Goal: Task Accomplishment & Management: Manage account settings

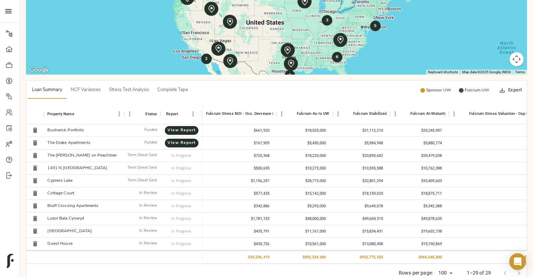
scroll to position [0, 669]
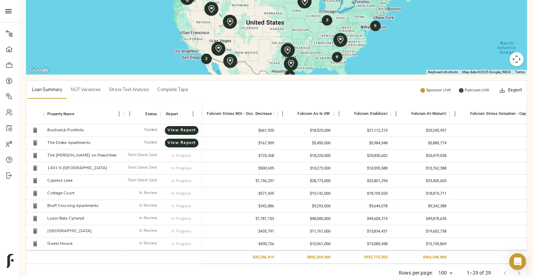
click at [168, 92] on span "Complete Tape" at bounding box center [172, 90] width 31 height 8
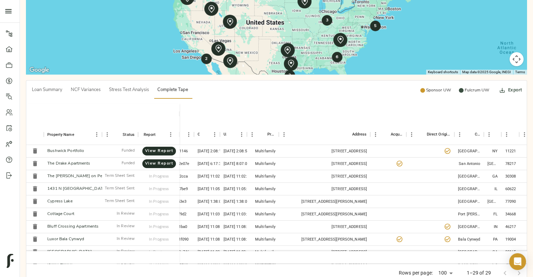
scroll to position [0, 0]
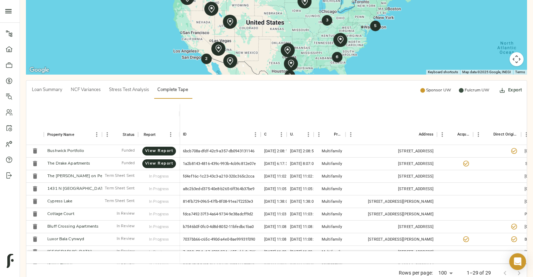
click at [32, 91] on span "Loan Summary" at bounding box center [47, 90] width 30 height 8
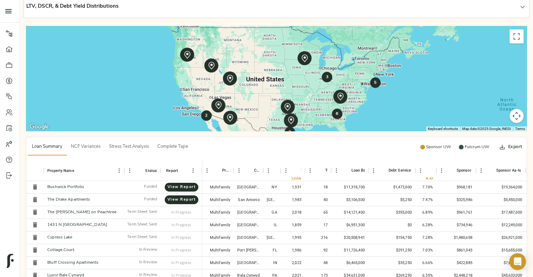
scroll to position [118, 0]
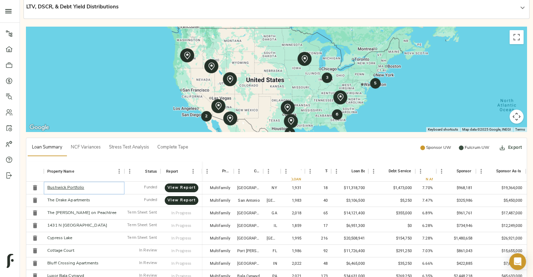
click at [72, 186] on link "Bushwick Portfolio" at bounding box center [65, 188] width 37 height 4
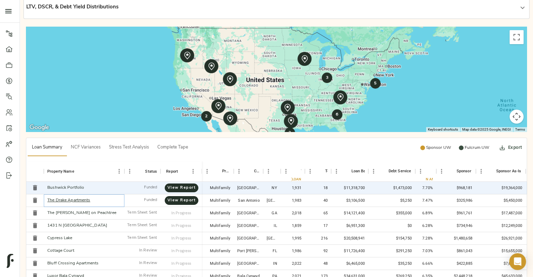
click at [70, 200] on link "The Drake Apartments" at bounding box center [68, 200] width 43 height 4
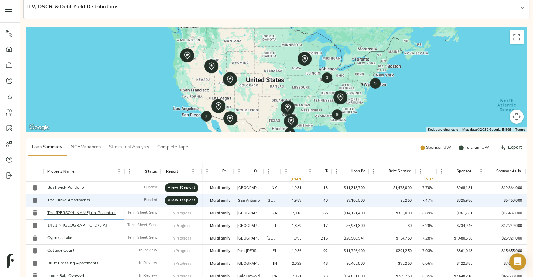
click at [76, 212] on link "The Byron on Peachtree" at bounding box center [81, 213] width 69 height 4
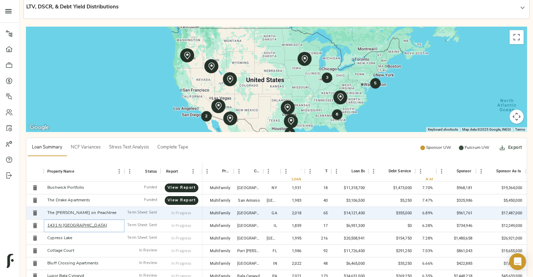
click at [67, 224] on link "1431 N [GEOGRAPHIC_DATA]" at bounding box center [77, 225] width 60 height 4
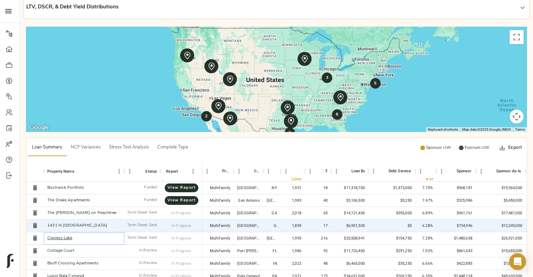
click at [59, 237] on link "Cypress Lake" at bounding box center [59, 238] width 25 height 4
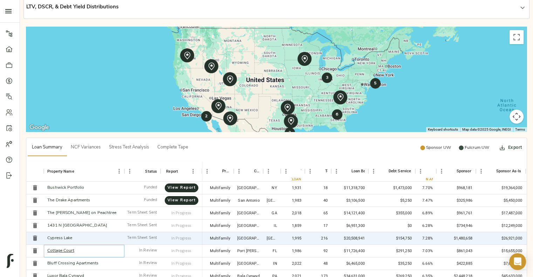
click at [59, 250] on link "Cottage Court" at bounding box center [60, 251] width 27 height 4
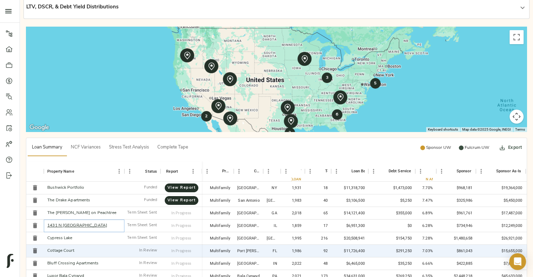
click at [70, 224] on link "1431 N Milwaukee" at bounding box center [77, 225] width 60 height 4
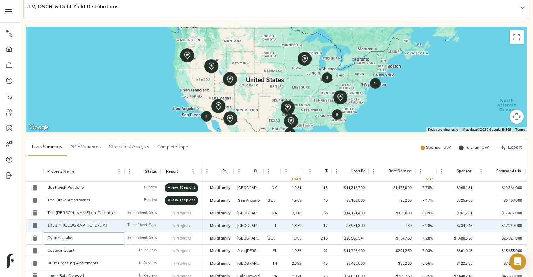
click at [64, 237] on link "Cypress Lake" at bounding box center [59, 238] width 25 height 4
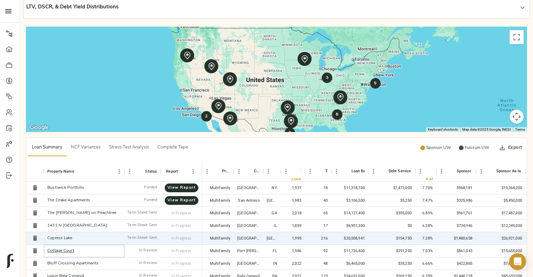
click at [58, 252] on link "Cottage Court" at bounding box center [60, 251] width 27 height 4
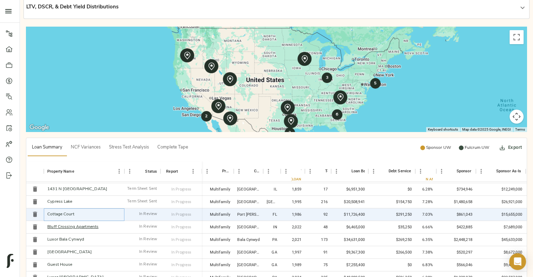
scroll to position [47, 0]
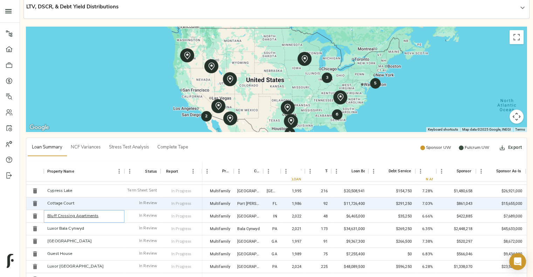
click at [80, 215] on link "Bluff Crossing Apartments" at bounding box center [72, 216] width 51 height 4
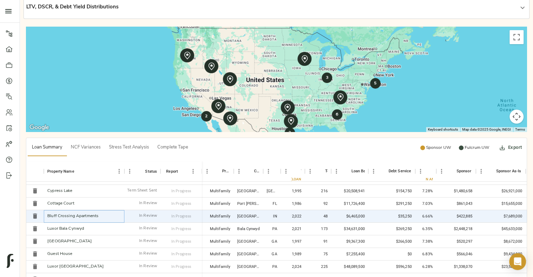
scroll to position [74, 0]
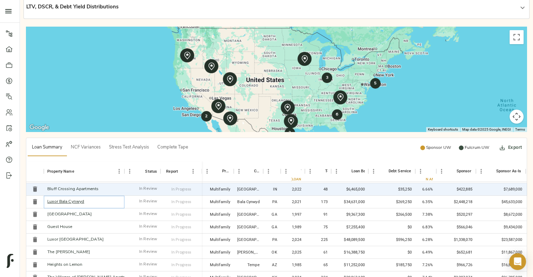
click at [72, 201] on link "Luxor Bala Cynwyd" at bounding box center [65, 202] width 37 height 4
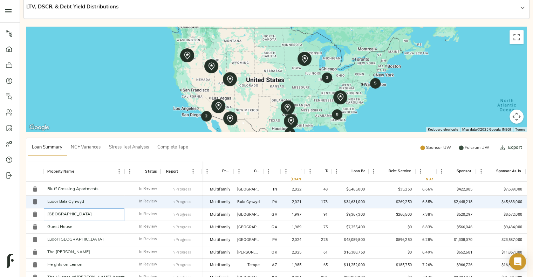
click at [71, 215] on link "Riverwood Park" at bounding box center [69, 214] width 44 height 4
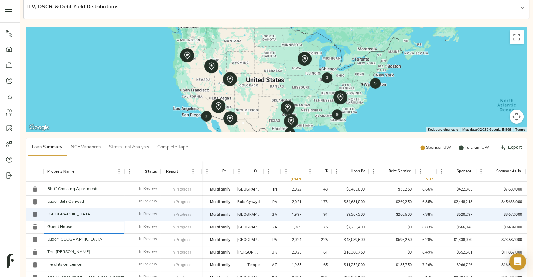
click at [60, 224] on p "Guest House" at bounding box center [59, 227] width 25 height 6
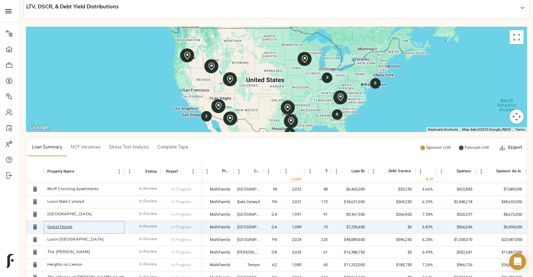
click at [60, 225] on link "Guest House" at bounding box center [59, 227] width 25 height 4
click at [70, 238] on link "Luxor Montgomeryville" at bounding box center [75, 239] width 56 height 4
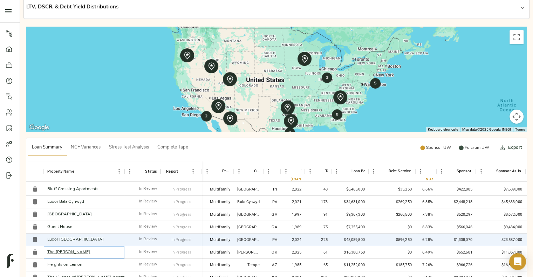
click at [61, 250] on link "The Campbell" at bounding box center [68, 252] width 43 height 4
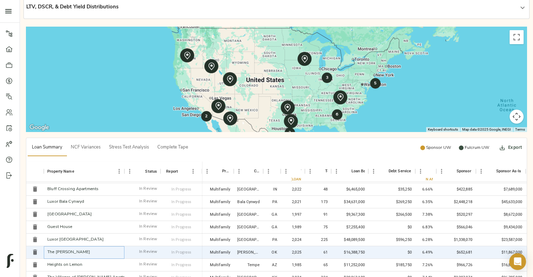
scroll to position [99, 0]
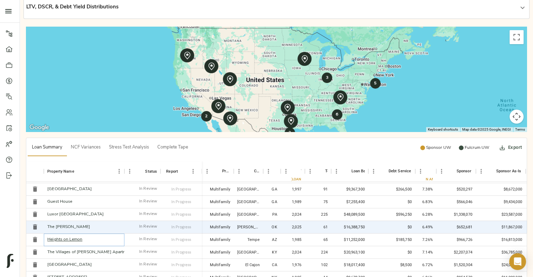
click at [71, 238] on link "Heights on Lemon" at bounding box center [64, 239] width 35 height 4
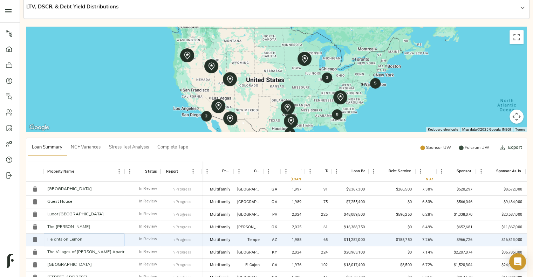
scroll to position [147, 0]
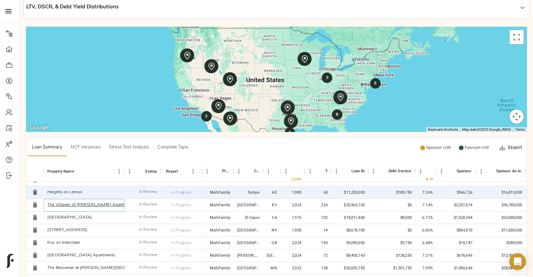
click at [83, 206] on link "The Villages of Lake Reba Apartments" at bounding box center [91, 205] width 88 height 4
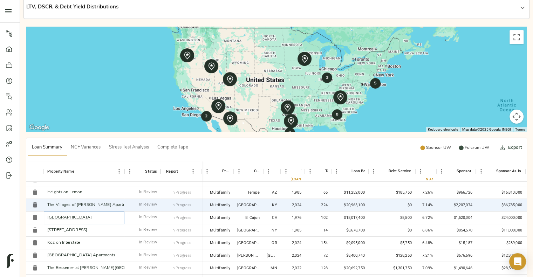
click at [70, 216] on link "Sunset Gardens" at bounding box center [69, 217] width 44 height 4
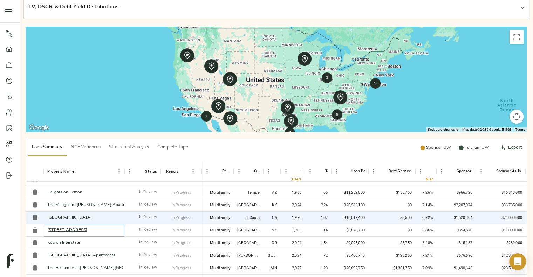
click at [72, 229] on link "153 East 26th Street" at bounding box center [67, 230] width 40 height 4
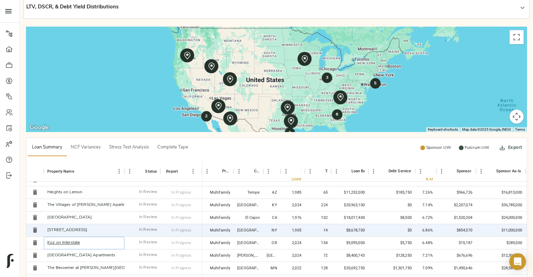
click at [66, 241] on link "Koz on Interstate" at bounding box center [63, 243] width 33 height 4
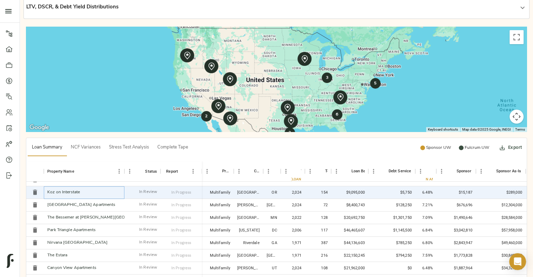
scroll to position [199, 0]
click at [88, 202] on link "Grand Monarch Apartments" at bounding box center [81, 203] width 68 height 4
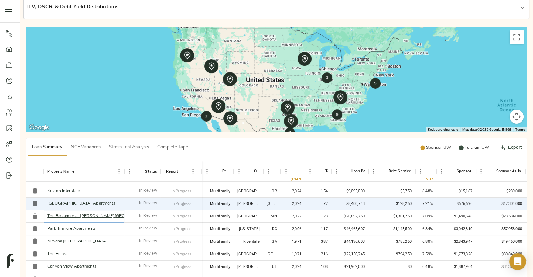
click at [86, 216] on link "The Bessemer at Seward Commons" at bounding box center [102, 216] width 111 height 4
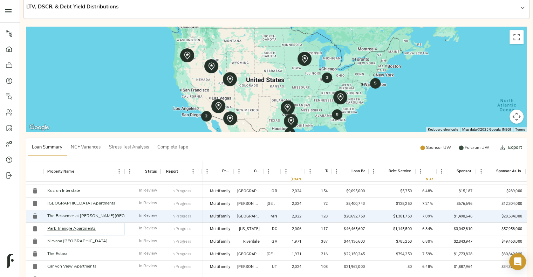
click at [70, 227] on link "Park Triangle Apartments" at bounding box center [71, 229] width 48 height 4
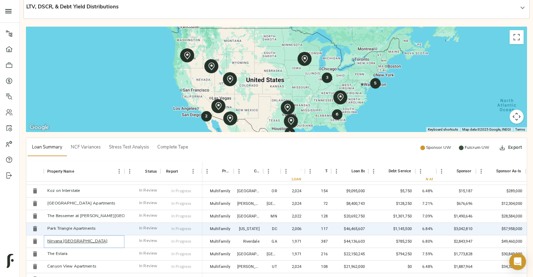
click at [72, 242] on link "Nirvana Laurel Springs" at bounding box center [77, 241] width 60 height 4
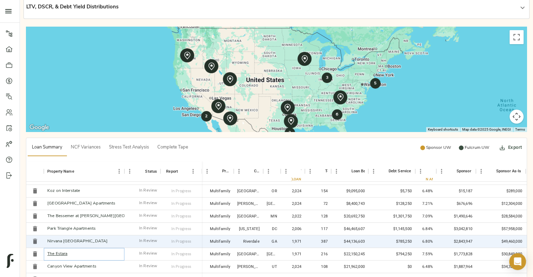
click at [57, 252] on link "The Estara" at bounding box center [57, 254] width 20 height 4
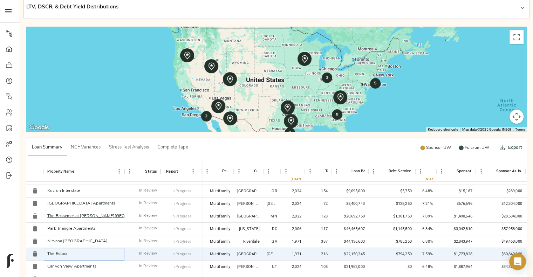
scroll to position [244, 0]
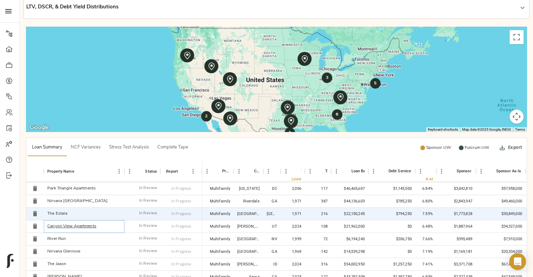
click at [80, 224] on link "Canyon View Apartments" at bounding box center [71, 226] width 49 height 4
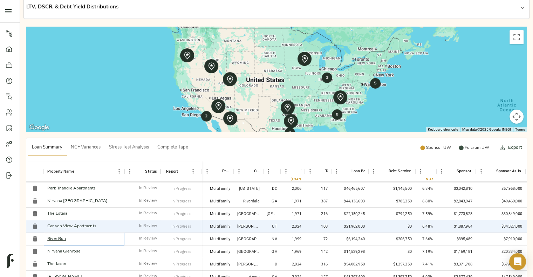
click at [57, 237] on link "River Run" at bounding box center [56, 239] width 19 height 4
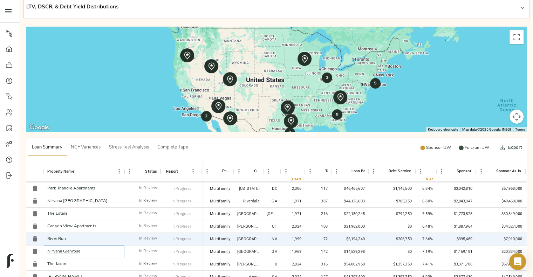
click at [73, 249] on link "Nirvana Glenrose" at bounding box center [63, 251] width 33 height 4
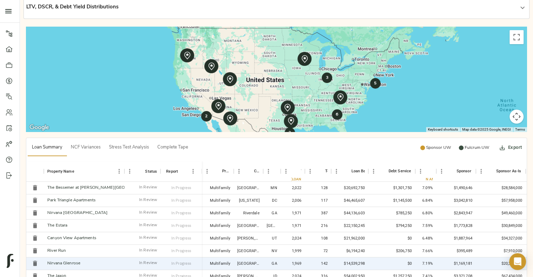
scroll to position [225, 0]
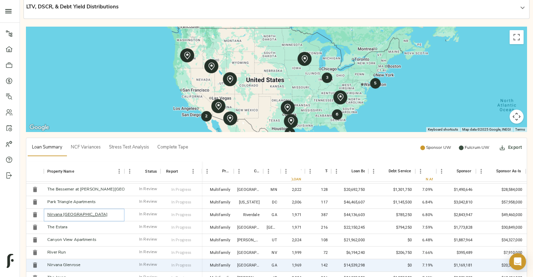
click at [82, 215] on link "Nirvana Laurel Springs" at bounding box center [77, 215] width 60 height 4
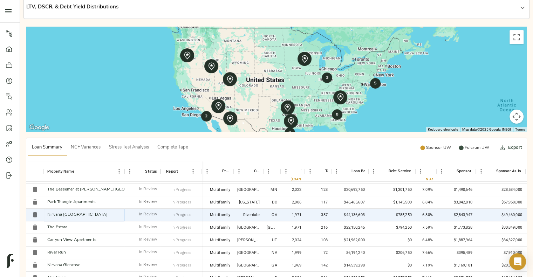
scroll to position [244, 0]
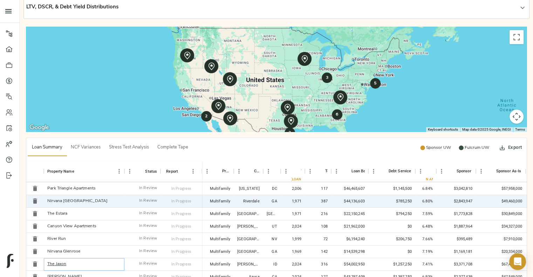
click at [61, 262] on link "The Jaxon" at bounding box center [56, 264] width 19 height 4
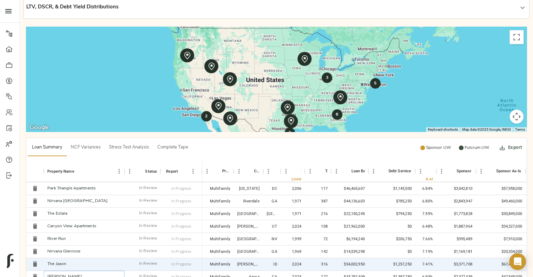
click at [52, 275] on link "Lumia" at bounding box center [64, 277] width 35 height 4
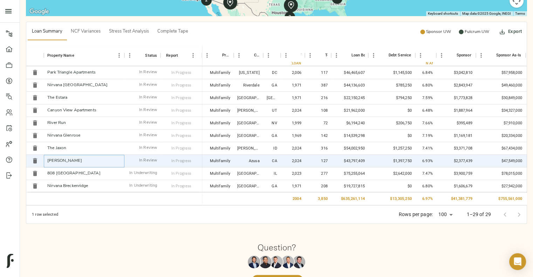
scroll to position [259, 0]
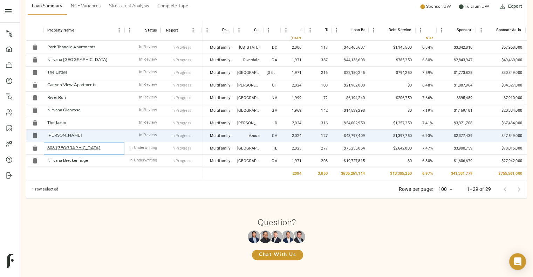
click at [70, 146] on link "808 Cleveland" at bounding box center [73, 148] width 53 height 4
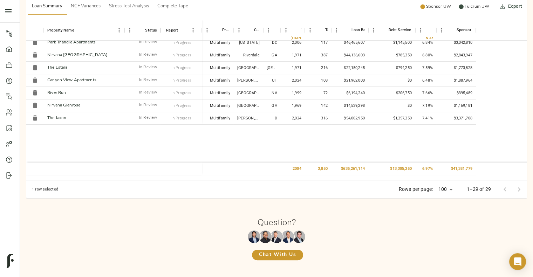
scroll to position [231, 0]
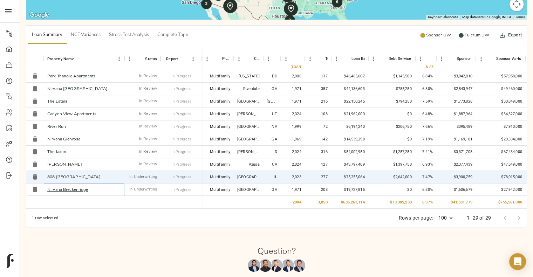
click at [63, 187] on link "Nirvana Breckenridge" at bounding box center [67, 189] width 41 height 4
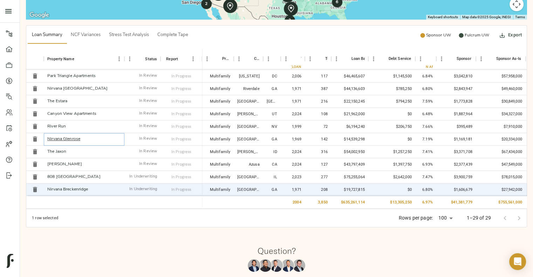
click at [70, 137] on link "Nirvana Glenrose" at bounding box center [63, 139] width 33 height 4
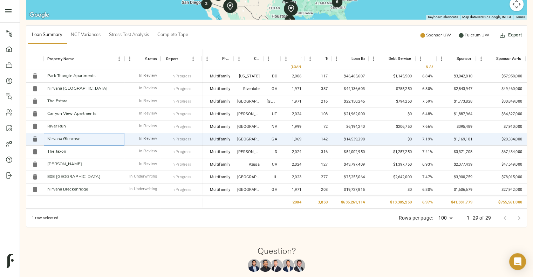
scroll to position [259, 0]
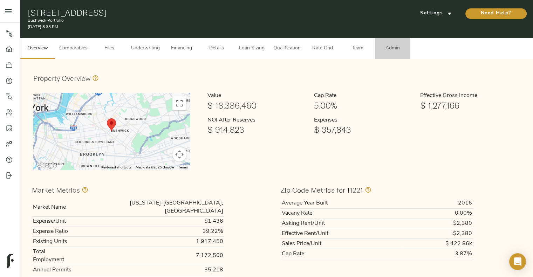
click at [393, 43] on button "Admin" at bounding box center [392, 48] width 35 height 21
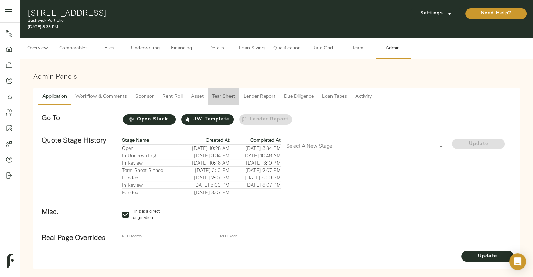
click at [223, 95] on span "Tear Sheet" at bounding box center [223, 96] width 23 height 9
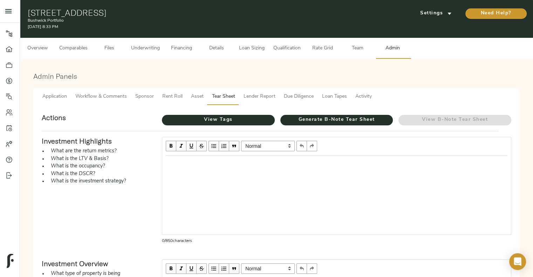
click at [191, 95] on span "Asset" at bounding box center [197, 96] width 13 height 9
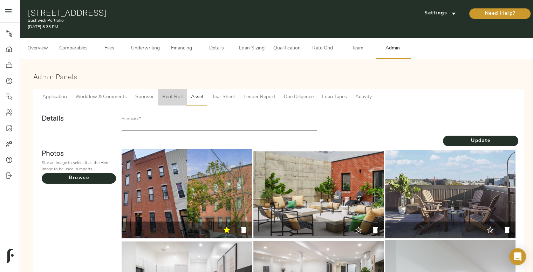
click at [167, 102] on button "Rent Roll" at bounding box center [172, 97] width 29 height 17
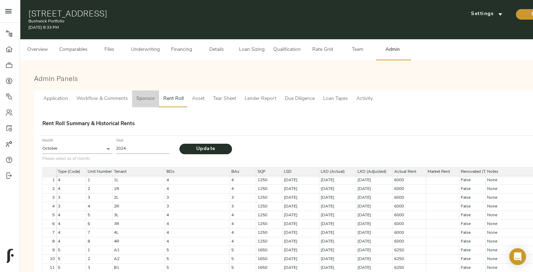
click at [148, 99] on span "Sponsor" at bounding box center [145, 99] width 19 height 9
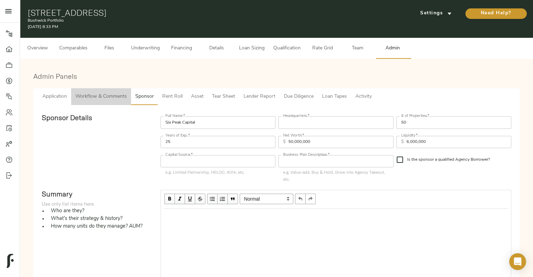
click at [128, 95] on button "Workflow & Comments" at bounding box center [101, 96] width 60 height 17
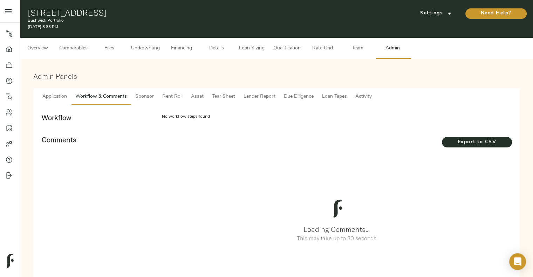
click at [74, 92] on button "Workflow & Comments" at bounding box center [101, 96] width 60 height 17
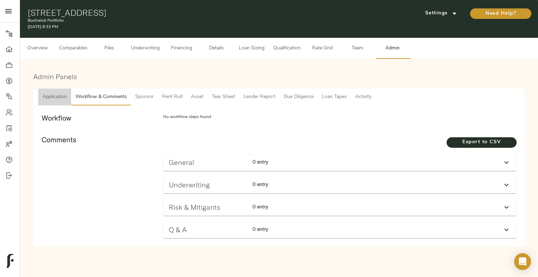
click at [64, 93] on span "Application" at bounding box center [54, 97] width 25 height 9
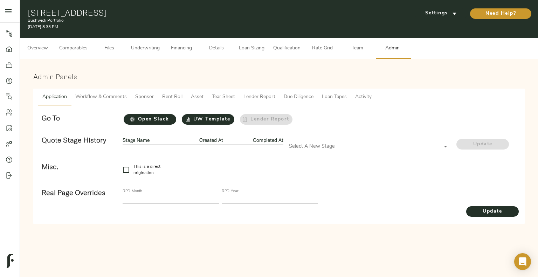
checkbox input "true"
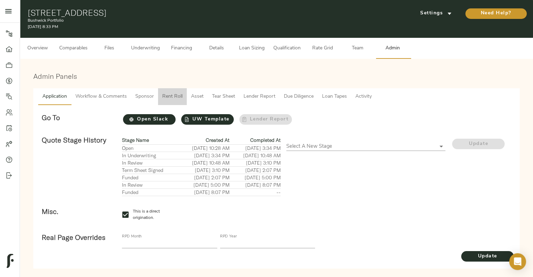
click at [160, 100] on button "Rent Roll" at bounding box center [172, 96] width 29 height 17
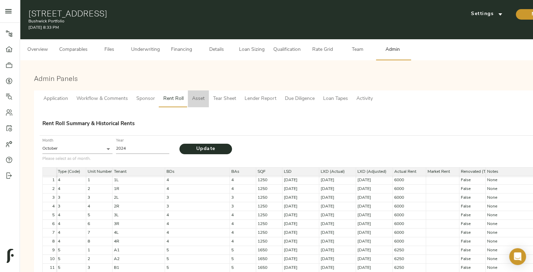
click at [189, 98] on button "Asset" at bounding box center [198, 98] width 21 height 17
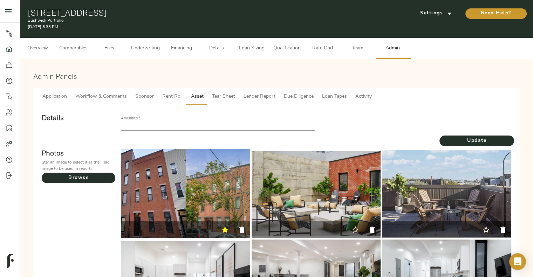
click at [225, 96] on span "Tear Sheet" at bounding box center [223, 96] width 23 height 9
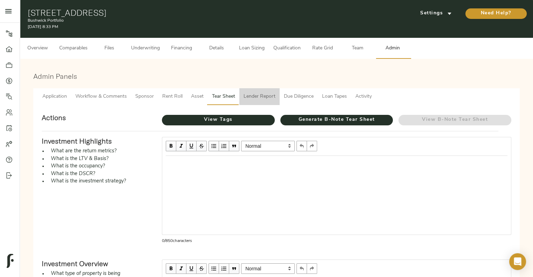
click at [259, 98] on span "Lender Report" at bounding box center [259, 96] width 32 height 9
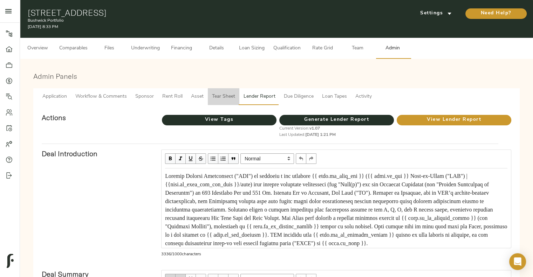
click at [223, 97] on span "Tear Sheet" at bounding box center [223, 96] width 23 height 9
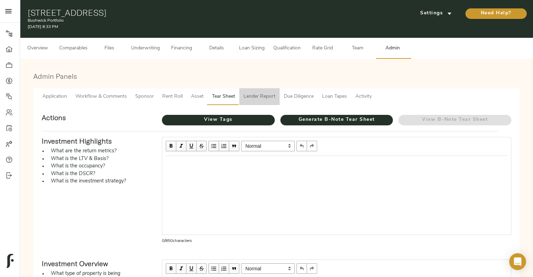
click at [250, 96] on span "Lender Report" at bounding box center [259, 96] width 32 height 9
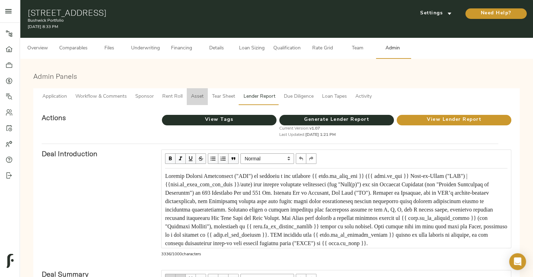
click at [202, 95] on span "Asset" at bounding box center [197, 96] width 13 height 9
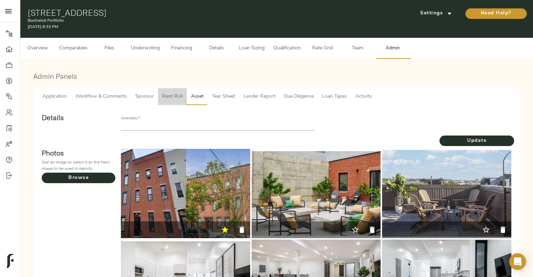
click at [171, 93] on span "Rent Roll" at bounding box center [172, 96] width 20 height 9
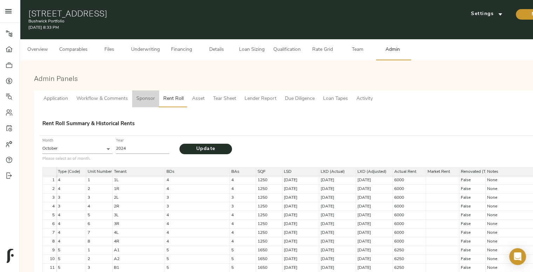
click at [140, 99] on span "Sponsor" at bounding box center [145, 99] width 19 height 9
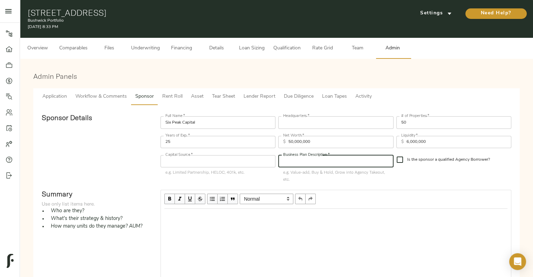
click at [326, 160] on input "text" at bounding box center [335, 161] width 115 height 12
type input "C"
type input "T"
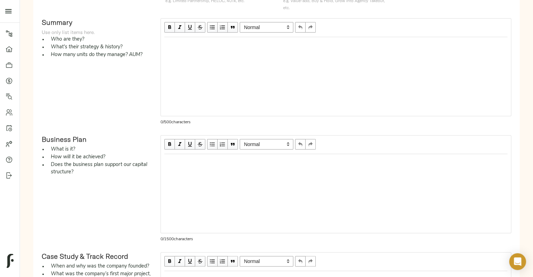
scroll to position [325, 0]
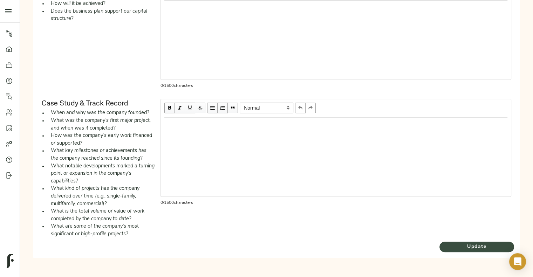
type input "Convert from Co-living to Traditional Multifamily"
click at [459, 245] on span "Update" at bounding box center [476, 247] width 75 height 9
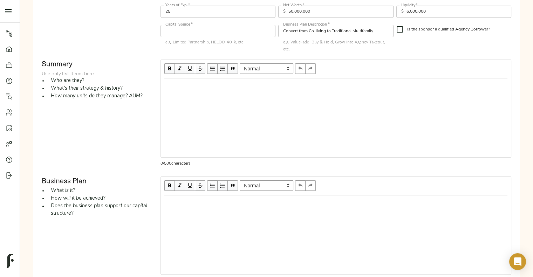
scroll to position [0, 0]
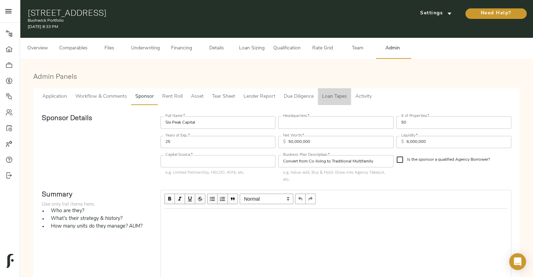
click at [336, 96] on span "Loan Tapes" at bounding box center [334, 96] width 25 height 9
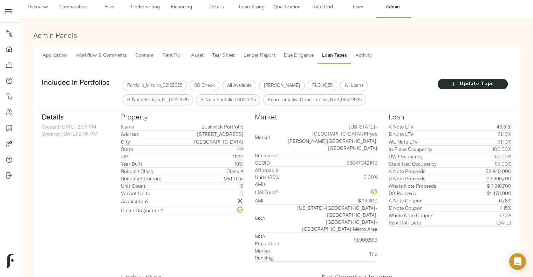
scroll to position [39, 0]
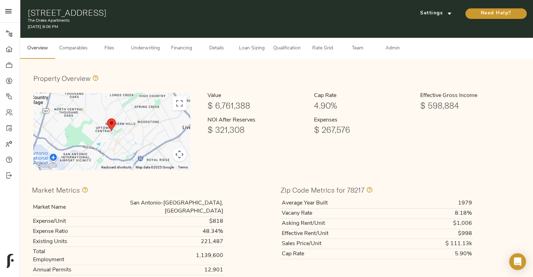
click at [403, 46] on span "Admin" at bounding box center [392, 48] width 27 height 9
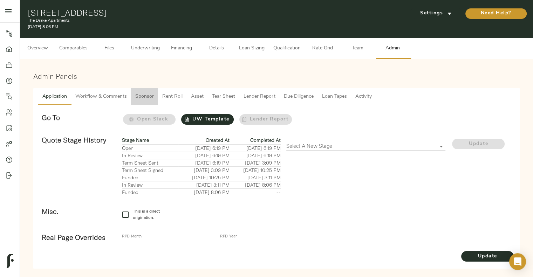
click at [147, 102] on button "Sponsor" at bounding box center [144, 96] width 27 height 17
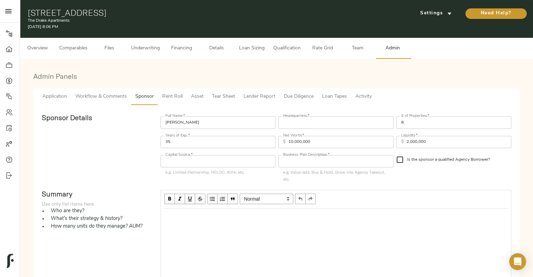
click at [311, 162] on input "text" at bounding box center [335, 161] width 115 height 12
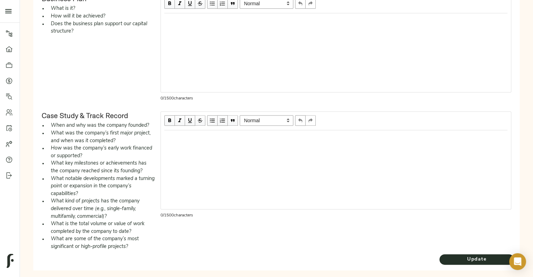
scroll to position [325, 0]
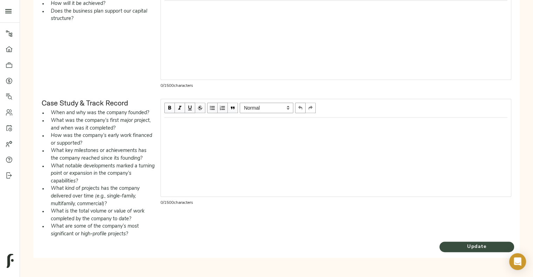
type input "Grow into Agency Takeout"
click at [454, 243] on span "Update" at bounding box center [476, 247] width 75 height 9
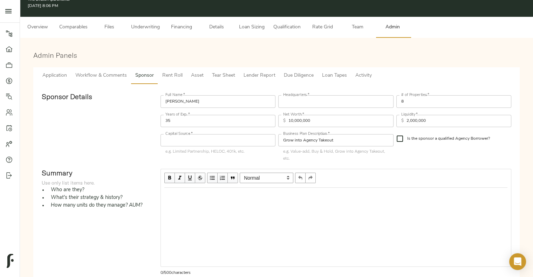
scroll to position [0, 0]
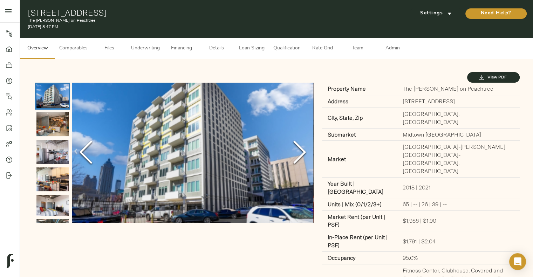
click at [387, 50] on span "Admin" at bounding box center [392, 48] width 27 height 9
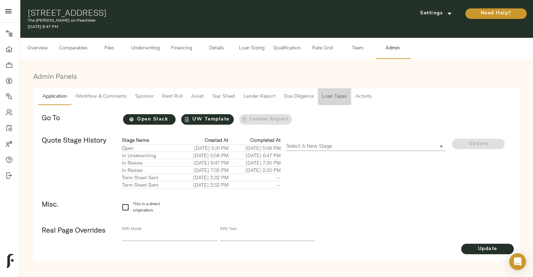
click at [326, 94] on span "Loan Tapes" at bounding box center [334, 96] width 25 height 9
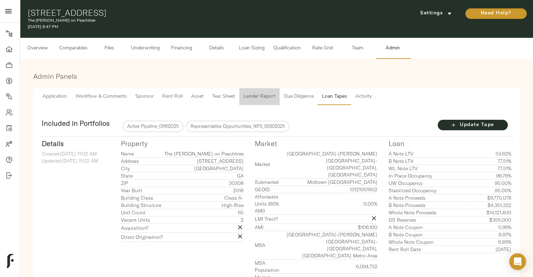
click at [263, 102] on button "Lender Report" at bounding box center [259, 96] width 40 height 17
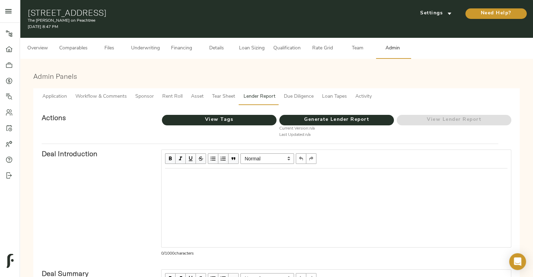
click at [193, 93] on span "Asset" at bounding box center [197, 96] width 13 height 9
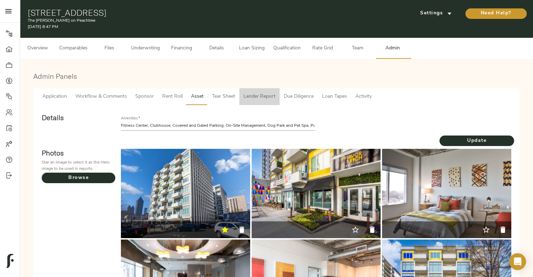
click at [252, 96] on span "Lender Report" at bounding box center [259, 96] width 32 height 9
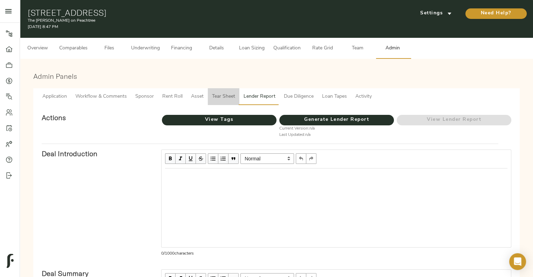
click at [222, 95] on span "Tear Sheet" at bounding box center [223, 96] width 23 height 9
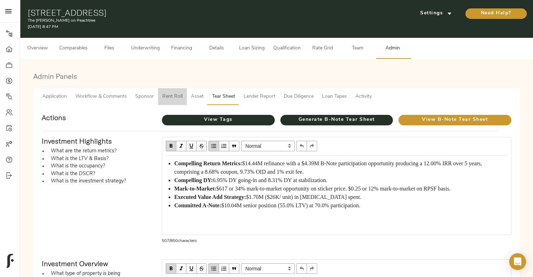
click at [176, 92] on span "Rent Roll" at bounding box center [172, 96] width 20 height 9
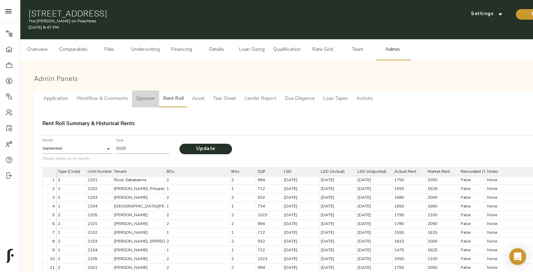
click at [147, 96] on span "Sponsor" at bounding box center [145, 99] width 19 height 9
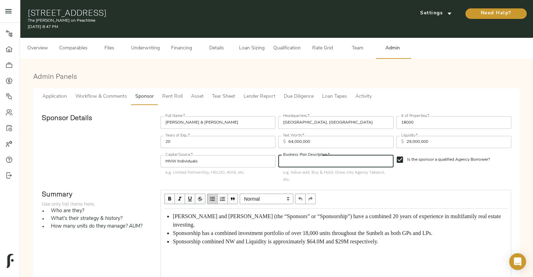
click at [303, 163] on input "text" at bounding box center [335, 161] width 115 height 12
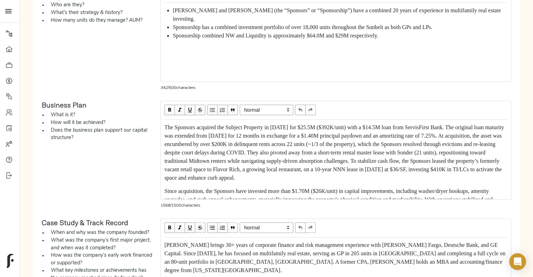
scroll to position [326, 0]
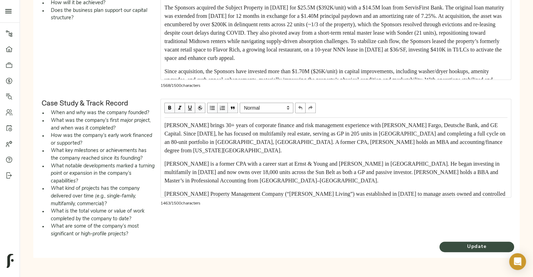
type input "Grow into Agency Takeout"
click at [489, 245] on span "Update" at bounding box center [476, 247] width 75 height 9
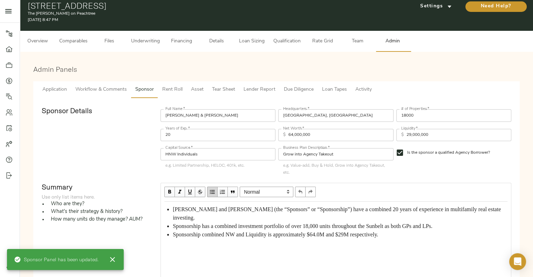
scroll to position [0, 0]
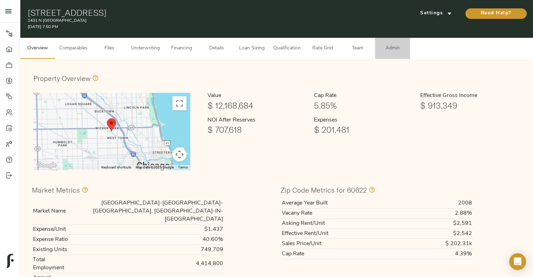
click at [397, 49] on span "Admin" at bounding box center [392, 48] width 27 height 9
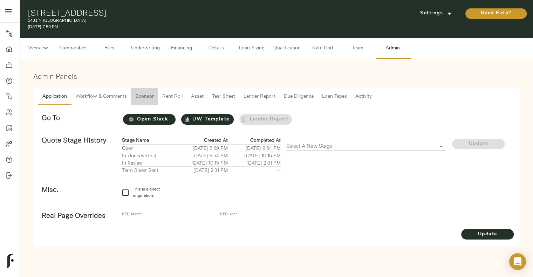
click at [148, 92] on span "Sponsor" at bounding box center [144, 96] width 19 height 9
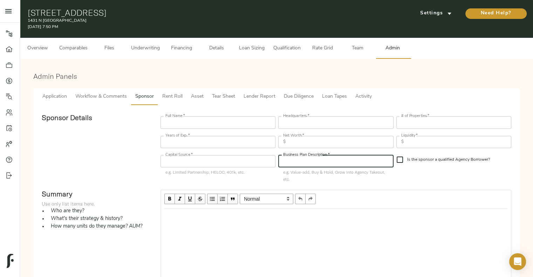
click at [307, 165] on input "text" at bounding box center [335, 161] width 115 height 12
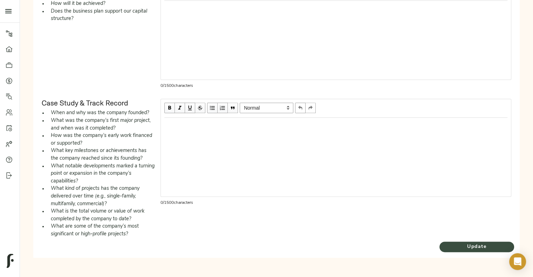
type input "Cash out, Reset IO Period, Refi into Agency"
click at [457, 245] on span "Update" at bounding box center [476, 247] width 75 height 9
click at [455, 246] on span "Update" at bounding box center [476, 247] width 75 height 9
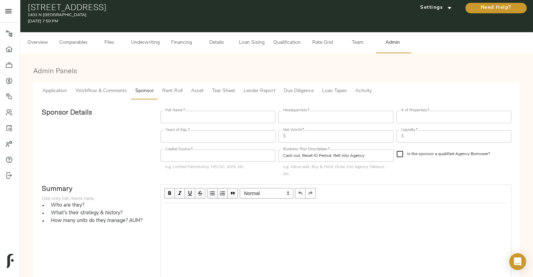
scroll to position [0, 0]
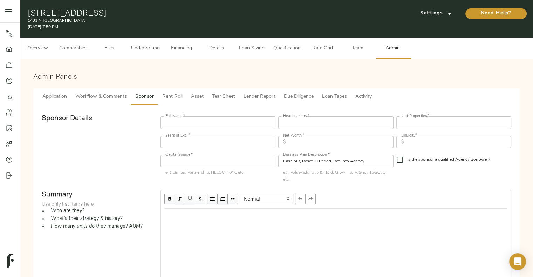
click at [334, 162] on input "Cash out, Reset IO Period, Refi into Agency" at bounding box center [335, 161] width 115 height 12
click at [311, 159] on input "Grow into Agency Takeout" at bounding box center [335, 161] width 115 height 12
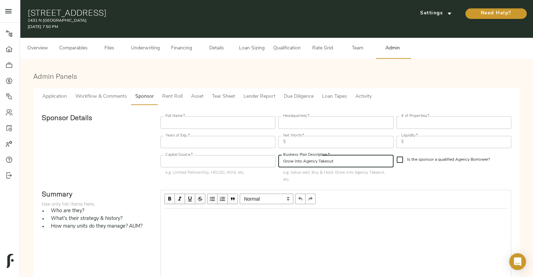
click at [311, 159] on input "Grow into Agency Takeout" at bounding box center [335, 161] width 115 height 12
click at [345, 160] on input "Cash out and Reset IO Period before refinancing into Agency" at bounding box center [335, 161] width 115 height 12
click at [301, 158] on input "Cash out and Reset IO Period before refinancing into Agency" at bounding box center [335, 161] width 115 height 12
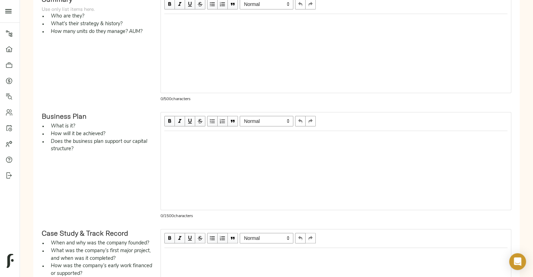
scroll to position [325, 0]
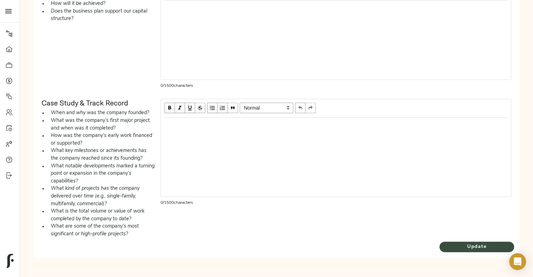
type input "Cash out and reset IO Period before refinancing into Agency"
click at [452, 244] on span "Update" at bounding box center [476, 247] width 75 height 9
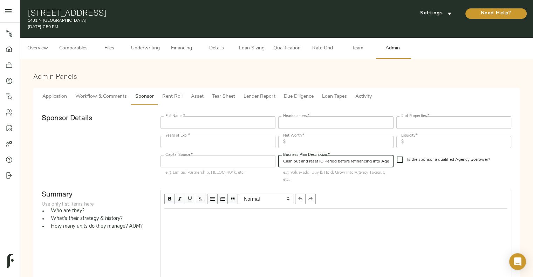
click at [325, 163] on input "Cash out and reset IO Period before refinancing into Agency" at bounding box center [335, 161] width 115 height 12
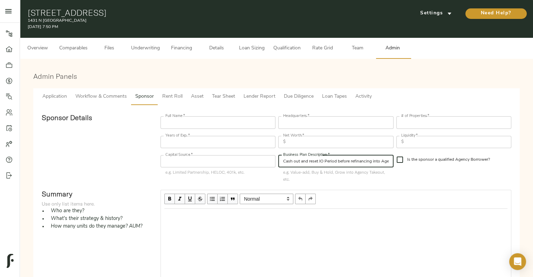
click at [325, 163] on input "Cash out and reset IO Period before refinancing into Agency" at bounding box center [335, 161] width 115 height 12
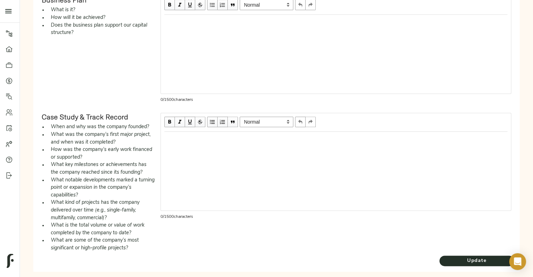
scroll to position [325, 0]
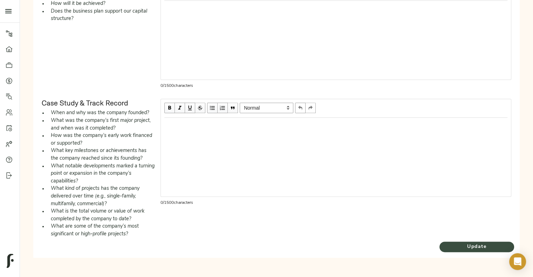
type input "Grow into Agency Takeout"
click at [456, 250] on button "Update" at bounding box center [476, 247] width 75 height 11
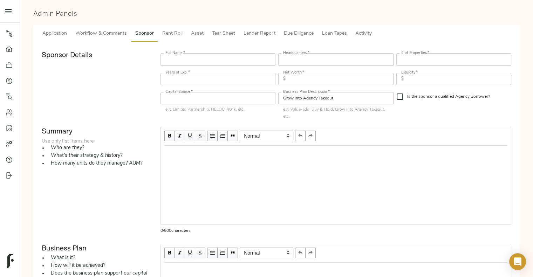
scroll to position [0, 0]
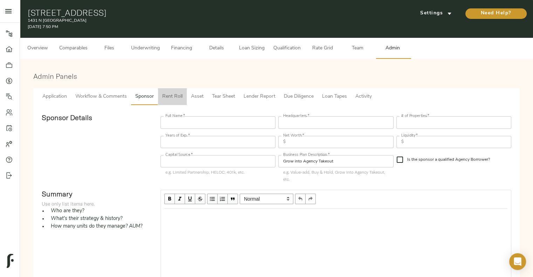
click at [179, 94] on span "Rent Roll" at bounding box center [172, 96] width 20 height 9
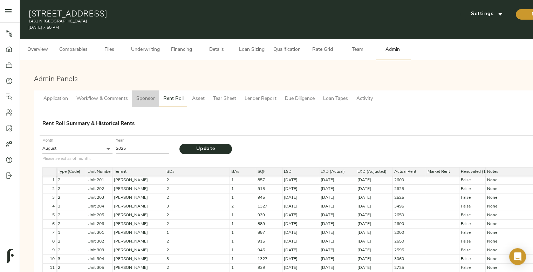
click at [144, 99] on span "Sponsor" at bounding box center [145, 99] width 19 height 9
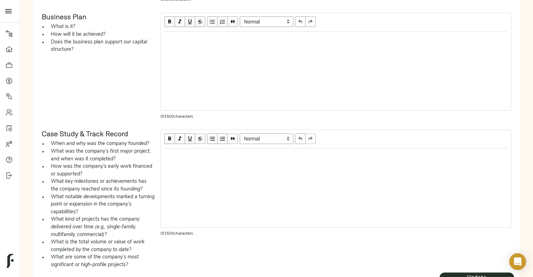
scroll to position [325, 0]
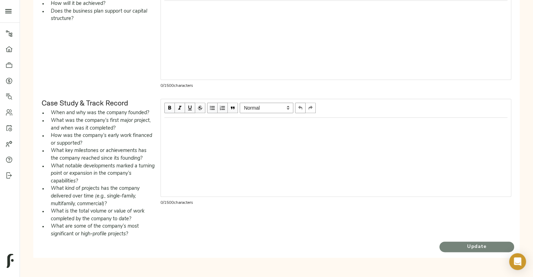
click at [479, 247] on span "Update" at bounding box center [476, 247] width 75 height 9
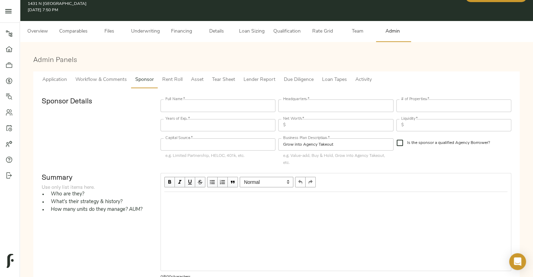
scroll to position [0, 0]
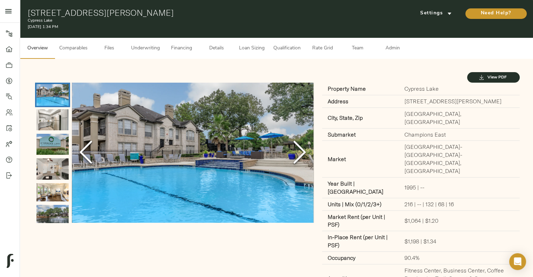
click at [392, 47] on span "Admin" at bounding box center [392, 48] width 27 height 9
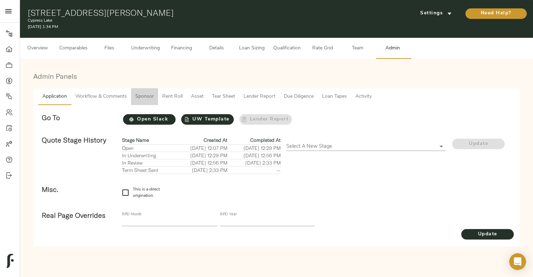
click at [148, 99] on span "Sponsor" at bounding box center [144, 96] width 19 height 9
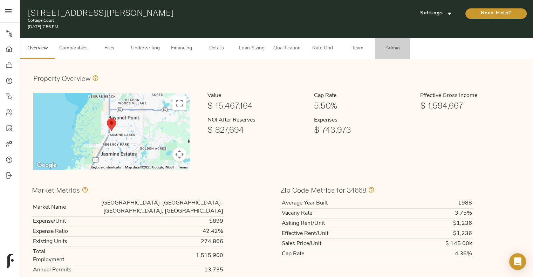
click at [387, 50] on span "Admin" at bounding box center [392, 48] width 27 height 9
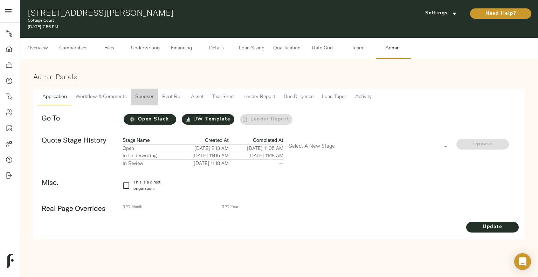
click at [153, 96] on span "Sponsor" at bounding box center [144, 97] width 19 height 9
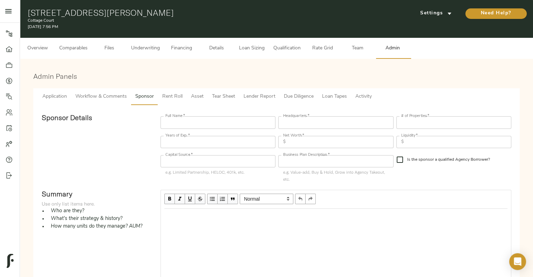
click at [292, 159] on input "text" at bounding box center [335, 161] width 115 height 12
type input "G"
click at [285, 158] on input "Grow into Agency Takeout" at bounding box center [335, 161] width 115 height 12
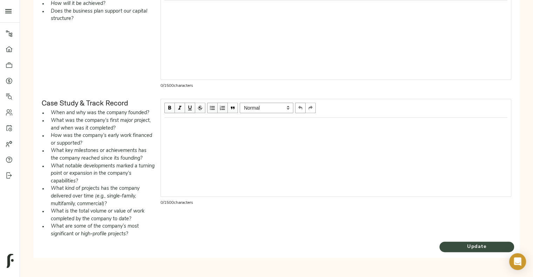
type input "Grow into Agency Takeout"
click at [451, 243] on span "Update" at bounding box center [476, 247] width 75 height 9
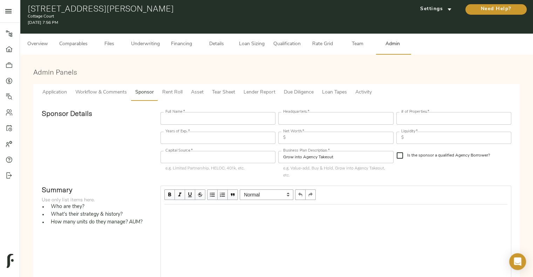
scroll to position [0, 0]
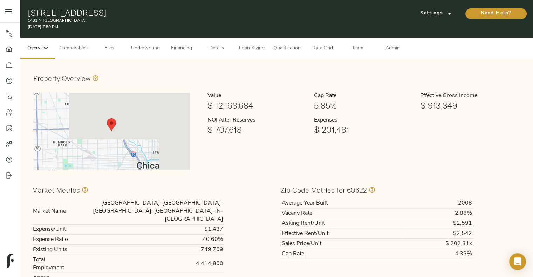
click at [392, 49] on span "Admin" at bounding box center [392, 48] width 27 height 9
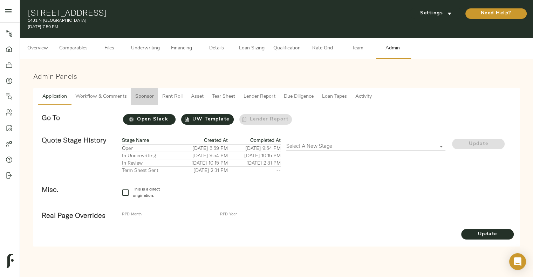
click at [134, 95] on button "Sponsor" at bounding box center [144, 96] width 27 height 17
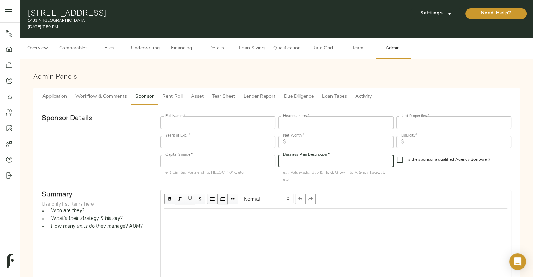
click at [310, 155] on input "text" at bounding box center [335, 161] width 115 height 12
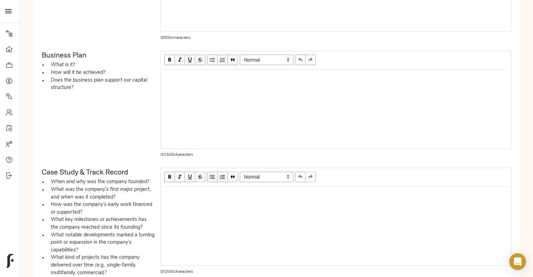
scroll to position [325, 0]
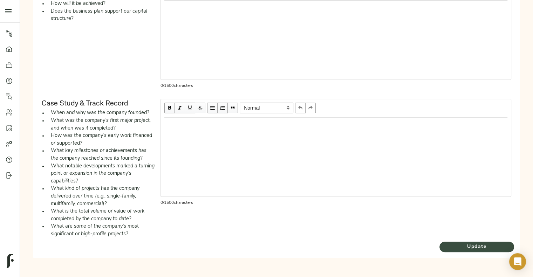
type input "Grow into Agency Takeout"
click at [450, 242] on button "Update" at bounding box center [476, 247] width 75 height 11
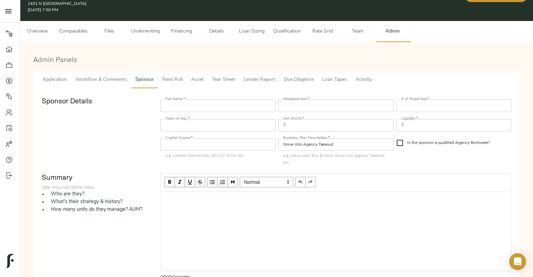
scroll to position [0, 0]
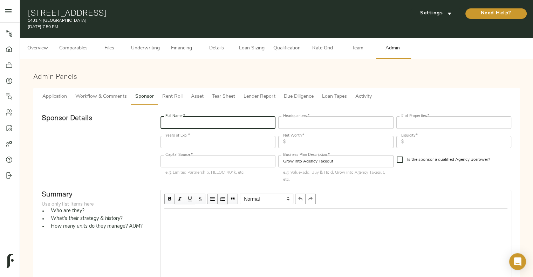
click at [230, 122] on input "text" at bounding box center [217, 122] width 115 height 12
type input "Josh Mintzer"
click at [341, 126] on input "text" at bounding box center [335, 122] width 115 height 12
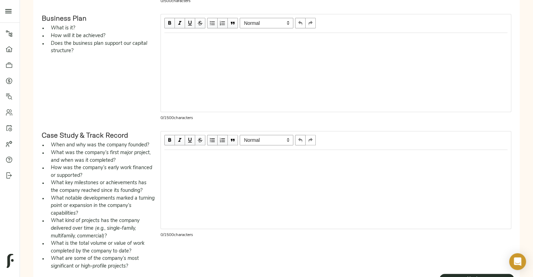
scroll to position [303, 0]
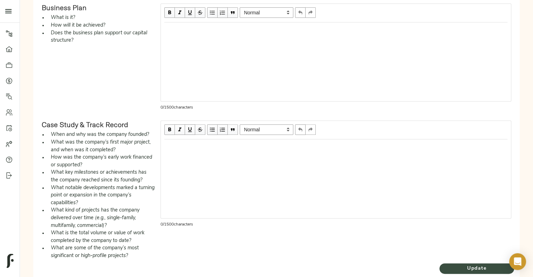
type input "Chicago, IL"
click at [470, 271] on span "Update" at bounding box center [476, 268] width 75 height 9
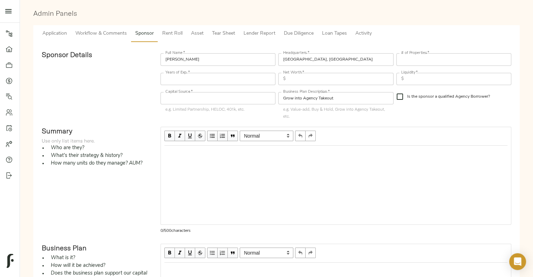
scroll to position [0, 0]
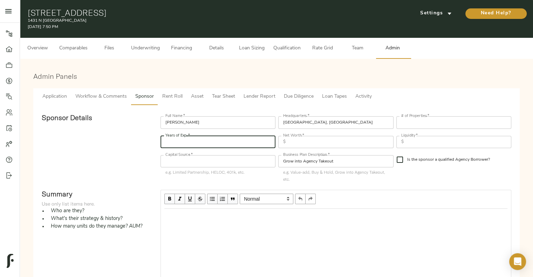
click at [243, 146] on input "number" at bounding box center [217, 142] width 115 height 12
type input "20"
click at [193, 123] on input "Josh Mintzer" at bounding box center [217, 122] width 115 height 12
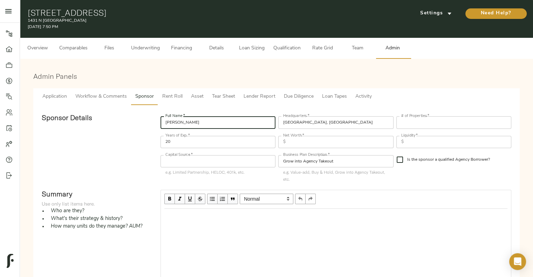
click at [193, 123] on input "Josh Mintzer" at bounding box center [217, 122] width 115 height 12
type input "Saxony Properties"
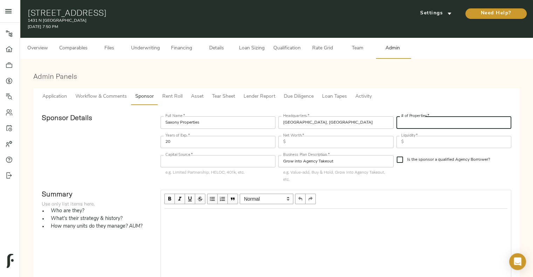
click at [416, 121] on input "number" at bounding box center [453, 122] width 115 height 12
type input "17"
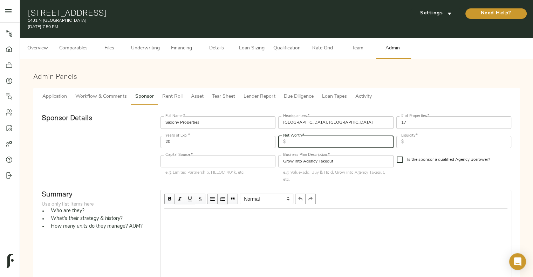
click at [295, 146] on input "text" at bounding box center [340, 142] width 105 height 12
type input "50,000,000"
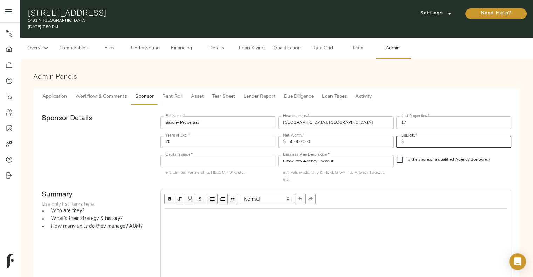
click at [418, 140] on input "text" at bounding box center [458, 142] width 105 height 12
type input "700,000"
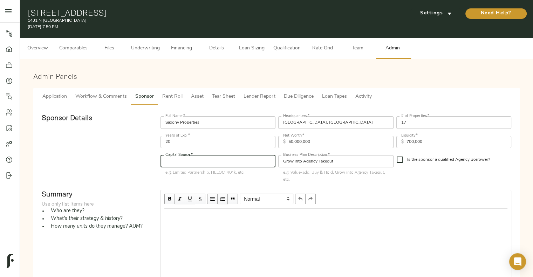
click at [185, 165] on input "text" at bounding box center [217, 161] width 115 height 12
type input "Limited Partnership"
click at [403, 162] on input "Is the sponsor a qualified Agency Borrower?" at bounding box center [399, 159] width 15 height 15
checkbox input "true"
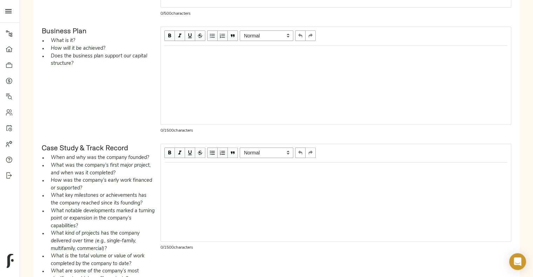
scroll to position [325, 0]
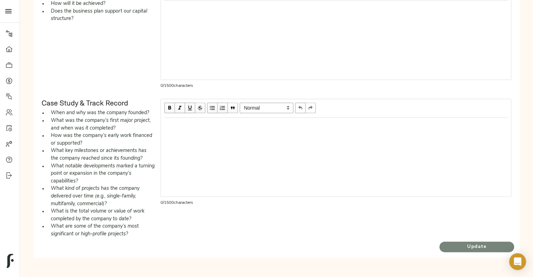
click at [466, 245] on span "Update" at bounding box center [476, 247] width 75 height 9
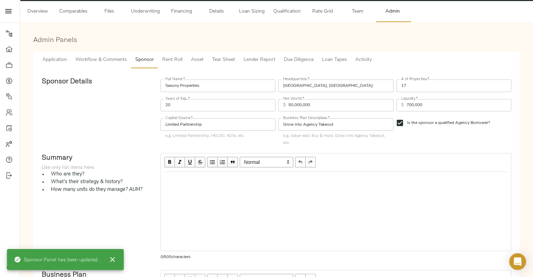
scroll to position [0, 0]
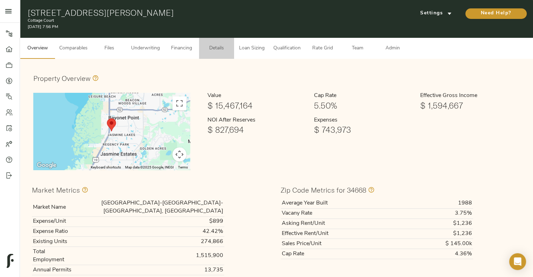
click at [210, 47] on span "Details" at bounding box center [216, 48] width 27 height 9
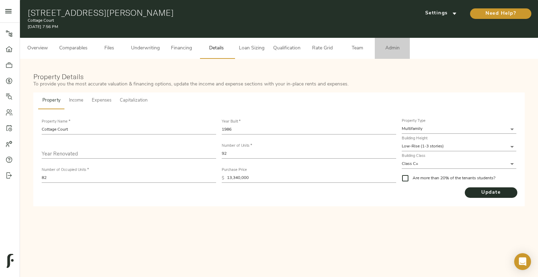
click at [397, 56] on button "Admin" at bounding box center [392, 48] width 35 height 21
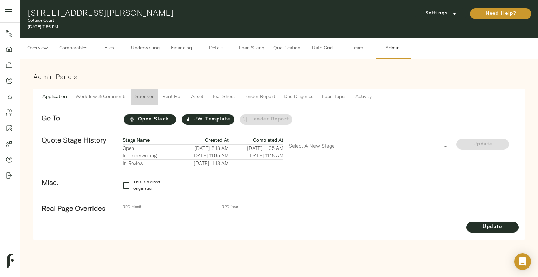
click at [141, 91] on button "Sponsor" at bounding box center [144, 97] width 27 height 17
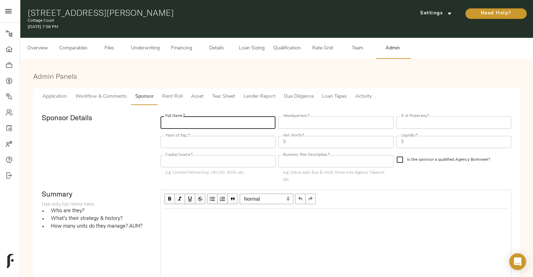
click at [190, 118] on input "text" at bounding box center [217, 122] width 115 height 12
type input "Prosperity Capital Partners"
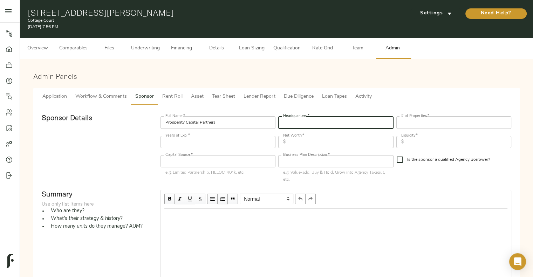
click at [298, 123] on input "text" at bounding box center [335, 122] width 115 height 12
type input "[GEOGRAPHIC_DATA], [GEOGRAPHIC_DATA]"
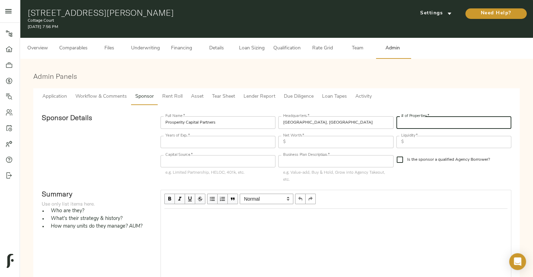
click at [402, 117] on input "number" at bounding box center [453, 122] width 115 height 12
type input "18"
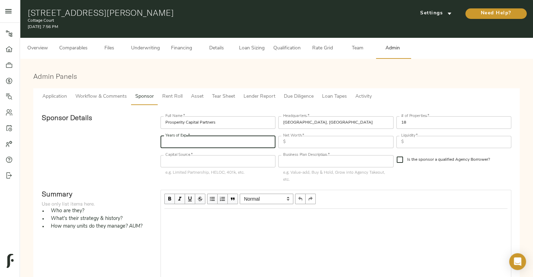
click at [223, 143] on input "number" at bounding box center [217, 142] width 115 height 12
click at [107, 147] on div "Sponsor Details" at bounding box center [98, 149] width 119 height 76
click at [210, 138] on input "number" at bounding box center [217, 142] width 115 height 12
type input "22"
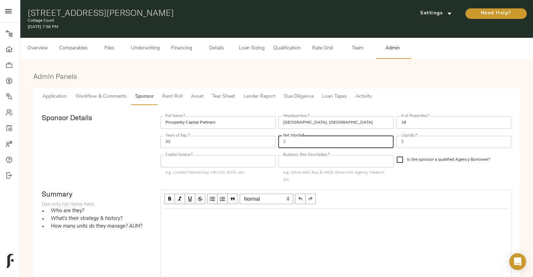
click at [367, 143] on input "text" at bounding box center [340, 142] width 105 height 12
type input "40,000,000"
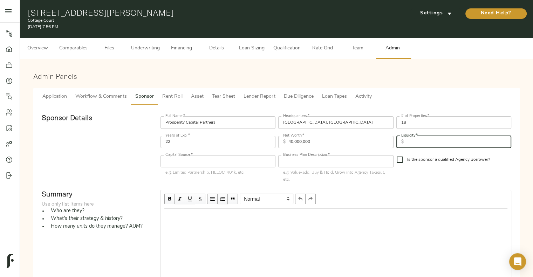
click at [417, 142] on input "text" at bounding box center [458, 142] width 105 height 12
type input "2,500,000"
click at [126, 180] on div "Sponsor Details" at bounding box center [98, 149] width 119 height 76
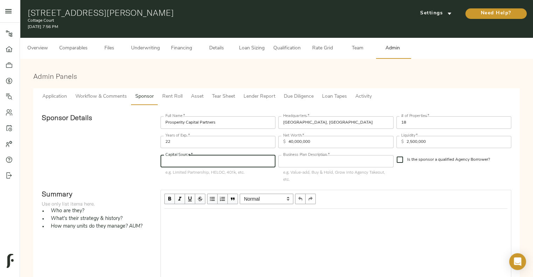
click at [204, 166] on input "text" at bounding box center [217, 161] width 115 height 12
type input "Limited Partnership"
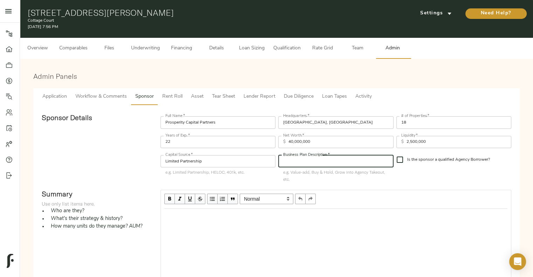
click at [311, 162] on input "text" at bounding box center [335, 161] width 115 height 12
type input "Grow into Agency Takeout"
click at [400, 159] on input "Is the sponsor a qualified Agency Borrower?" at bounding box center [399, 159] width 15 height 15
checkbox input "true"
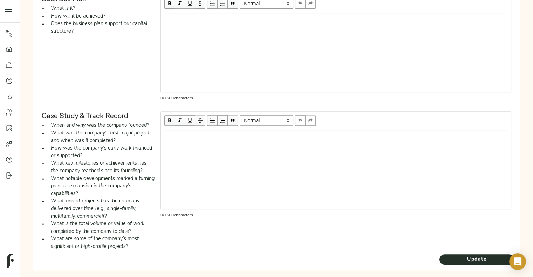
scroll to position [325, 0]
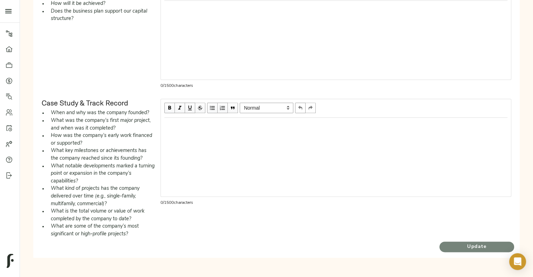
click at [467, 249] on span "Update" at bounding box center [476, 247] width 75 height 9
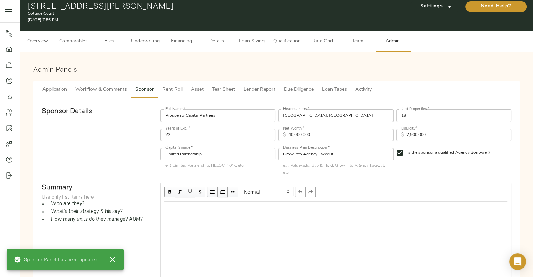
scroll to position [0, 0]
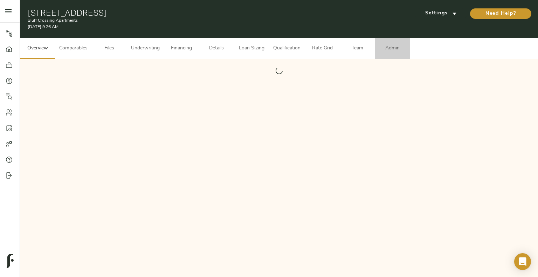
click at [387, 56] on button "Admin" at bounding box center [392, 48] width 35 height 21
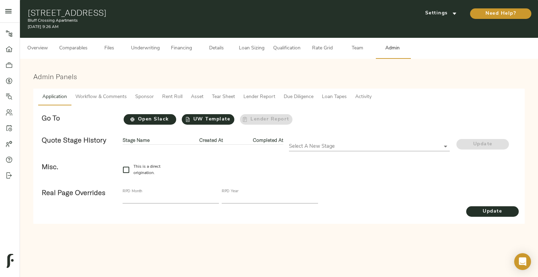
checkbox input "true"
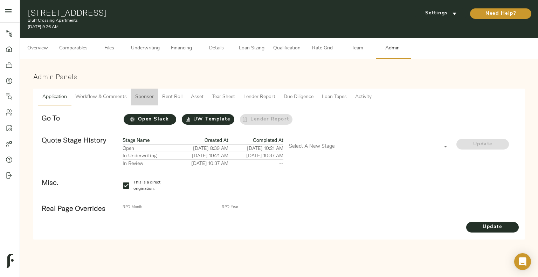
click at [144, 96] on span "Sponsor" at bounding box center [144, 97] width 19 height 9
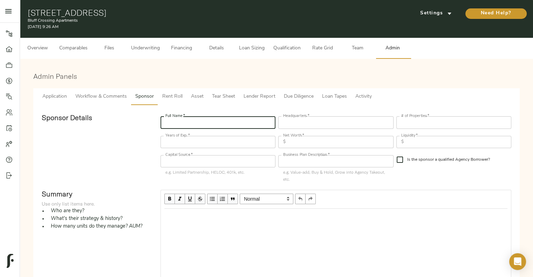
click at [205, 127] on input "text" at bounding box center [217, 122] width 115 height 12
type input "[PERSON_NAME]"
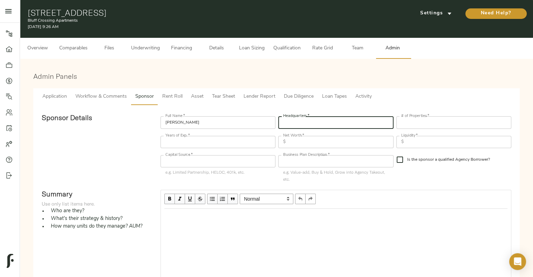
click at [306, 120] on input "text" at bounding box center [335, 122] width 115 height 12
type input "[GEOGRAPHIC_DATA], [GEOGRAPHIC_DATA]"
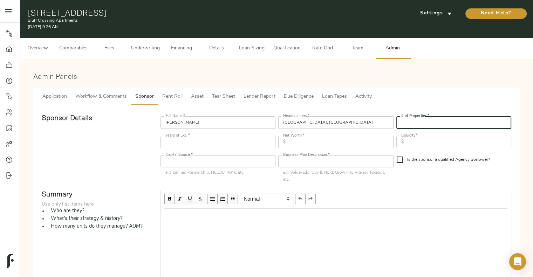
click at [412, 117] on input "number" at bounding box center [453, 122] width 115 height 12
type input "15"
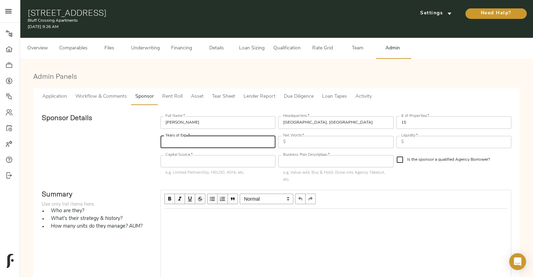
click at [272, 144] on input "number" at bounding box center [217, 142] width 115 height 12
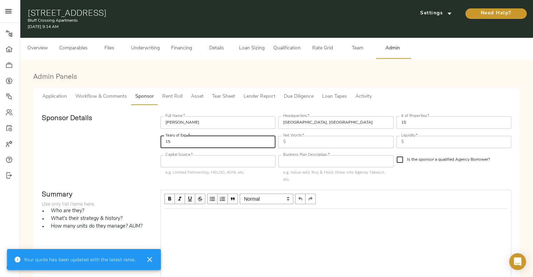
type input "15"
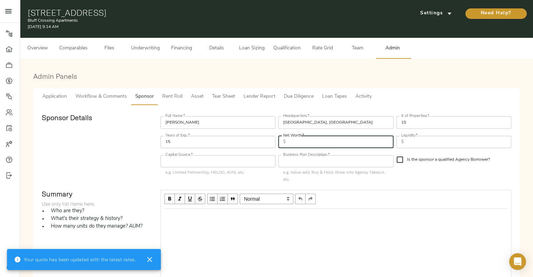
click at [317, 140] on input "text" at bounding box center [340, 142] width 105 height 12
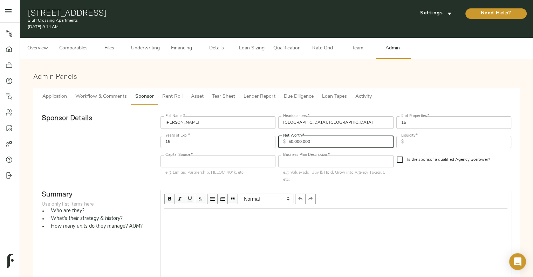
type input "50,000,000"
click at [403, 141] on div "$ Liquidity *" at bounding box center [453, 142] width 115 height 12
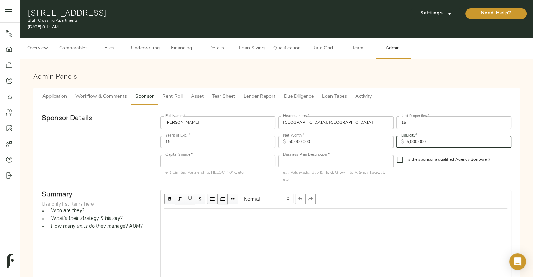
type input "5,000,000"
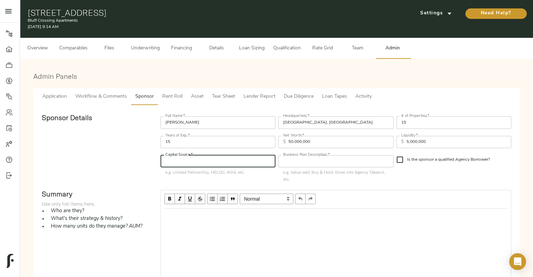
click at [257, 158] on input "text" at bounding box center [217, 161] width 115 height 12
type input "P"
type input "Limited Partnership"
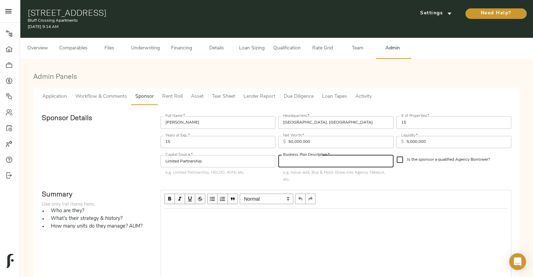
click at [309, 165] on input "text" at bounding box center [335, 161] width 115 height 12
click at [309, 165] on input "Grow into Agency Takeout" at bounding box center [335, 161] width 115 height 12
type input "Cash out, Grow into Agency Takeout"
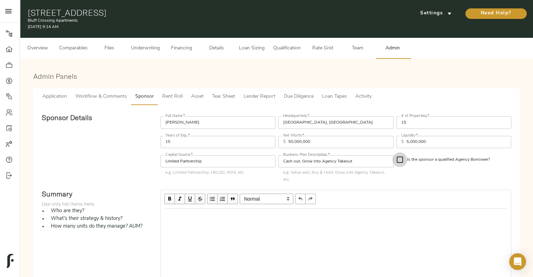
click at [401, 162] on input "Is the sponsor a qualified Agency Borrower?" at bounding box center [399, 159] width 15 height 15
checkbox input "true"
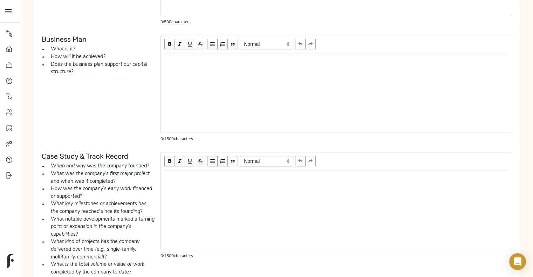
scroll to position [325, 0]
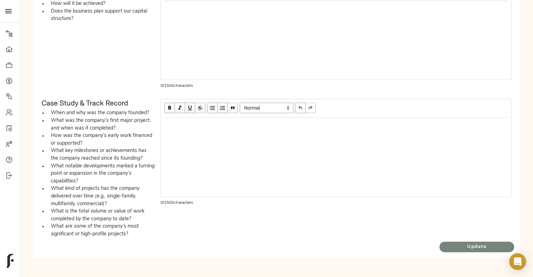
click at [480, 250] on button "Update" at bounding box center [476, 247] width 75 height 11
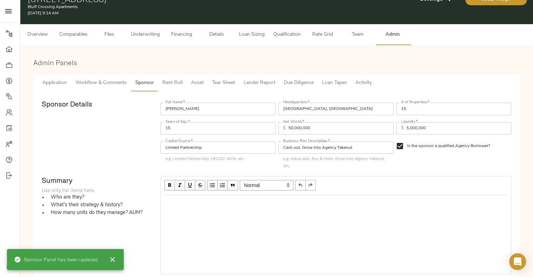
scroll to position [0, 0]
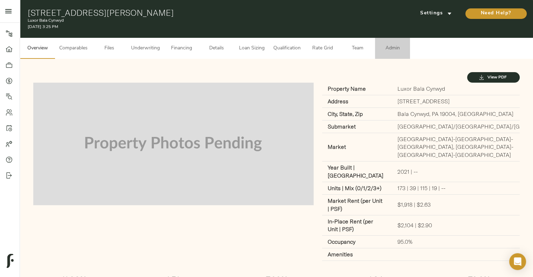
click at [390, 46] on span "Admin" at bounding box center [392, 48] width 27 height 9
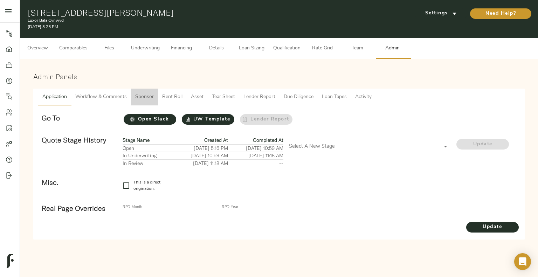
click at [141, 96] on span "Sponsor" at bounding box center [144, 97] width 19 height 9
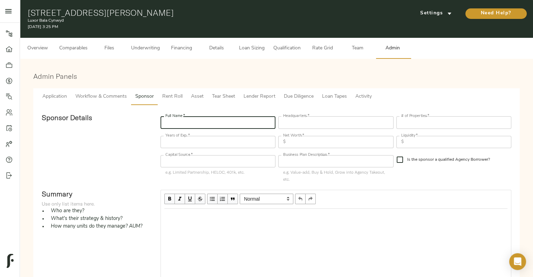
click at [192, 122] on input "text" at bounding box center [217, 122] width 115 height 12
type input "Alliance/PCCP"
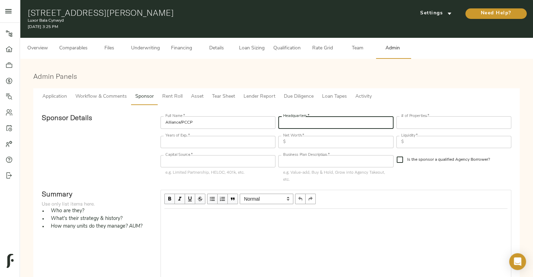
click at [294, 121] on input "text" at bounding box center [335, 122] width 115 height 12
type input "Scottsdale, AZ; Santa Monica, CA"
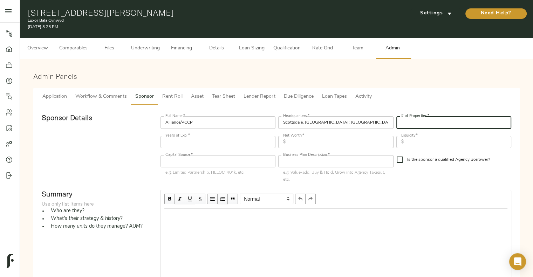
click at [452, 124] on input "number" at bounding box center [453, 122] width 115 height 12
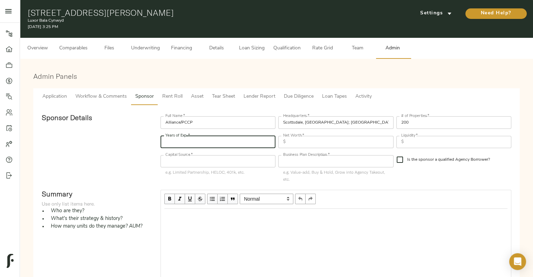
click at [189, 148] on input "number" at bounding box center [217, 142] width 115 height 12
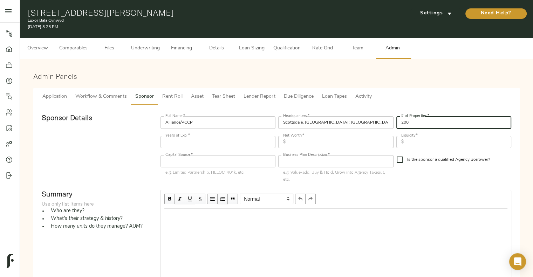
click at [404, 120] on input "200" at bounding box center [453, 122] width 115 height 12
type input "85"
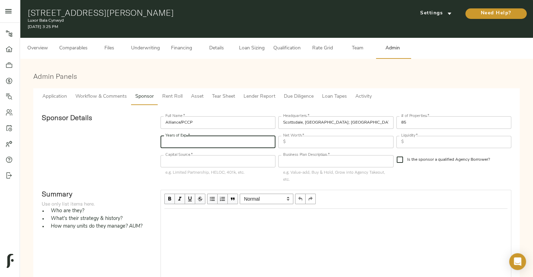
click at [215, 143] on input "number" at bounding box center [217, 142] width 115 height 12
type input "40"
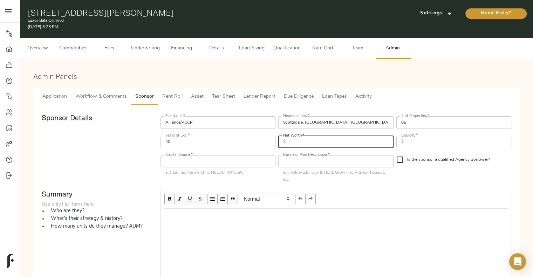
click at [312, 140] on input "text" at bounding box center [340, 142] width 105 height 12
type input "5,000,000,000"
click at [436, 130] on div "# of Properties   * 85 # of Properties *" at bounding box center [454, 121] width 118 height 19
click at [432, 141] on input "text" at bounding box center [458, 142] width 105 height 12
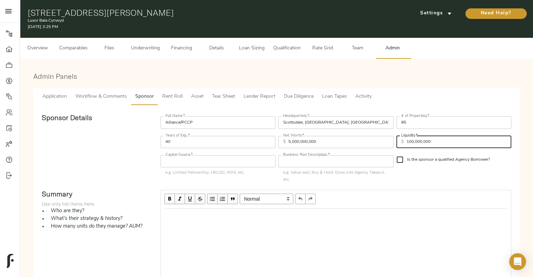
type input "100,000,000"
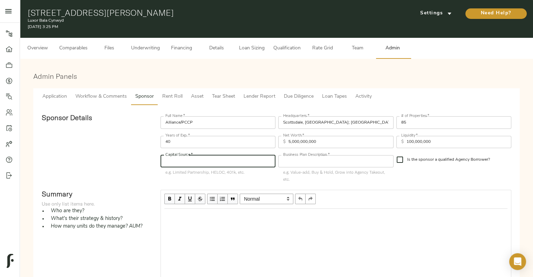
click at [186, 164] on input "text" at bounding box center [217, 161] width 115 height 12
type input "Limited Partnership"
click at [331, 159] on input "text" at bounding box center [335, 161] width 115 height 12
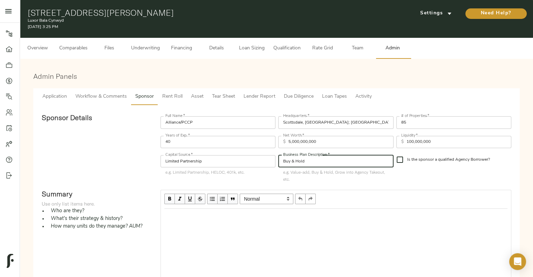
type input "Buy & Hold"
click at [394, 158] on input "Is the sponsor a qualified Agency Borrower?" at bounding box center [399, 159] width 15 height 15
checkbox input "true"
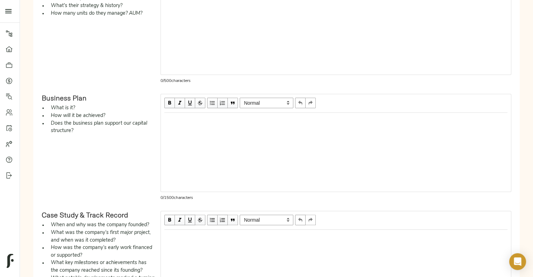
scroll to position [325, 0]
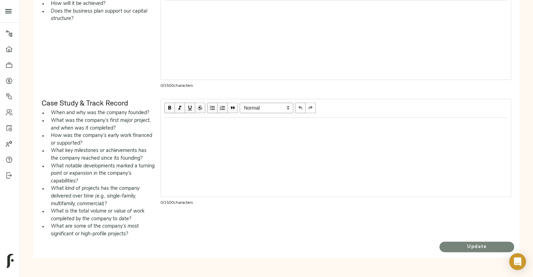
click at [468, 244] on span "Update" at bounding box center [476, 247] width 75 height 9
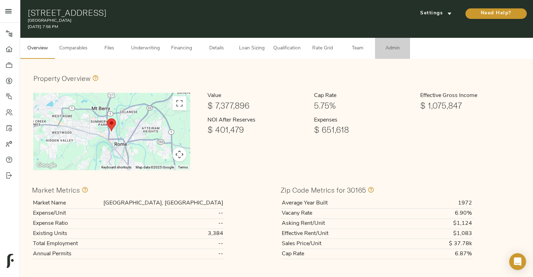
click at [394, 45] on span "Admin" at bounding box center [392, 48] width 27 height 9
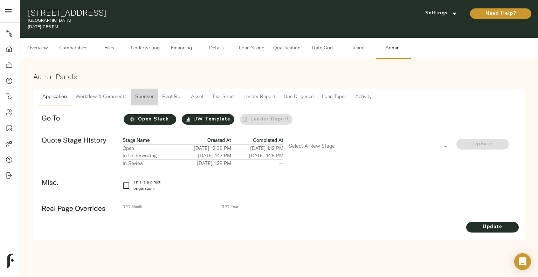
click at [150, 96] on span "Sponsor" at bounding box center [144, 97] width 19 height 9
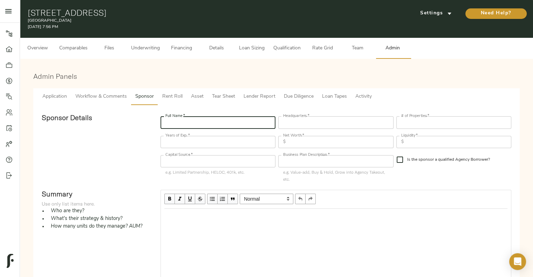
click at [188, 123] on input "text" at bounding box center [217, 122] width 115 height 12
type input "Prosperity Capital Partners"
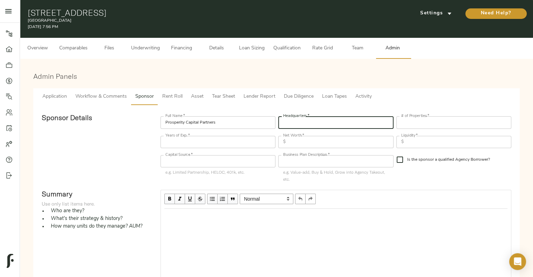
click at [295, 121] on input "text" at bounding box center [335, 122] width 115 height 12
type input "[GEOGRAPHIC_DATA], [GEOGRAPHIC_DATA]"
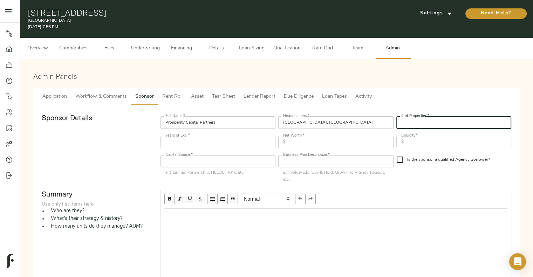
click at [429, 122] on input "number" at bounding box center [453, 122] width 115 height 12
type input "18"
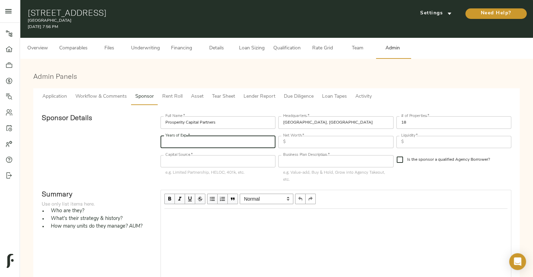
click at [176, 140] on input "number" at bounding box center [217, 142] width 115 height 12
type input "22"
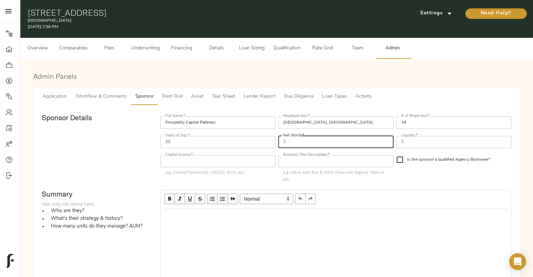
click at [308, 146] on input "text" at bounding box center [340, 142] width 105 height 12
type input "40,000,000"
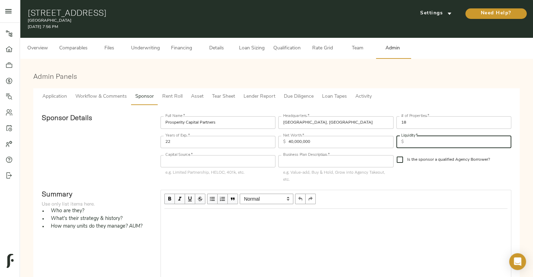
click at [433, 137] on input "text" at bounding box center [458, 142] width 105 height 12
type input "2,500,000"
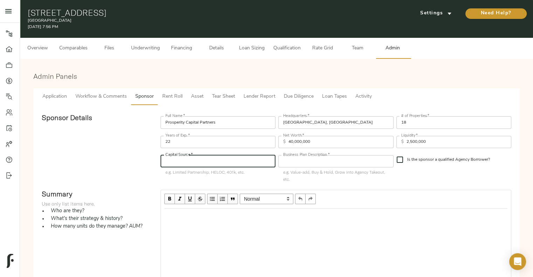
click at [187, 155] on input "text" at bounding box center [217, 161] width 115 height 12
type input "Limited Partnership"
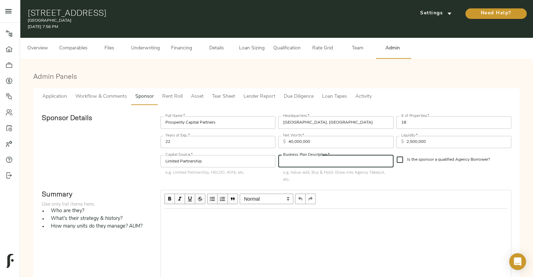
click at [308, 161] on input "text" at bounding box center [335, 161] width 115 height 12
type input "Grow into Agency Takeout"
click at [402, 162] on input "Is the sponsor a qualified Agency Borrower?" at bounding box center [399, 159] width 15 height 15
checkbox input "true"
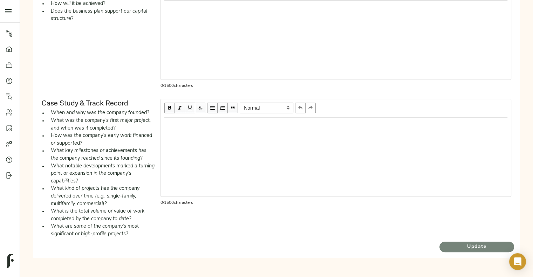
click at [465, 249] on span "Update" at bounding box center [476, 247] width 75 height 9
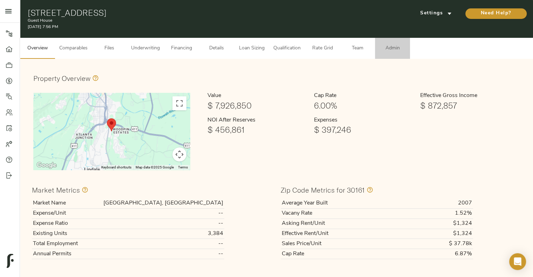
click at [390, 50] on span "Admin" at bounding box center [392, 48] width 27 height 9
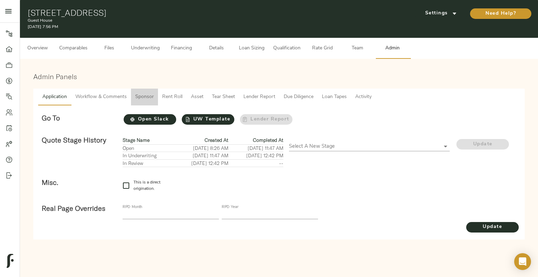
click at [147, 96] on span "Sponsor" at bounding box center [144, 97] width 19 height 9
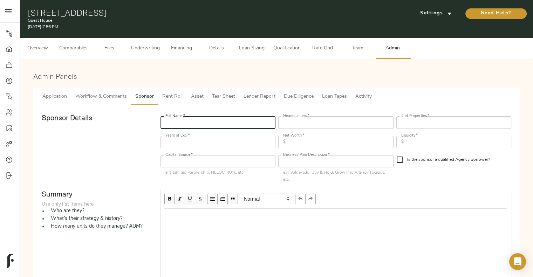
click at [238, 128] on input "text" at bounding box center [217, 122] width 115 height 12
type input "Prosperity Capital Partners"
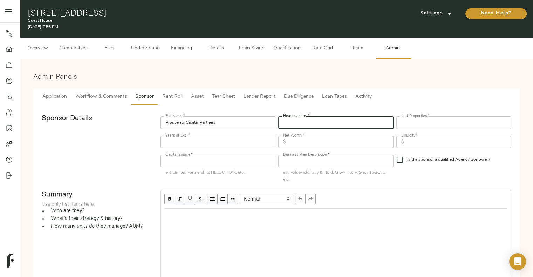
click at [298, 127] on input "text" at bounding box center [335, 122] width 115 height 12
type input "[GEOGRAPHIC_DATA], [GEOGRAPHIC_DATA]"
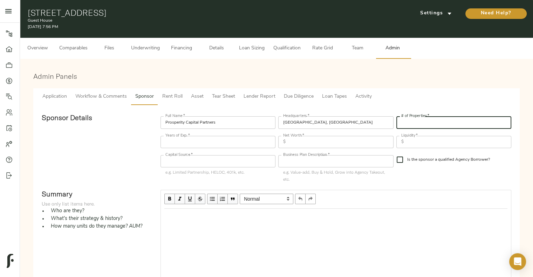
click at [417, 125] on input "number" at bounding box center [453, 122] width 115 height 12
type input "18"
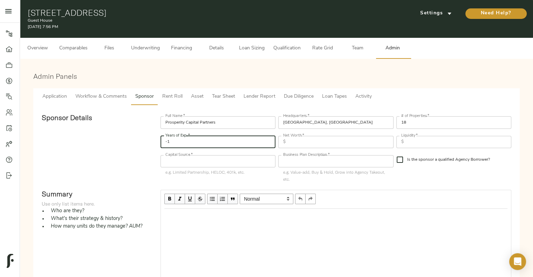
type input "-1"
click at [270, 143] on input "-1" at bounding box center [217, 142] width 115 height 12
type input "22"
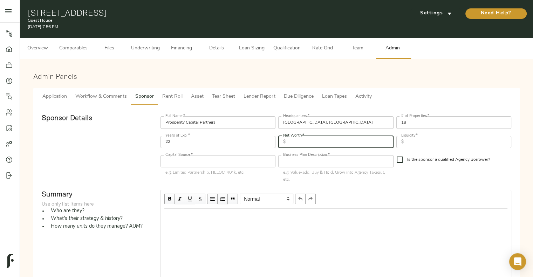
click at [298, 139] on input "text" at bounding box center [340, 142] width 105 height 12
type input "40,000,000"
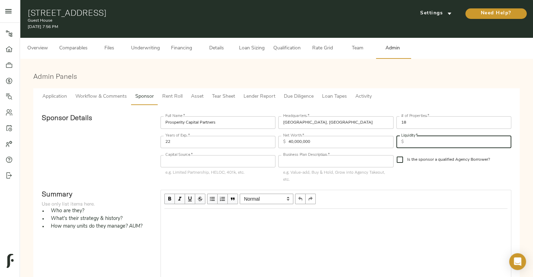
click at [431, 140] on input "text" at bounding box center [458, 142] width 105 height 12
type input "2,500,000"
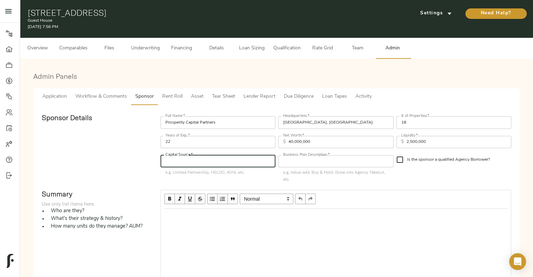
click at [190, 165] on input "text" at bounding box center [217, 161] width 115 height 12
type input "Limited Partnership"
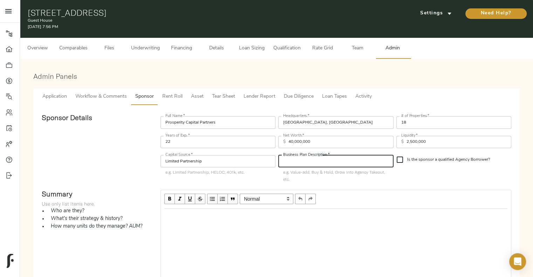
click at [303, 167] on input "text" at bounding box center [335, 161] width 115 height 12
type input "Grow into Agency Takeout"
click at [404, 162] on input "Is the sponsor a qualified Agency Borrower?" at bounding box center [399, 159] width 15 height 15
checkbox input "true"
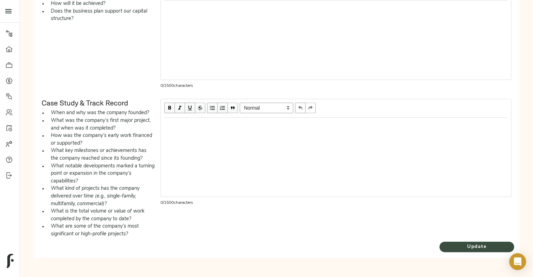
click at [452, 246] on span "Update" at bounding box center [476, 247] width 75 height 9
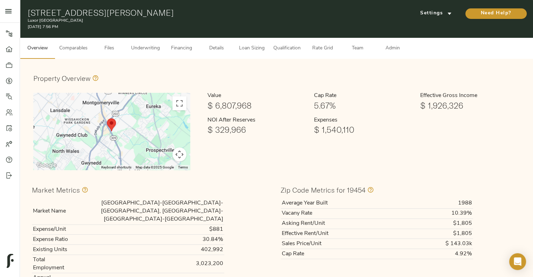
click at [397, 43] on button "Admin" at bounding box center [392, 48] width 35 height 21
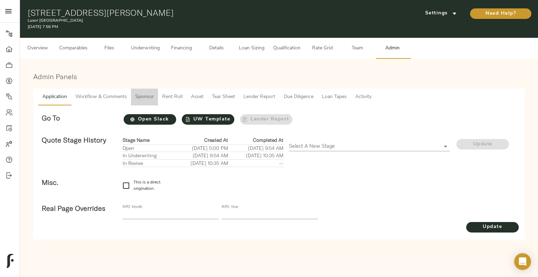
click at [146, 93] on span "Sponsor" at bounding box center [144, 97] width 19 height 9
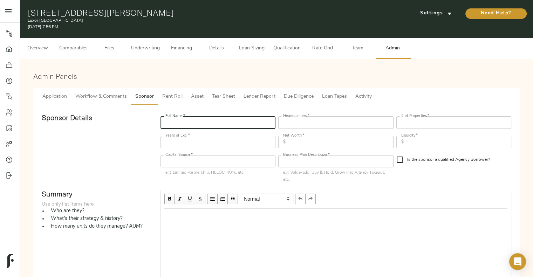
click at [215, 124] on input "text" at bounding box center [217, 122] width 115 height 12
type input "Alliance/ PCCP"
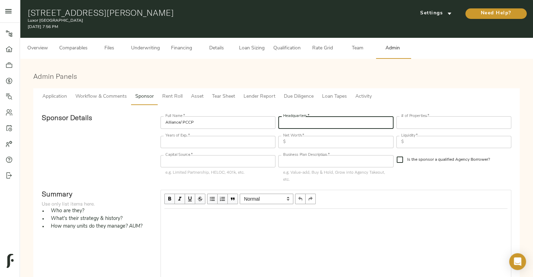
click at [295, 120] on input "text" at bounding box center [335, 122] width 115 height 12
type input "Scottsdale, [GEOGRAPHIC_DATA]; [GEOGRAPHIC_DATA], [GEOGRAPHIC_DATA]"
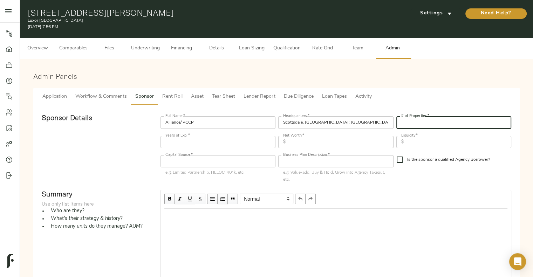
click at [410, 119] on input "number" at bounding box center [453, 122] width 115 height 12
type input "85"
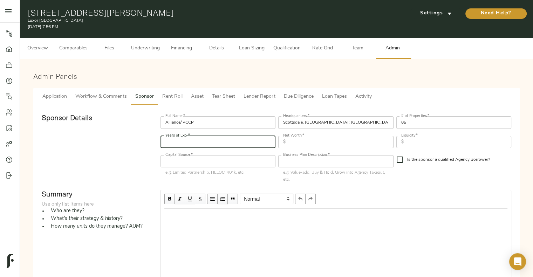
click at [235, 139] on input "number" at bounding box center [217, 142] width 115 height 12
type input "40"
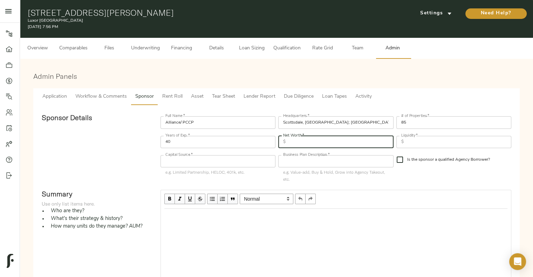
click at [305, 140] on input "text" at bounding box center [340, 142] width 105 height 12
type input "5,000,000,000"
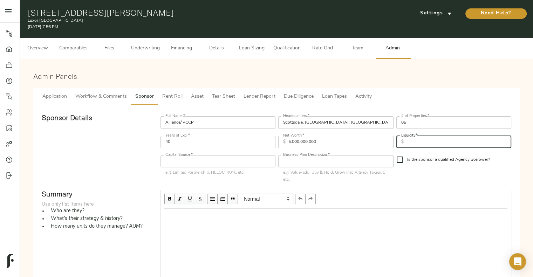
click at [423, 141] on input "text" at bounding box center [458, 142] width 105 height 12
type input "100,000,000"
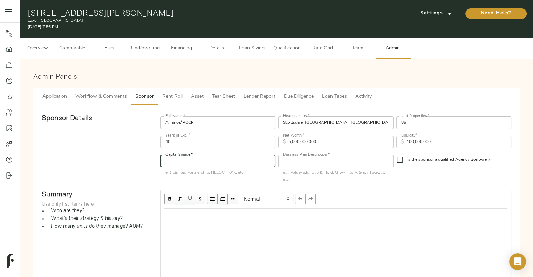
click at [215, 162] on input "text" at bounding box center [217, 161] width 115 height 12
type input "Limited Partnership"
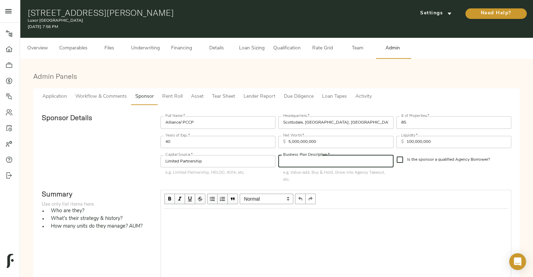
click at [314, 161] on input "text" at bounding box center [335, 161] width 115 height 12
type input "Buy & Hold"
click at [405, 158] on input "Is the sponsor a qualified Agency Borrower?" at bounding box center [399, 159] width 15 height 15
checkbox input "true"
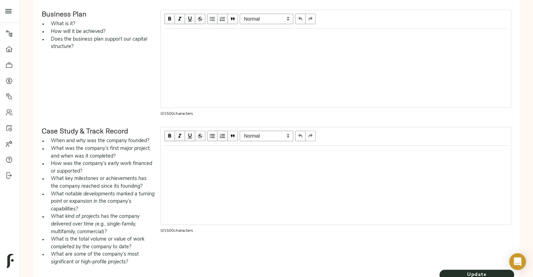
scroll to position [325, 0]
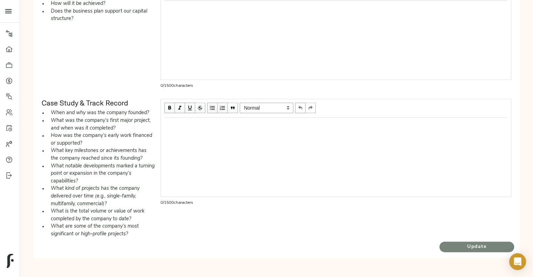
click at [476, 243] on span "Update" at bounding box center [476, 247] width 75 height 9
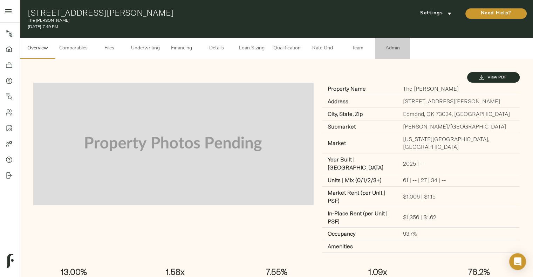
click at [390, 47] on span "Admin" at bounding box center [392, 48] width 27 height 9
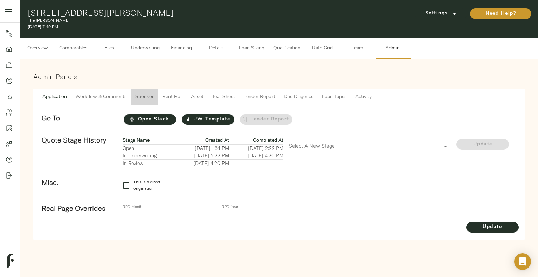
click at [149, 94] on span "Sponsor" at bounding box center [144, 97] width 19 height 9
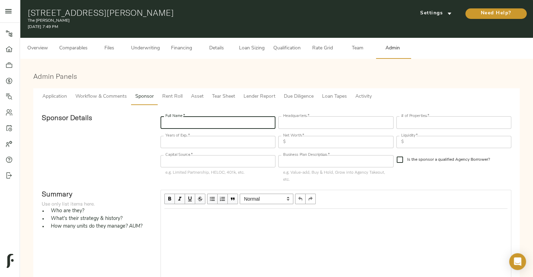
click at [195, 123] on input "text" at bounding box center [217, 122] width 115 height 12
type input "Rader Development"
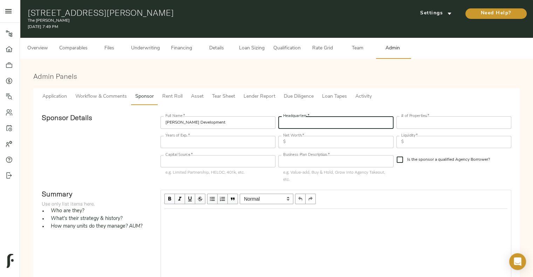
click at [305, 124] on input "text" at bounding box center [335, 122] width 115 height 12
type input "[GEOGRAPHIC_DATA], [GEOGRAPHIC_DATA]"
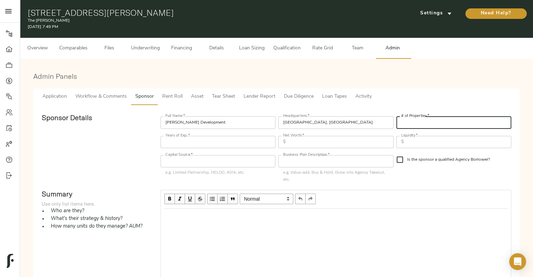
click at [422, 124] on input "number" at bounding box center [453, 122] width 115 height 12
type input "10"
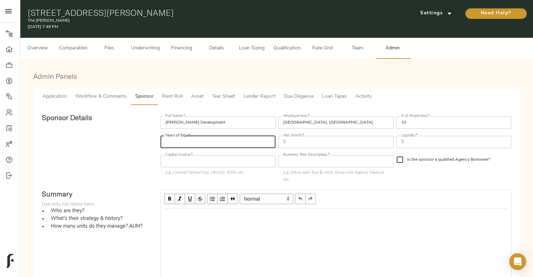
click at [253, 146] on input "number" at bounding box center [217, 142] width 115 height 12
type input "10"
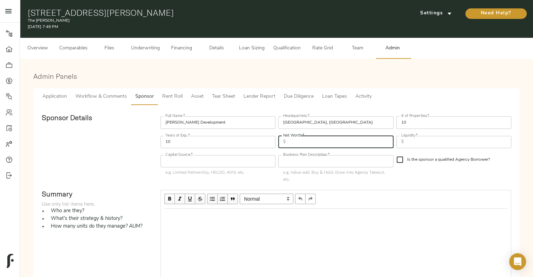
click at [315, 145] on input "text" at bounding box center [340, 142] width 105 height 12
type input "20,000,000"
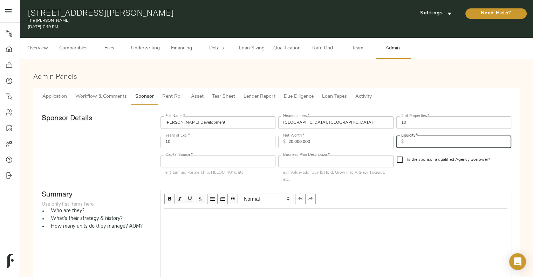
click at [419, 144] on input "text" at bounding box center [458, 142] width 105 height 12
type input "2,000,000"
click at [180, 161] on input "text" at bounding box center [217, 161] width 115 height 12
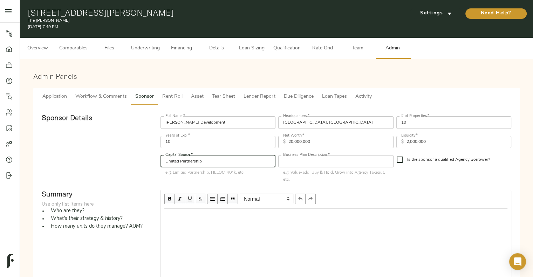
type input "Limited Partnership"
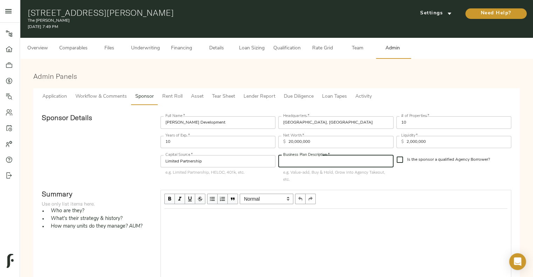
click at [335, 162] on input "text" at bounding box center [335, 161] width 115 height 12
type input "G"
type input "Cash out, Grow into Agency Takeout"
click at [400, 159] on input "Is the sponsor a qualified Agency Borrower?" at bounding box center [399, 159] width 15 height 15
checkbox input "true"
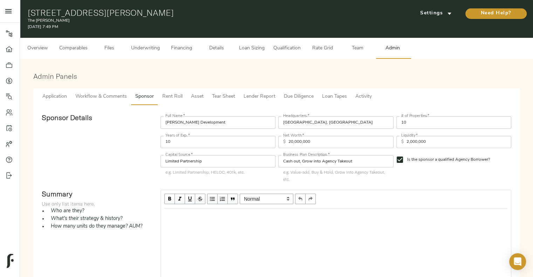
scroll to position [325, 0]
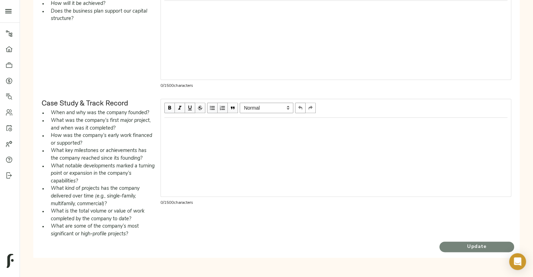
click at [467, 246] on span "Update" at bounding box center [476, 247] width 75 height 9
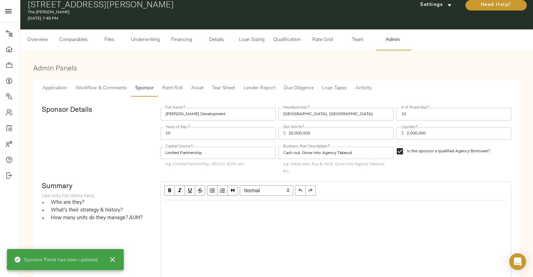
scroll to position [0, 0]
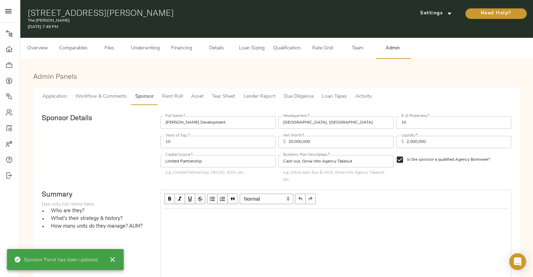
click at [207, 120] on input "Rader Development" at bounding box center [217, 122] width 115 height 12
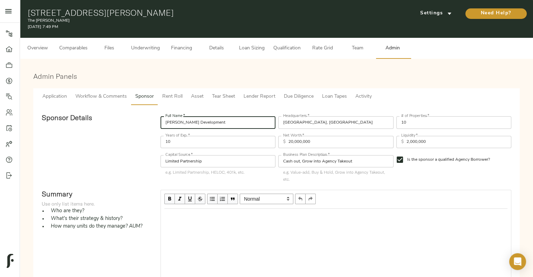
click at [300, 124] on input "Phoenix, AZ" at bounding box center [335, 122] width 115 height 12
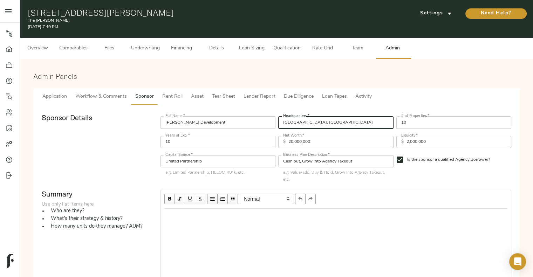
click at [300, 124] on input "Phoenix, AZ" at bounding box center [335, 122] width 115 height 12
click at [193, 137] on input "10" at bounding box center [217, 142] width 115 height 12
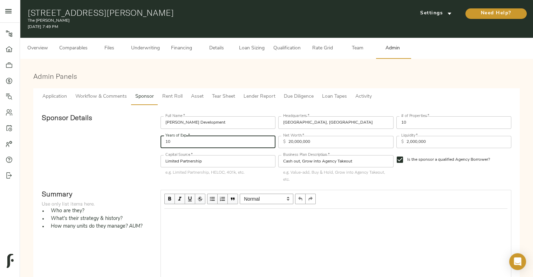
click at [193, 137] on input "10" at bounding box center [217, 142] width 115 height 12
type input "1"
type input "20"
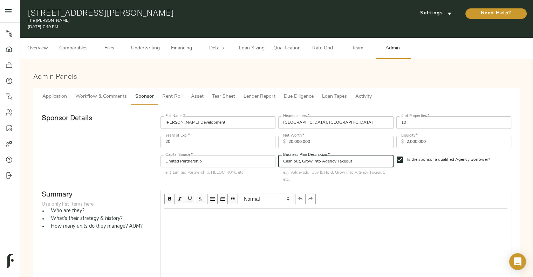
click at [298, 161] on input "Cash out, Grow into Agency Takeout" at bounding box center [335, 161] width 115 height 12
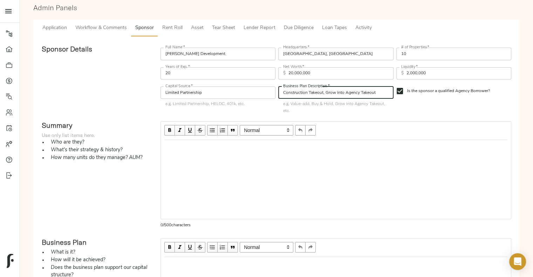
scroll to position [27, 0]
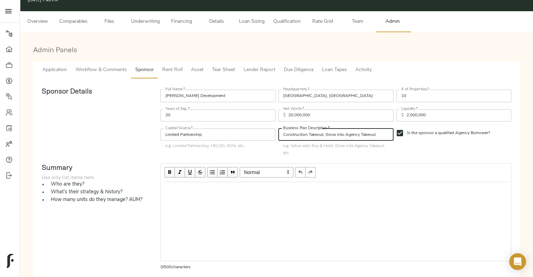
type input "Construction Takeout, Grow into Agency Takeout"
click at [293, 98] on input "Phoenix, AZ" at bounding box center [335, 96] width 115 height 12
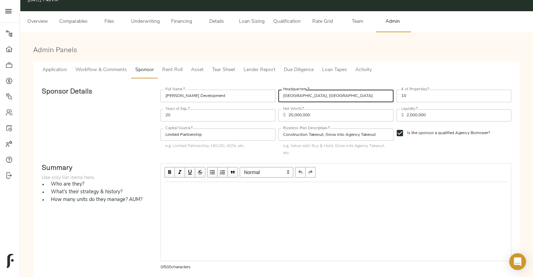
click at [293, 98] on input "Phoenix, AZ" at bounding box center [335, 96] width 115 height 12
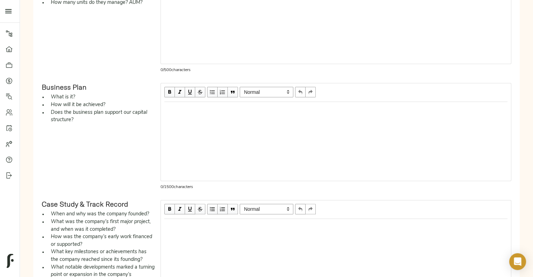
scroll to position [325, 0]
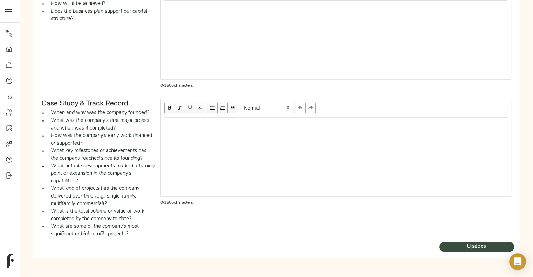
type input "Oklahoma City, OK"
click at [468, 243] on span "Update" at bounding box center [476, 247] width 75 height 9
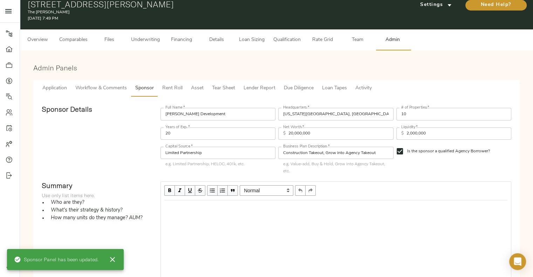
scroll to position [0, 0]
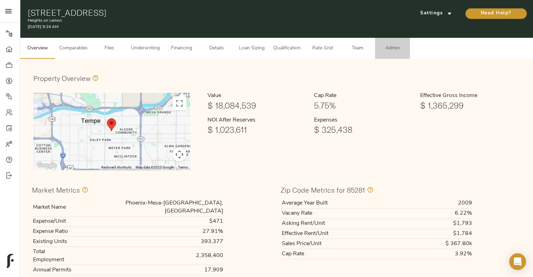
click at [391, 47] on span "Admin" at bounding box center [392, 48] width 27 height 9
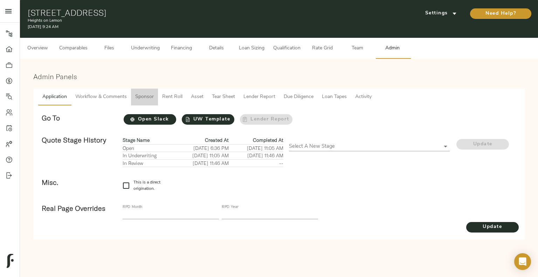
click at [141, 90] on button "Sponsor" at bounding box center [144, 97] width 27 height 17
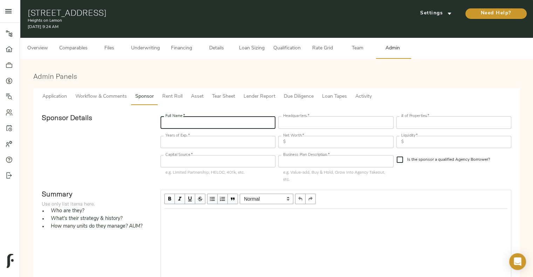
click at [197, 124] on input "text" at bounding box center [217, 122] width 115 height 12
type input "[PERSON_NAME] France"
click at [303, 121] on input "text" at bounding box center [335, 122] width 115 height 12
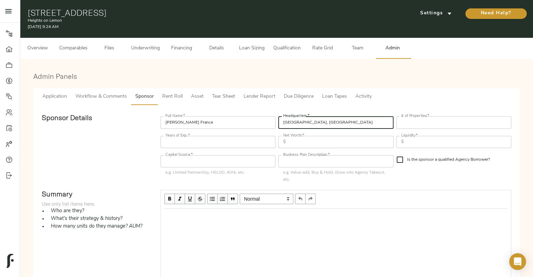
type input "Phoenix, AZ"
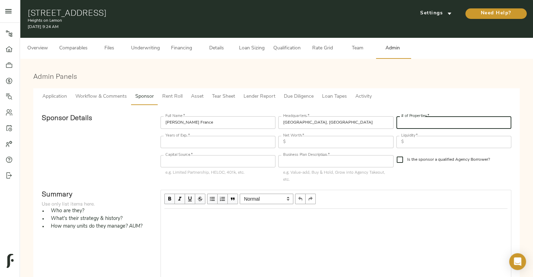
click at [427, 120] on input "number" at bounding box center [453, 122] width 115 height 12
type input "10"
click at [242, 138] on input "number" at bounding box center [217, 142] width 115 height 12
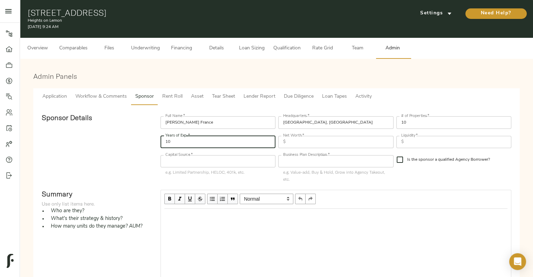
type input "10"
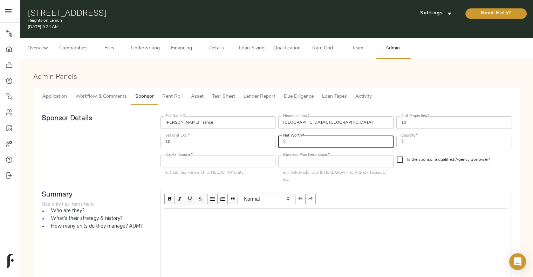
click at [308, 147] on input "text" at bounding box center [340, 142] width 105 height 12
type input "15,000,000"
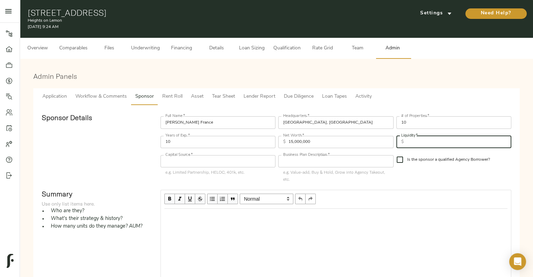
click at [420, 140] on input "text" at bounding box center [458, 142] width 105 height 12
type input "5"
type input "2,000,000"
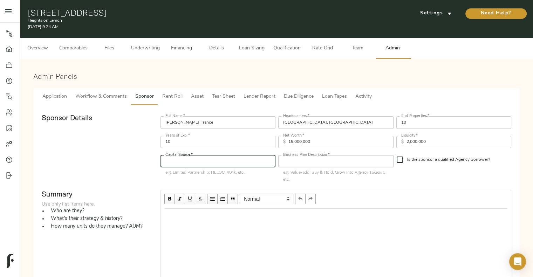
click at [211, 161] on input "text" at bounding box center [217, 161] width 115 height 12
type input "Limited Partnership"
click at [310, 160] on input "text" at bounding box center [335, 161] width 115 height 12
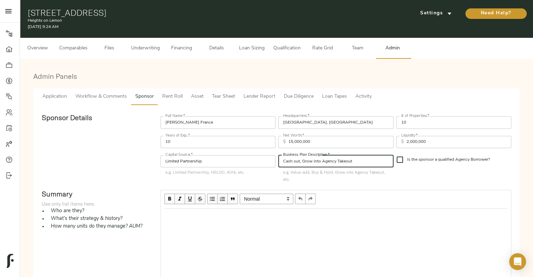
type input "Cash out, Grow into Agency Takeout"
click at [404, 162] on input "Is the sponsor a qualified Agency Borrower?" at bounding box center [399, 159] width 15 height 15
checkbox input "true"
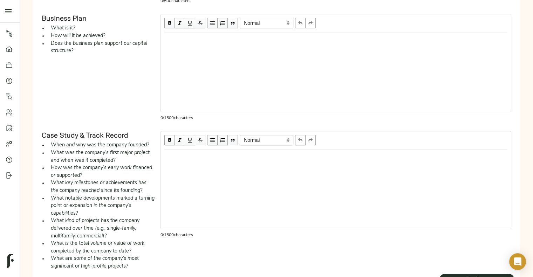
scroll to position [325, 0]
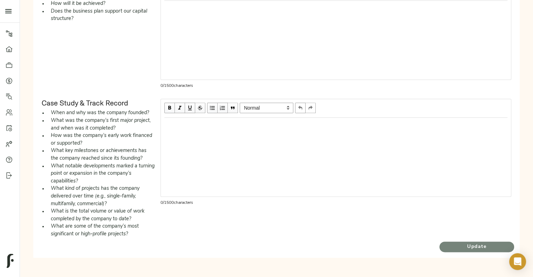
click at [475, 248] on span "Update" at bounding box center [476, 247] width 75 height 9
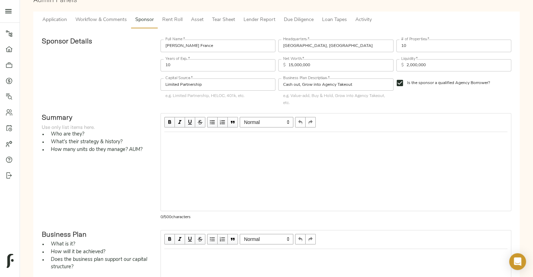
scroll to position [0, 0]
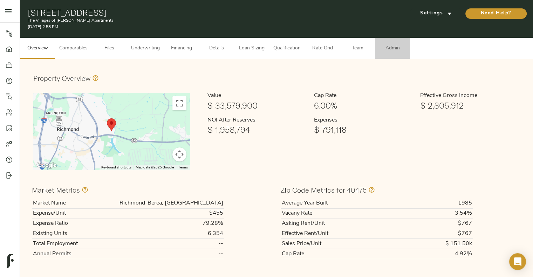
click at [394, 40] on button "Admin" at bounding box center [392, 48] width 35 height 21
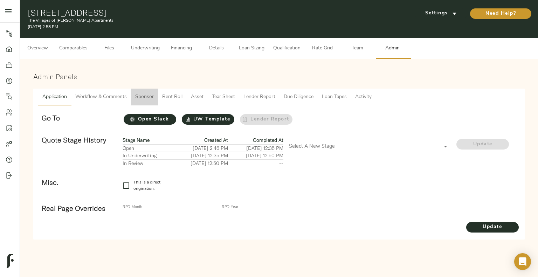
click at [155, 96] on button "Sponsor" at bounding box center [144, 97] width 27 height 17
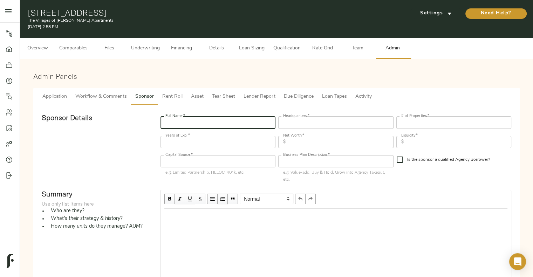
click at [232, 128] on input "text" at bounding box center [217, 122] width 115 height 12
type input "Daniel Penn"
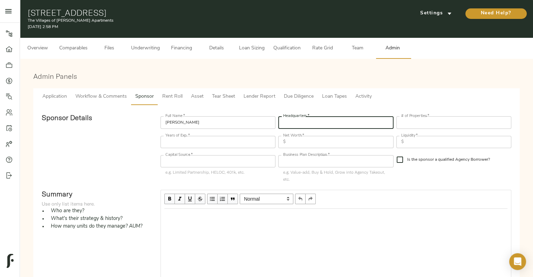
click at [313, 127] on input "text" at bounding box center [335, 122] width 115 height 12
type input "Lexington, KY"
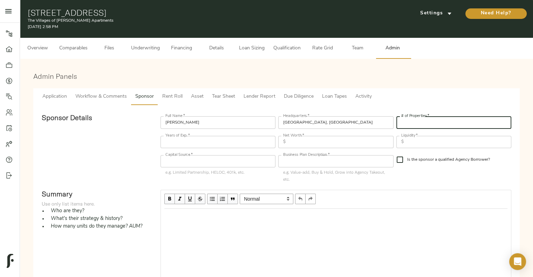
click at [426, 121] on input "number" at bounding box center [453, 122] width 115 height 12
type input "1"
type input "20"
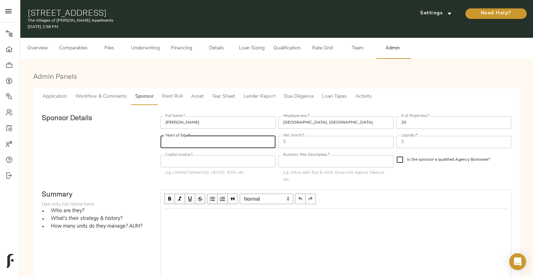
click at [239, 148] on input "number" at bounding box center [217, 142] width 115 height 12
type input "20"
click at [286, 144] on div "$ Net Worth *" at bounding box center [335, 142] width 115 height 12
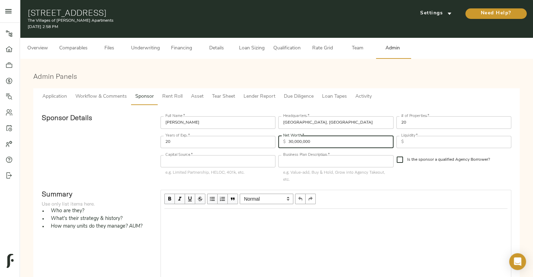
type input "30,000,000"
click at [438, 142] on input "text" at bounding box center [458, 142] width 105 height 12
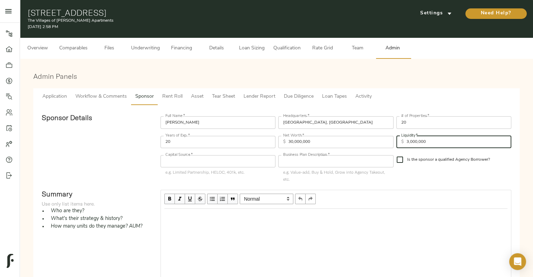
type input "3,000,000"
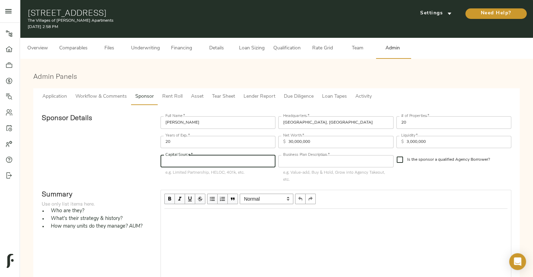
click at [206, 166] on input "text" at bounding box center [217, 161] width 115 height 12
type input "Limited Partnership"
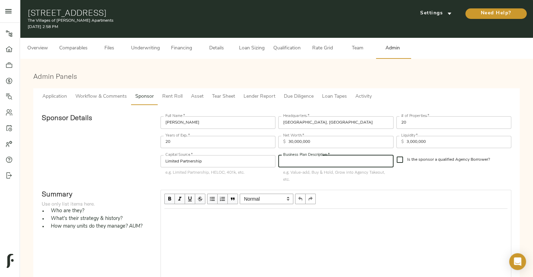
click at [299, 160] on input "text" at bounding box center [335, 161] width 115 height 12
type input "G"
type input "Construction Takeout, Grow into Agency Takeout"
click at [397, 160] on input "Is the sponsor a qualified Agency Borrower?" at bounding box center [399, 159] width 15 height 15
checkbox input "true"
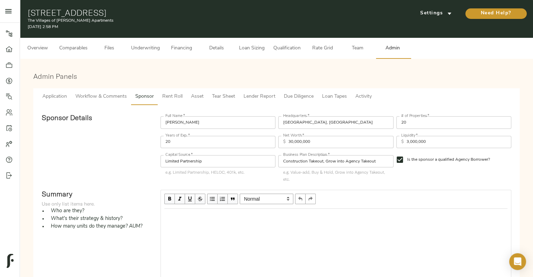
scroll to position [325, 0]
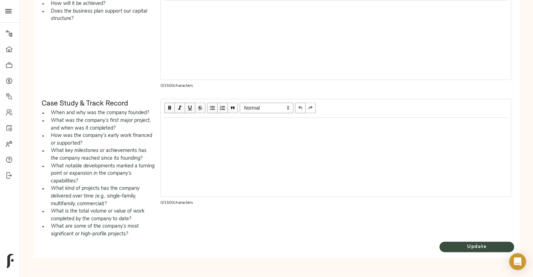
click at [461, 246] on span "Update" at bounding box center [476, 247] width 75 height 9
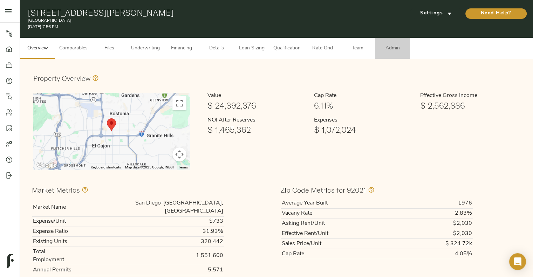
click at [390, 48] on span "Admin" at bounding box center [392, 48] width 27 height 9
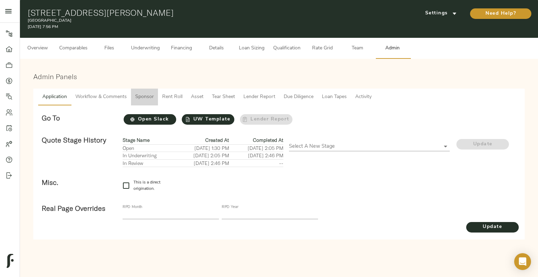
click at [145, 98] on span "Sponsor" at bounding box center [144, 97] width 19 height 9
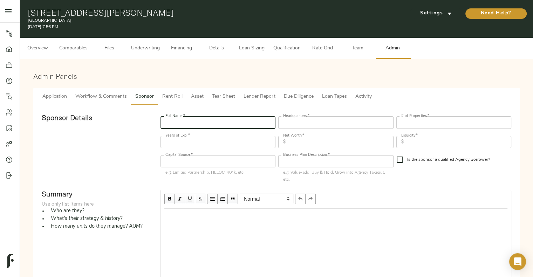
click at [216, 126] on input "text" at bounding box center [217, 122] width 115 height 12
type input "Danish Equity Partners"
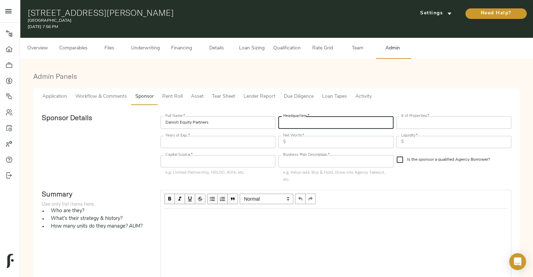
click at [302, 125] on input "text" at bounding box center [335, 122] width 115 height 12
type input "New York, NY"
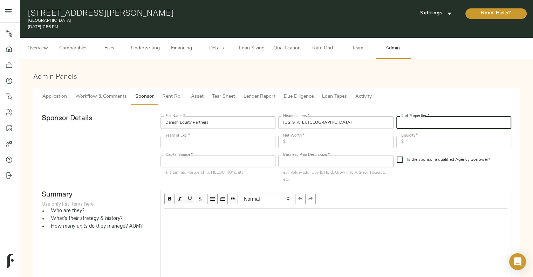
click at [425, 123] on input "number" at bounding box center [453, 122] width 115 height 12
type input "10"
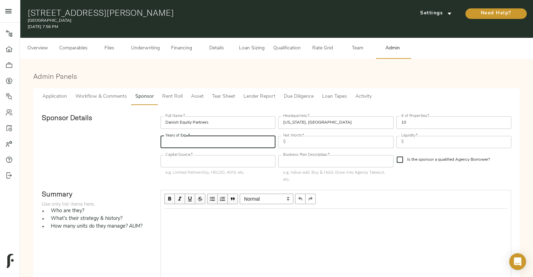
click at [246, 139] on input "number" at bounding box center [217, 142] width 115 height 12
type input "10"
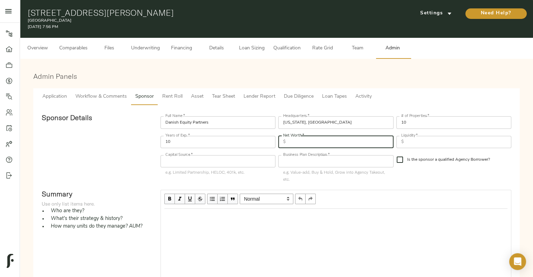
click at [350, 141] on input "text" at bounding box center [340, 142] width 105 height 12
type input "20,000,000"
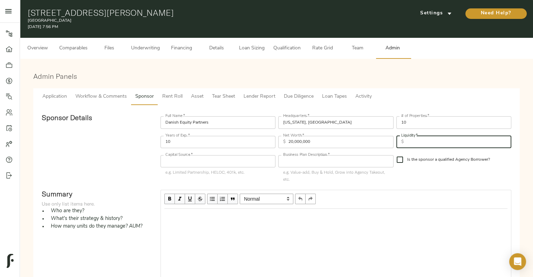
click at [426, 147] on input "text" at bounding box center [458, 142] width 105 height 12
type input "2,000,000"
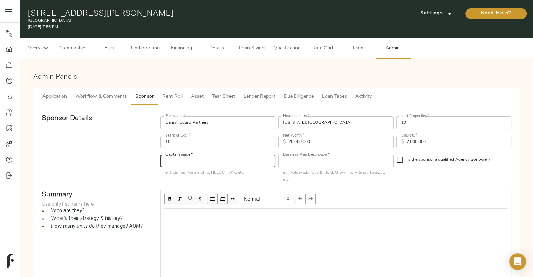
click at [254, 157] on input "text" at bounding box center [217, 161] width 115 height 12
type input "Limited Partnership"
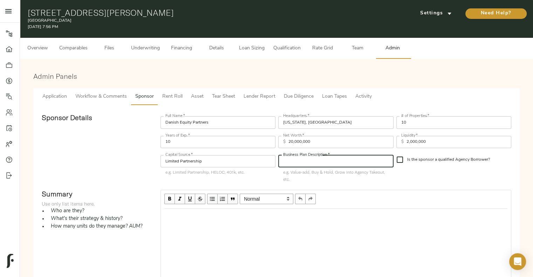
click at [324, 165] on input "text" at bounding box center [335, 161] width 115 height 12
type input "G"
type input "Buy & Hold"
click at [402, 165] on input "Is the sponsor a qualified Agency Borrower?" at bounding box center [399, 159] width 15 height 15
checkbox input "true"
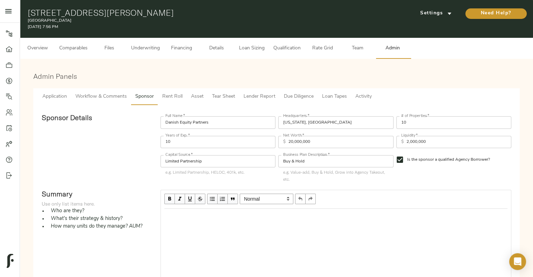
scroll to position [325, 0]
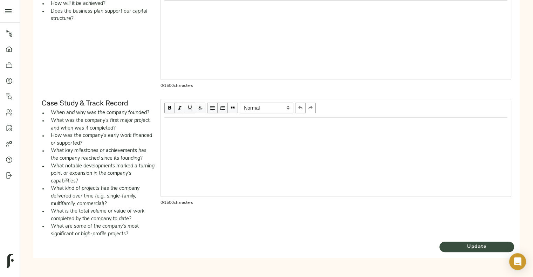
click at [464, 243] on span "Update" at bounding box center [476, 247] width 75 height 9
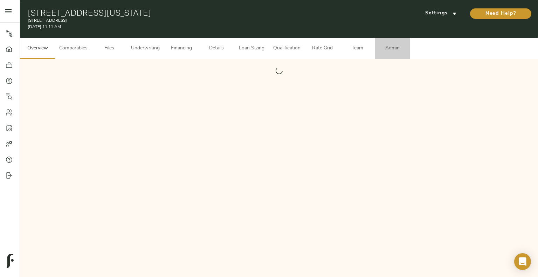
click at [395, 48] on span "Admin" at bounding box center [392, 48] width 27 height 9
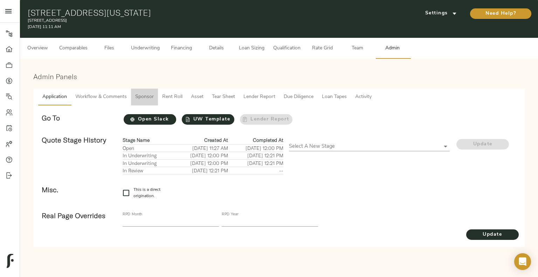
click at [150, 93] on span "Sponsor" at bounding box center [144, 97] width 19 height 9
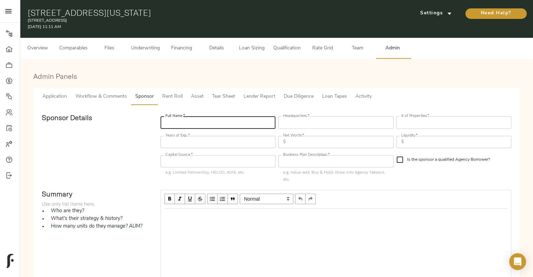
click at [214, 117] on input "text" at bounding box center [217, 122] width 115 height 12
type input "Troy Realty Capital"
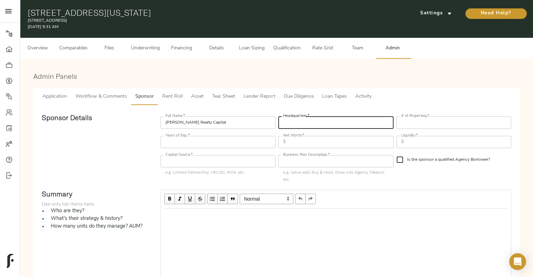
click at [300, 126] on input "text" at bounding box center [335, 122] width 115 height 12
type input "New York, NY"
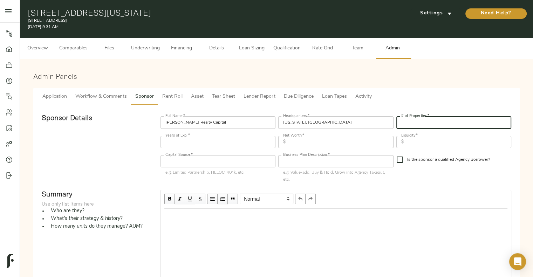
click at [451, 124] on input "number" at bounding box center [453, 122] width 115 height 12
type input "5"
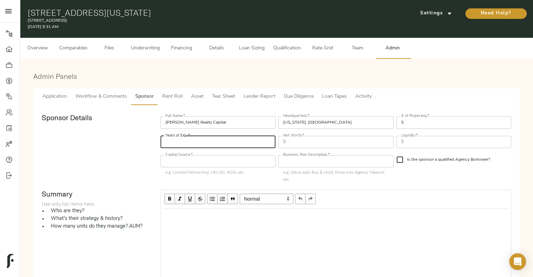
click at [252, 139] on input "number" at bounding box center [217, 142] width 115 height 12
type input "10"
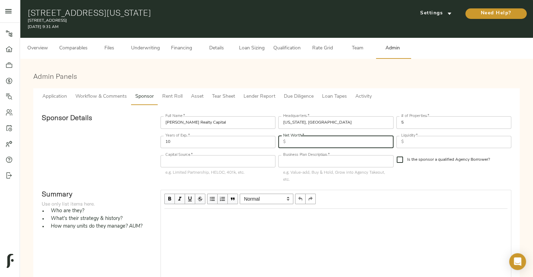
click at [297, 147] on input "text" at bounding box center [340, 142] width 105 height 12
type input "15,000,000"
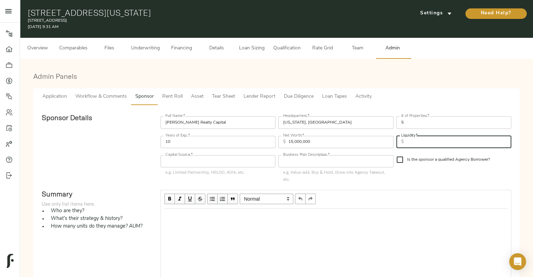
click at [417, 140] on input "text" at bounding box center [458, 142] width 105 height 12
type input "2,000,000"
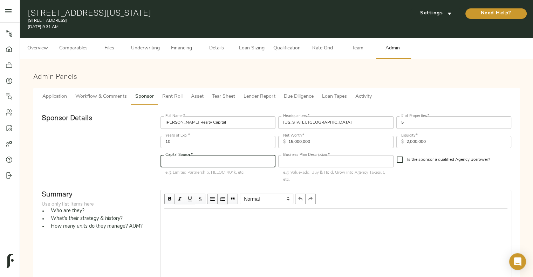
click at [172, 156] on input "text" at bounding box center [217, 161] width 115 height 12
type input "Limited Partnership"
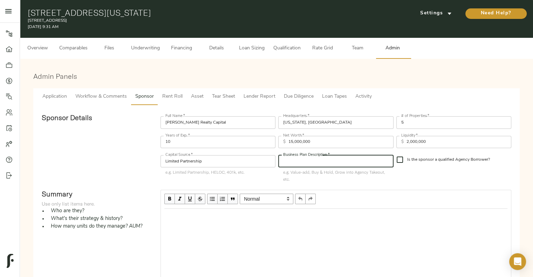
click at [323, 162] on input "text" at bounding box center [335, 161] width 115 height 12
type input "B"
type input "V"
type input "Buy & Value-add"
click at [399, 164] on input "Is the sponsor a qualified Agency Borrower?" at bounding box center [399, 159] width 15 height 15
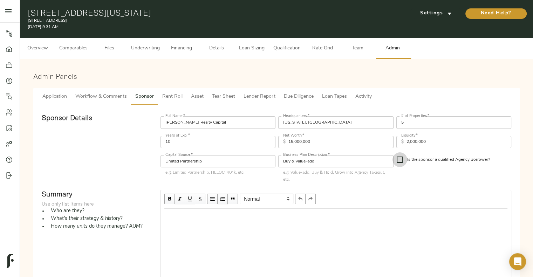
checkbox input "true"
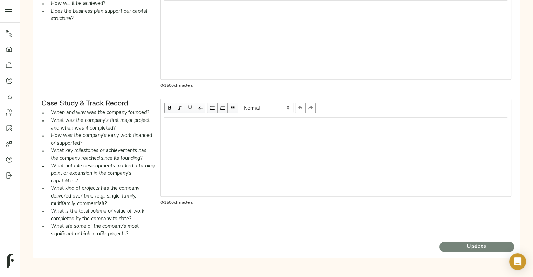
click at [446, 246] on span "Update" at bounding box center [476, 247] width 75 height 9
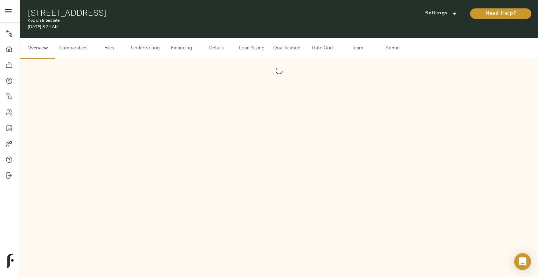
click at [66, 240] on div "Pipeline Dashboard Portfolio Quotes Search Users Activity Account Help Sign Out…" at bounding box center [269, 138] width 538 height 277
click at [394, 46] on span "Admin" at bounding box center [392, 48] width 27 height 9
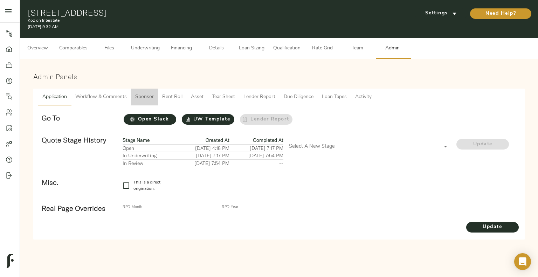
click at [144, 89] on button "Sponsor" at bounding box center [144, 97] width 27 height 17
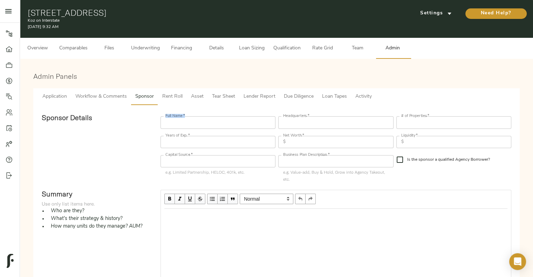
drag, startPoint x: 183, startPoint y: 113, endPoint x: 184, endPoint y: 121, distance: 8.4
click at [184, 121] on div "Full Name   * Full Name *" at bounding box center [218, 121] width 118 height 19
click at [184, 121] on input "text" at bounding box center [217, 122] width 115 height 12
type input "Koz Development"
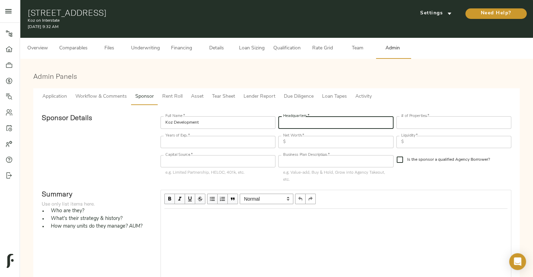
click at [304, 117] on input "text" at bounding box center [335, 122] width 115 height 12
type input "P"
type input "[GEOGRAPHIC_DATA], [GEOGRAPHIC_DATA]"
click at [439, 122] on input "number" at bounding box center [453, 122] width 115 height 12
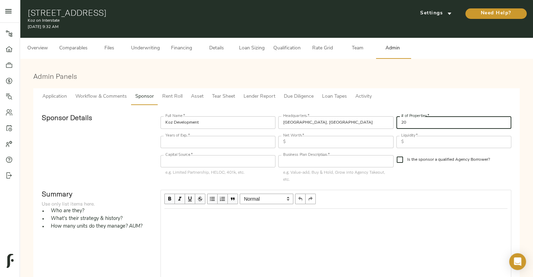
type input "20"
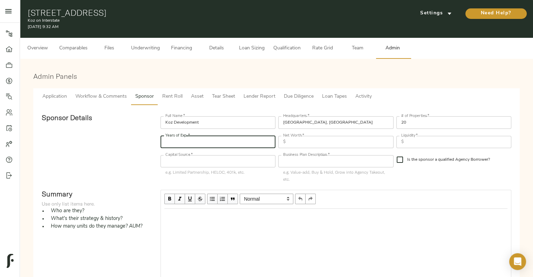
click at [261, 146] on input "number" at bounding box center [217, 142] width 115 height 12
type input "25"
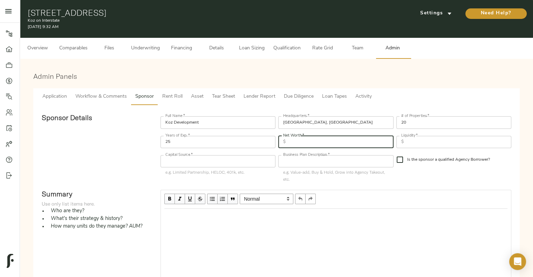
click at [296, 142] on input "text" at bounding box center [340, 142] width 105 height 12
click at [292, 141] on input "50,000,000" at bounding box center [340, 142] width 105 height 12
type input "50,000,000"
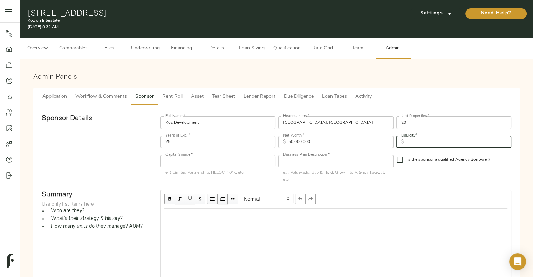
click at [443, 140] on input "text" at bounding box center [458, 142] width 105 height 12
type input "5,000,000"
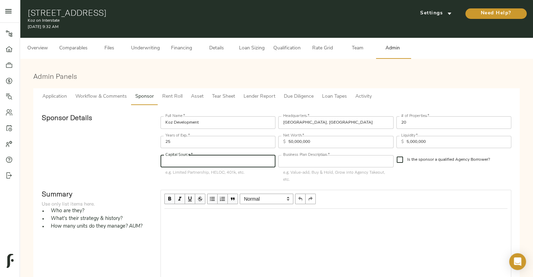
click at [260, 158] on input "text" at bounding box center [217, 161] width 115 height 12
type input "Limited Partnership"
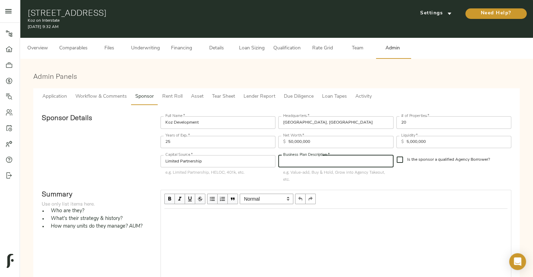
click at [315, 164] on input "text" at bounding box center [335, 161] width 115 height 12
type input "L"
type input "Grow into Agency Takeout"
click at [400, 158] on input "Is the sponsor a qualified Agency Borrower?" at bounding box center [399, 159] width 15 height 15
checkbox input "true"
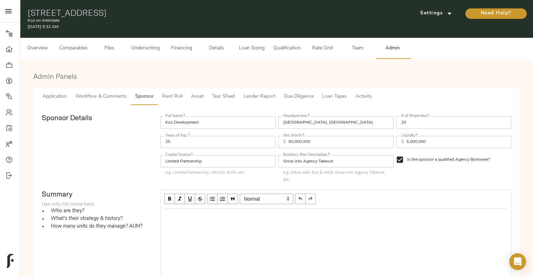
scroll to position [325, 0]
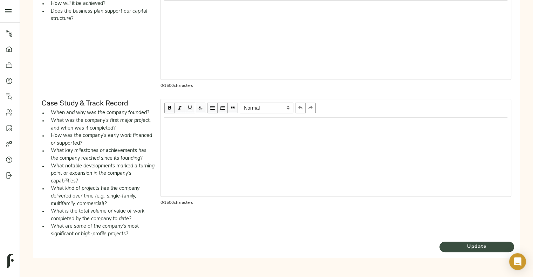
drag, startPoint x: 458, startPoint y: 253, endPoint x: 461, endPoint y: 245, distance: 8.5
click at [461, 245] on div "Update" at bounding box center [476, 246] width 80 height 17
click at [461, 245] on span "Update" at bounding box center [476, 247] width 75 height 9
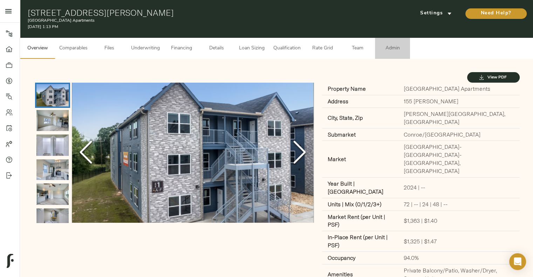
click at [394, 43] on button "Admin" at bounding box center [392, 48] width 35 height 21
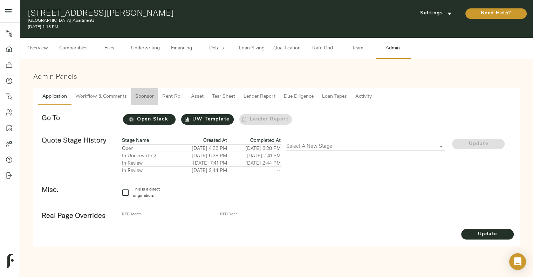
click at [143, 96] on span "Sponsor" at bounding box center [144, 96] width 19 height 9
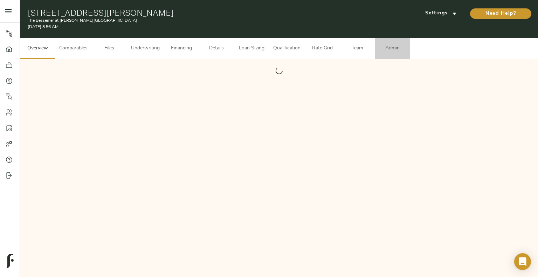
click at [391, 49] on span "Admin" at bounding box center [392, 48] width 27 height 9
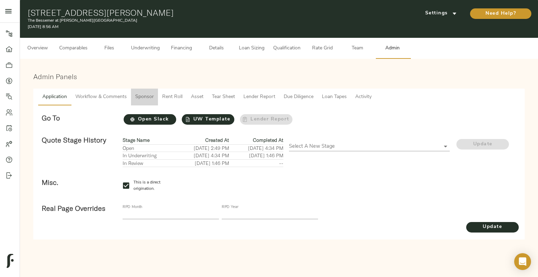
click at [150, 99] on span "Sponsor" at bounding box center [144, 97] width 19 height 9
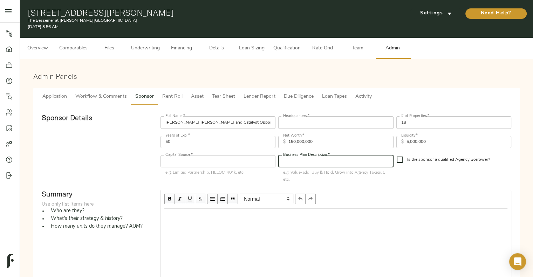
click at [298, 159] on input "text" at bounding box center [335, 161] width 115 height 12
type input "Grow into Agency Takeout"
click at [397, 158] on input "Is the sponsor a qualified Agency Borrower?" at bounding box center [399, 159] width 15 height 15
checkbox input "true"
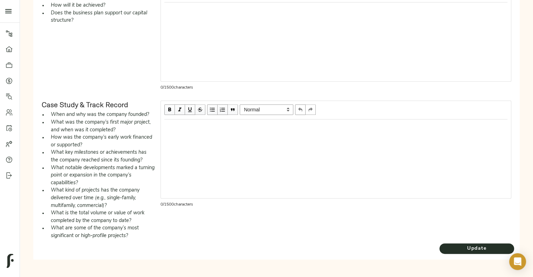
scroll to position [325, 0]
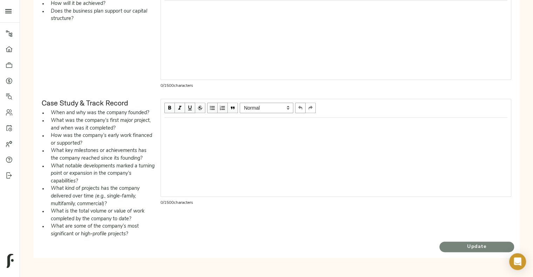
click at [473, 244] on span "Update" at bounding box center [476, 247] width 75 height 9
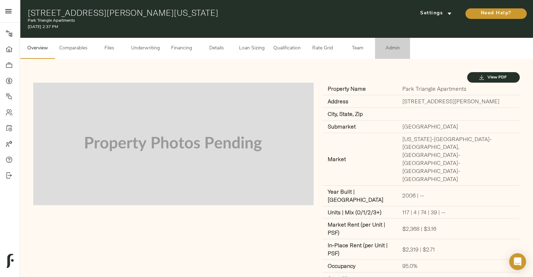
click at [384, 51] on span "Admin" at bounding box center [392, 48] width 27 height 9
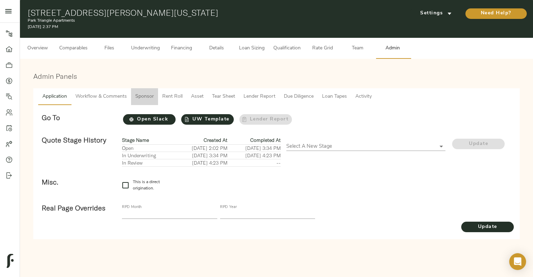
click at [149, 98] on span "Sponsor" at bounding box center [144, 96] width 19 height 9
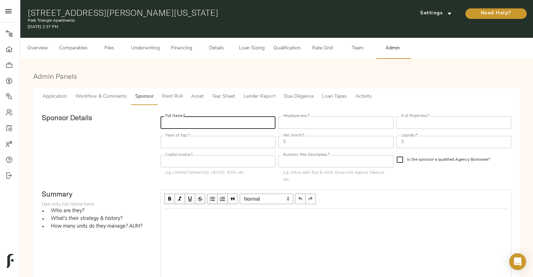
click at [191, 121] on input "text" at bounding box center [217, 122] width 115 height 12
type input "The Maven Group"
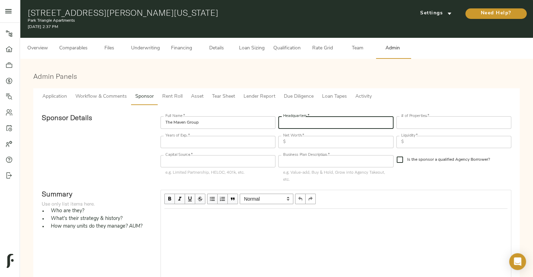
click at [311, 119] on input "text" at bounding box center [335, 122] width 115 height 12
type input "Washington, DC"
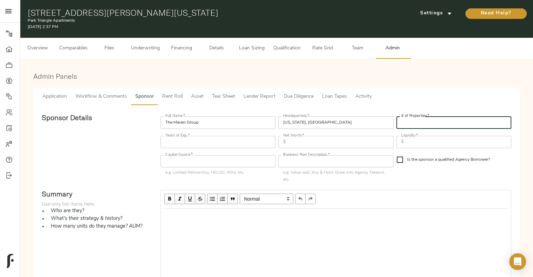
click at [418, 124] on input "number" at bounding box center [453, 122] width 115 height 12
type input "20"
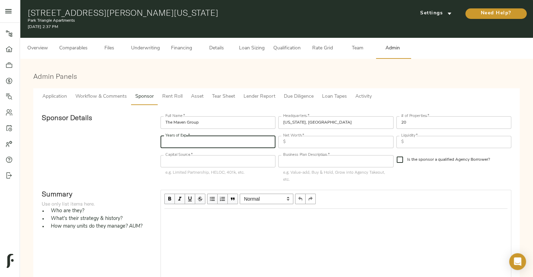
click at [193, 145] on input "number" at bounding box center [217, 142] width 115 height 12
type input "20"
click at [316, 146] on input "text" at bounding box center [340, 142] width 105 height 12
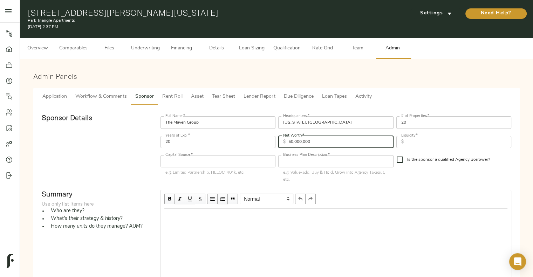
type input "50,000,000"
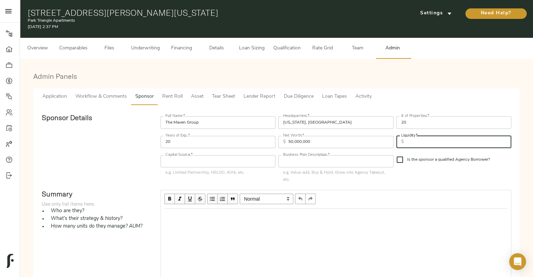
click at [421, 144] on input "text" at bounding box center [458, 142] width 105 height 12
type input "5,000,000"
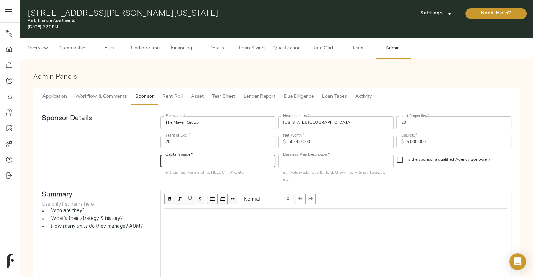
click at [213, 166] on input "text" at bounding box center [217, 161] width 115 height 12
type input "Limited Partnership"
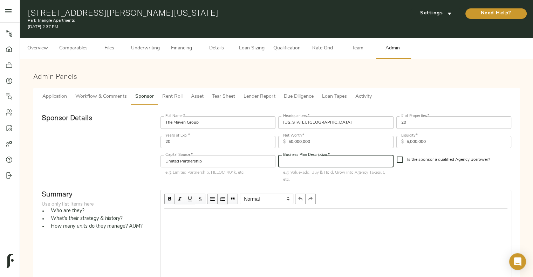
click at [296, 164] on input "text" at bounding box center [335, 161] width 115 height 12
type input "Grow into Agency Takeout"
click at [398, 162] on input "Is the sponsor a qualified Agency Borrower?" at bounding box center [399, 159] width 15 height 15
checkbox input "true"
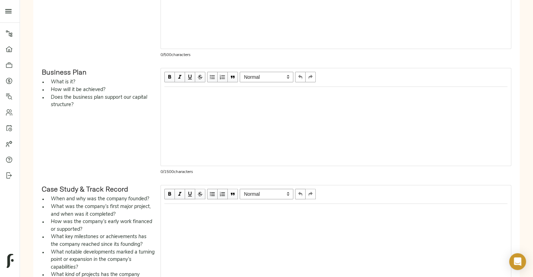
scroll to position [325, 0]
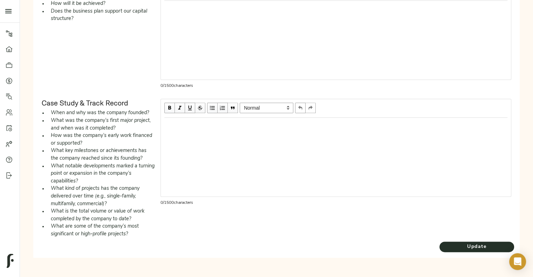
click at [470, 256] on div "Sponsor Details Full Name   * The Maven Group Full Name * Headquarters   * Wash…" at bounding box center [276, 18] width 486 height 477
click at [472, 243] on span "Update" at bounding box center [476, 247] width 75 height 9
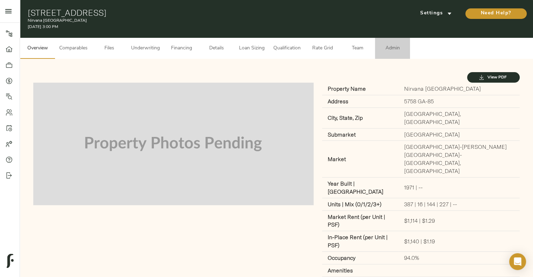
click at [388, 38] on button "Admin" at bounding box center [392, 48] width 35 height 21
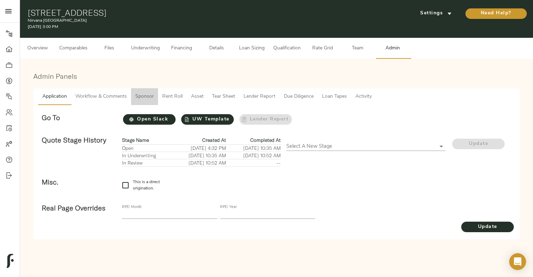
click at [144, 93] on span "Sponsor" at bounding box center [144, 96] width 19 height 9
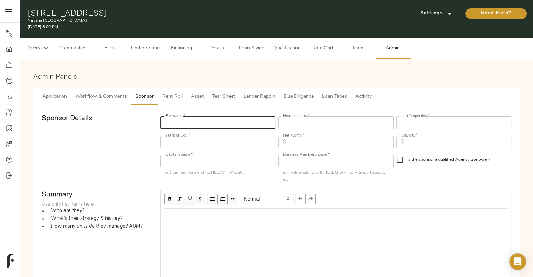
click at [197, 124] on input "text" at bounding box center [217, 122] width 115 height 12
type input "Nirvana Capital Group"
drag, startPoint x: 313, startPoint y: 129, endPoint x: 315, endPoint y: 125, distance: 4.3
click at [315, 125] on div "Headquarters   * Headquarters *" at bounding box center [336, 121] width 118 height 19
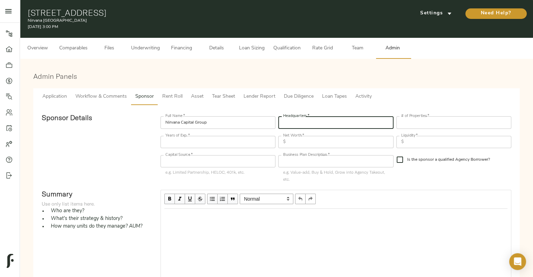
click at [315, 125] on input "text" at bounding box center [335, 122] width 115 height 12
type input "Atlanta, GA"
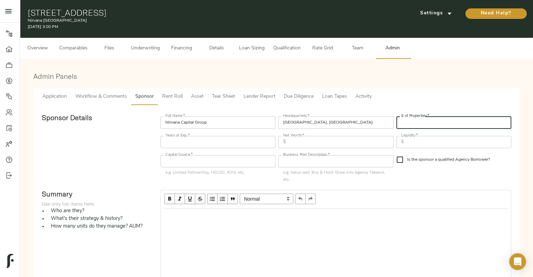
click at [409, 123] on input "number" at bounding box center [453, 122] width 115 height 12
type input "15"
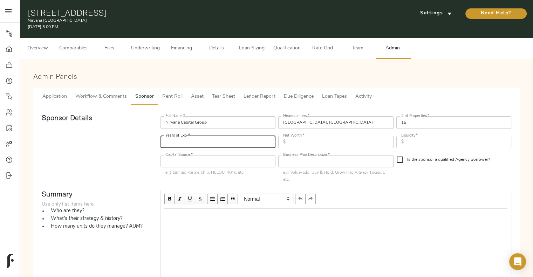
click at [249, 140] on input "number" at bounding box center [217, 142] width 115 height 12
type input "15"
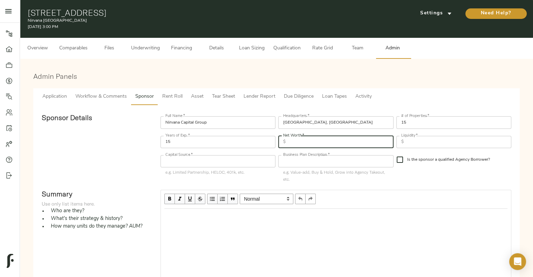
click at [314, 140] on input "text" at bounding box center [340, 142] width 105 height 12
type input "60,000,000"
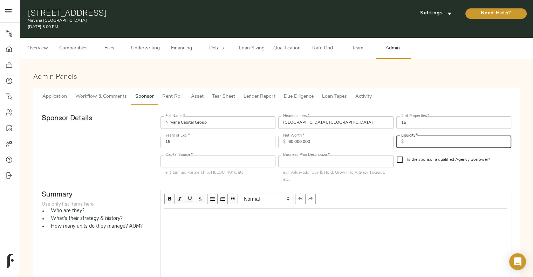
click at [421, 143] on input "text" at bounding box center [458, 142] width 105 height 12
type input "10,000,000"
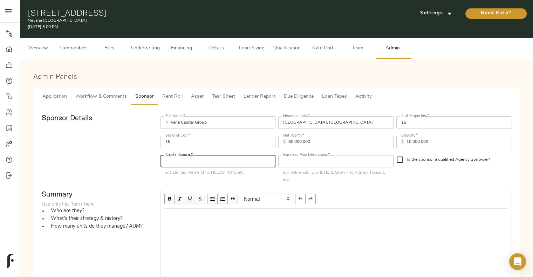
click at [255, 160] on input "text" at bounding box center [217, 161] width 115 height 12
type input "Limited Partnership"
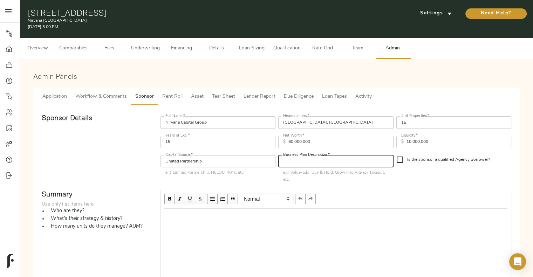
click at [318, 158] on input "text" at bounding box center [335, 161] width 115 height 12
type input "Lease-up, Grow into Agency Takeout"
click at [405, 162] on input "Is the sponsor a qualified Agency Borrower?" at bounding box center [399, 159] width 15 height 15
click at [401, 163] on input "Is the sponsor a qualified Agency Borrower?" at bounding box center [399, 159] width 15 height 15
checkbox input "false"
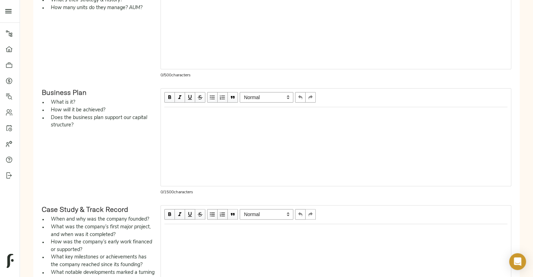
scroll to position [325, 0]
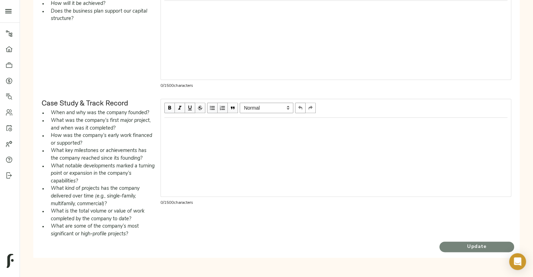
click at [467, 245] on span "Update" at bounding box center [476, 247] width 75 height 9
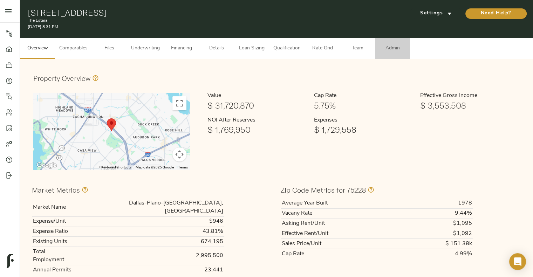
click at [396, 49] on span "Admin" at bounding box center [392, 48] width 27 height 9
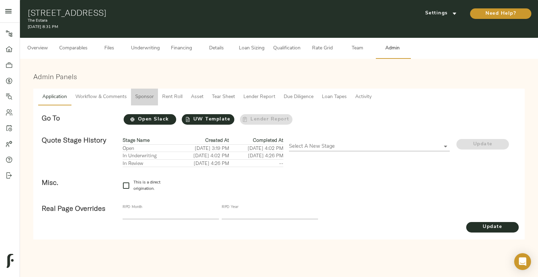
click at [143, 99] on span "Sponsor" at bounding box center [144, 97] width 19 height 9
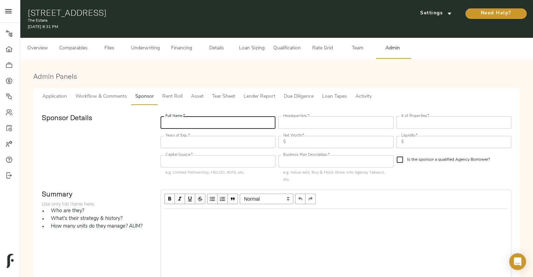
click at [182, 124] on input "text" at bounding box center [217, 122] width 115 height 12
type input "Sigma Realty"
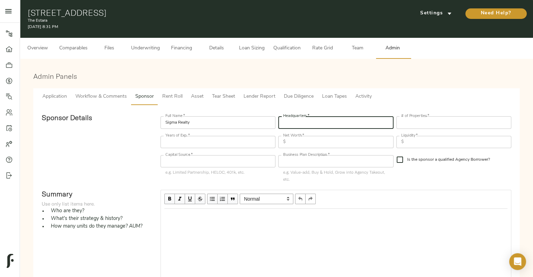
click at [289, 122] on input "text" at bounding box center [335, 122] width 115 height 12
type input "d"
type input "[GEOGRAPHIC_DATA], [GEOGRAPHIC_DATA]"
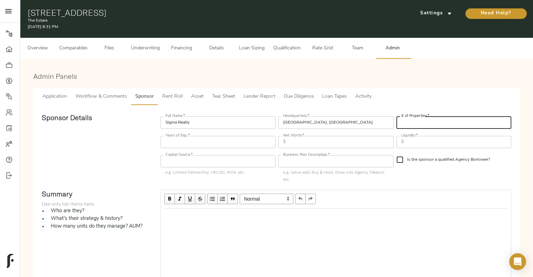
click at [412, 119] on input "number" at bounding box center [453, 122] width 115 height 12
type input "10"
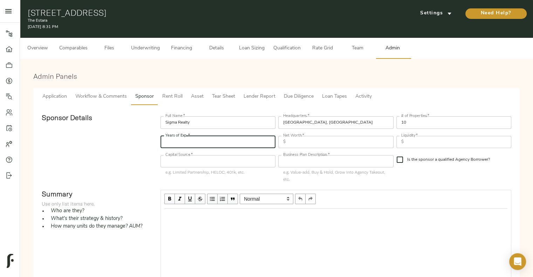
click at [235, 147] on input "number" at bounding box center [217, 142] width 115 height 12
type input "20"
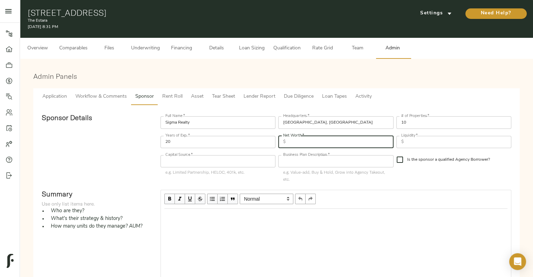
click at [301, 146] on input "text" at bounding box center [340, 142] width 105 height 12
type input "20,000,000"
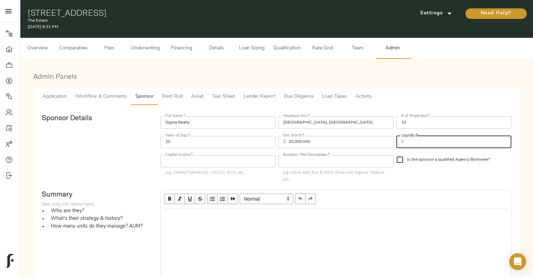
click at [428, 144] on input "text" at bounding box center [458, 142] width 105 height 12
type input "1,000,000"
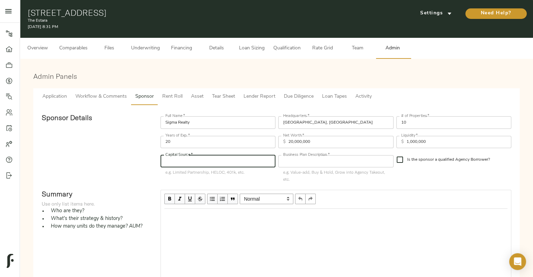
click at [235, 163] on input "text" at bounding box center [217, 161] width 115 height 12
type input "Limited Partnership"
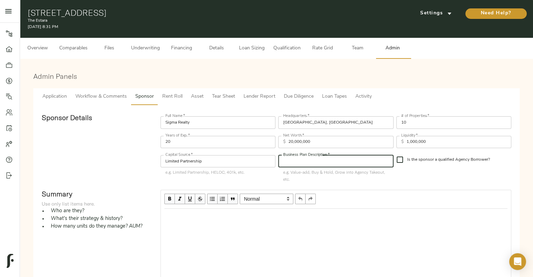
click at [331, 166] on input "text" at bounding box center [335, 161] width 115 height 12
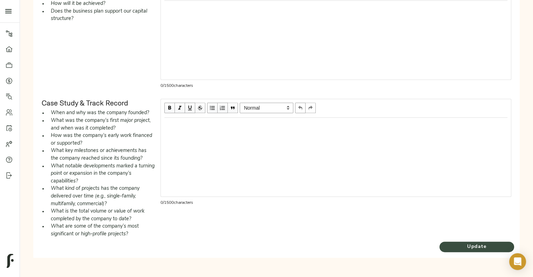
type input "Grow into Agency Takeout"
click at [461, 245] on span "Update" at bounding box center [476, 247] width 75 height 9
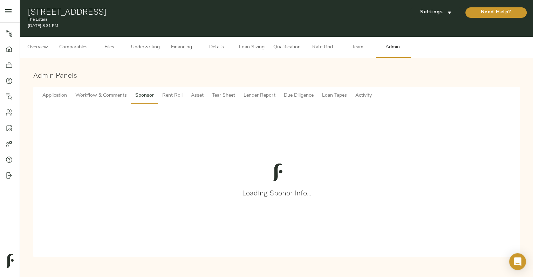
scroll to position [325, 0]
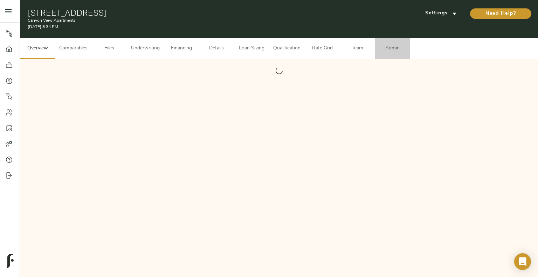
click at [408, 45] on button "Admin" at bounding box center [392, 48] width 35 height 21
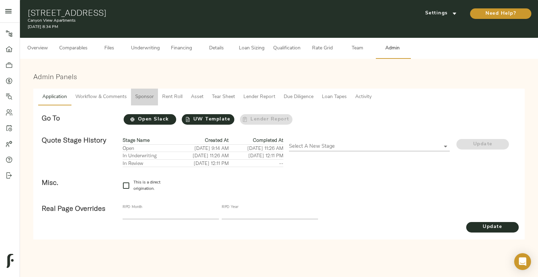
click at [139, 99] on span "Sponsor" at bounding box center [144, 97] width 19 height 9
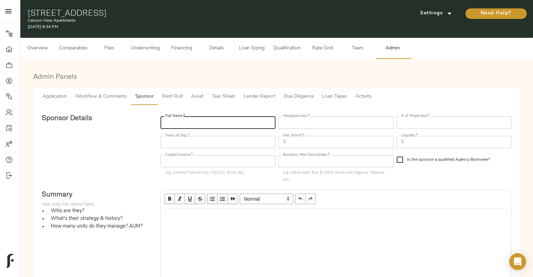
click at [188, 117] on input "text" at bounding box center [217, 122] width 115 height 12
type input "Douglas Durbano"
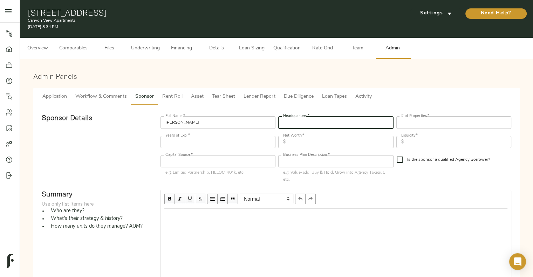
click at [299, 127] on input "text" at bounding box center [335, 122] width 115 height 12
type input "Salt Lake City, UT"
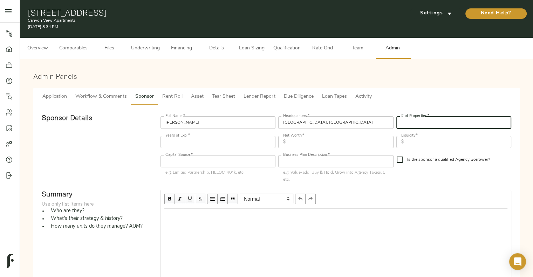
click at [445, 122] on input "number" at bounding box center [453, 122] width 115 height 12
type input "12"
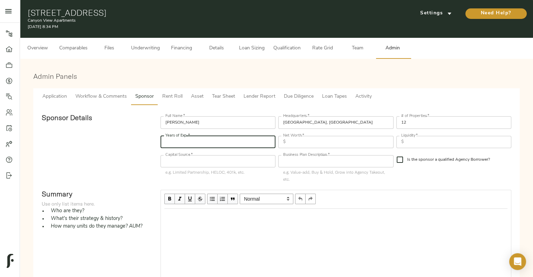
click at [251, 137] on input "number" at bounding box center [217, 142] width 115 height 12
type input "40"
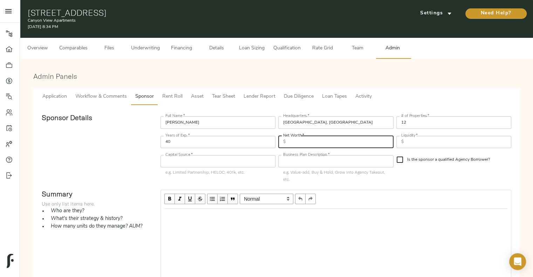
click at [309, 145] on input "text" at bounding box center [340, 142] width 105 height 12
type input "80,000,000"
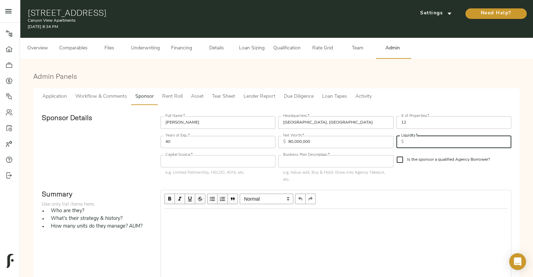
click at [432, 141] on input "text" at bounding box center [458, 142] width 105 height 12
type input "10,000,000"
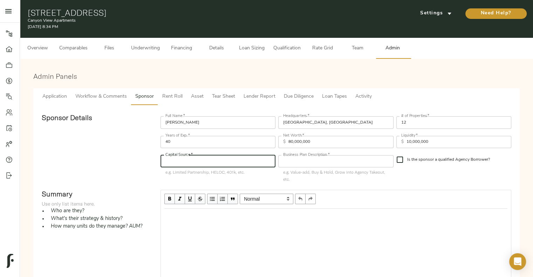
click at [228, 160] on input "text" at bounding box center [217, 161] width 115 height 12
type input "Limited Partnership"
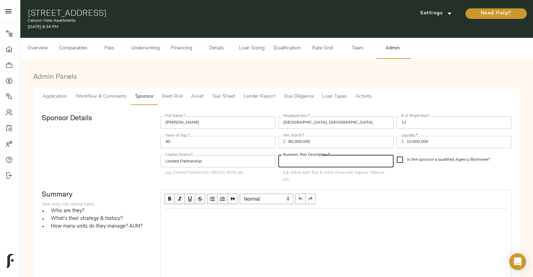
click at [309, 161] on input "text" at bounding box center [335, 161] width 115 height 12
type input "Construction Takeout, Grow into Agency Takeout"
click at [404, 161] on input "Is the sponsor a qualified Agency Borrower?" at bounding box center [399, 159] width 15 height 15
checkbox input "true"
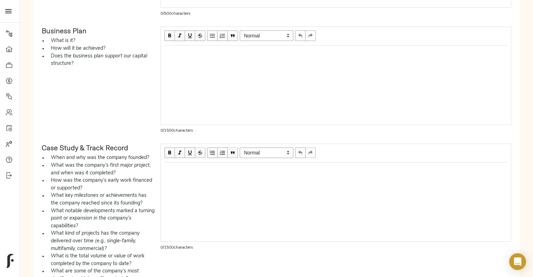
scroll to position [325, 0]
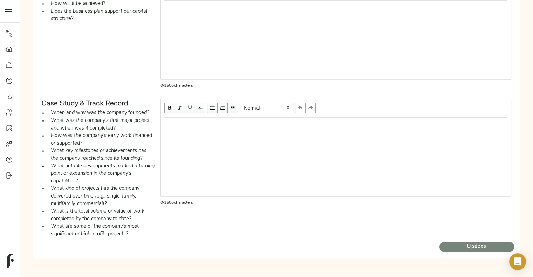
click at [457, 245] on span "Update" at bounding box center [476, 247] width 75 height 9
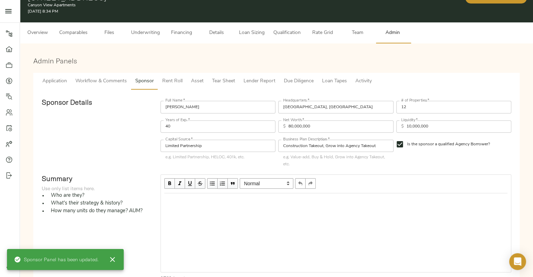
scroll to position [0, 0]
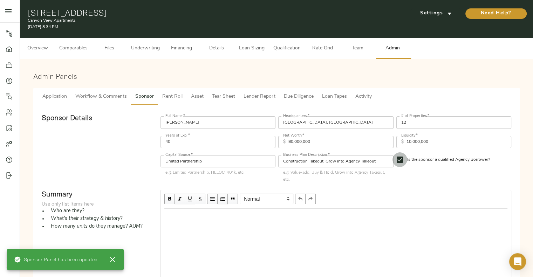
click at [395, 159] on input "Is the sponsor a qualified Agency Borrower?" at bounding box center [399, 159] width 15 height 15
checkbox input "false"
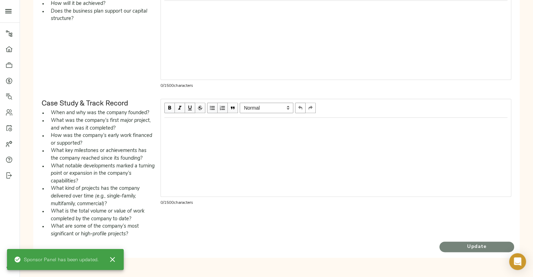
click at [460, 250] on span "Update" at bounding box center [476, 247] width 75 height 9
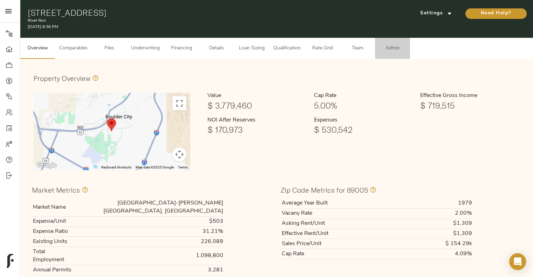
click at [385, 49] on span "Admin" at bounding box center [392, 48] width 27 height 9
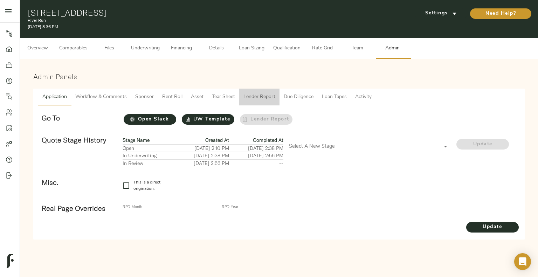
click at [256, 93] on span "Lender Report" at bounding box center [259, 97] width 32 height 9
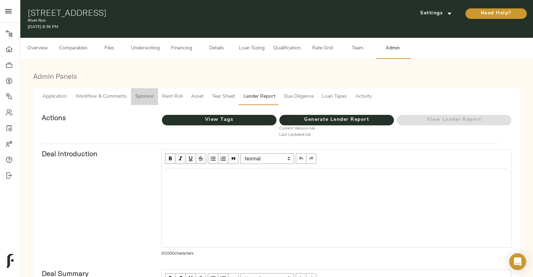
click at [141, 97] on span "Sponsor" at bounding box center [144, 96] width 19 height 9
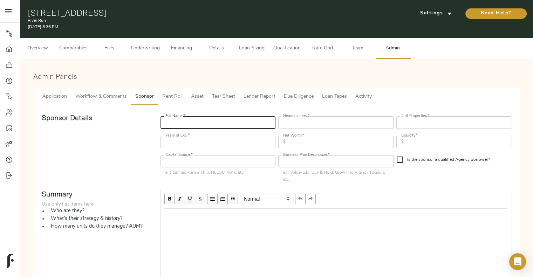
click at [187, 127] on input "text" at bounding box center [217, 122] width 115 height 12
type input "The [PERSON_NAME] Group"
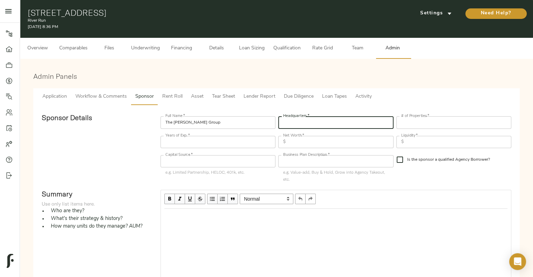
click at [296, 117] on input "text" at bounding box center [335, 122] width 115 height 12
type input "L"
type input "[GEOGRAPHIC_DATA], [GEOGRAPHIC_DATA]"
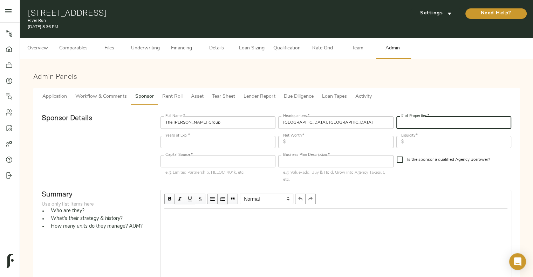
click at [417, 127] on input "number" at bounding box center [453, 122] width 115 height 12
type input "50"
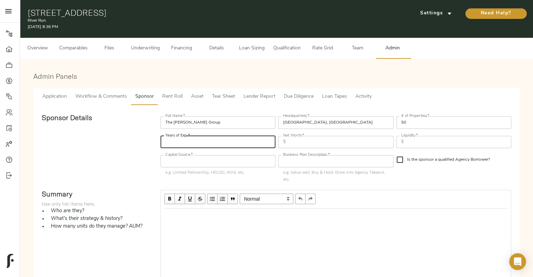
click at [240, 136] on input "number" at bounding box center [217, 142] width 115 height 12
type input "50"
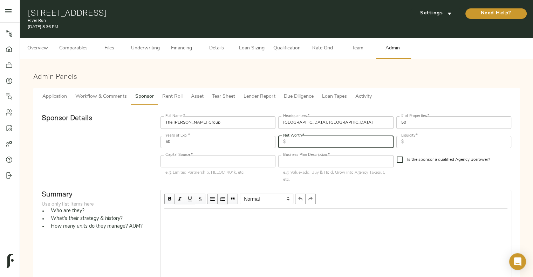
click at [314, 145] on input "text" at bounding box center [340, 142] width 105 height 12
type input "100,000,000"
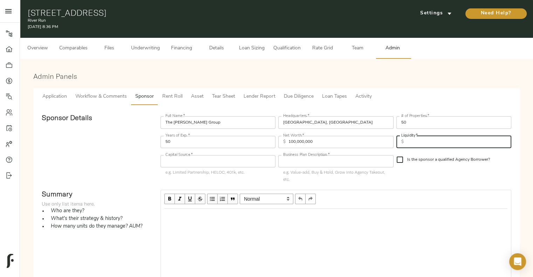
click at [432, 138] on input "text" at bounding box center [458, 142] width 105 height 12
type input "10,000,000"
click at [253, 162] on input "text" at bounding box center [217, 161] width 115 height 12
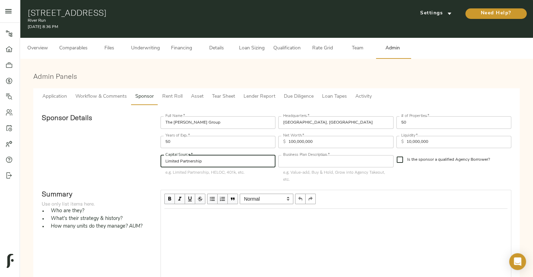
type input "Limited Partnership"
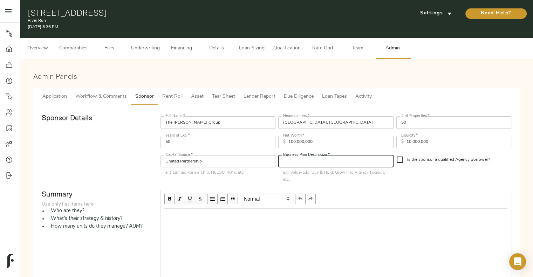
click at [310, 162] on input "text" at bounding box center [335, 161] width 115 height 12
type input "G"
type input "Cash out, Grow into Agency Takeout"
click at [398, 159] on input "Is the sponsor a qualified Agency Borrower?" at bounding box center [399, 159] width 15 height 15
checkbox input "true"
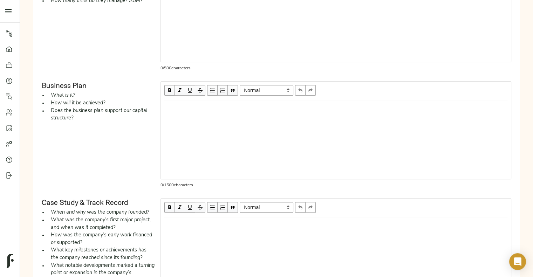
scroll to position [325, 0]
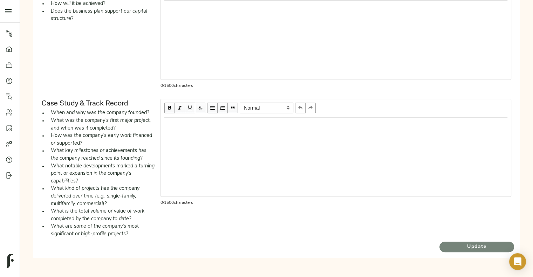
click at [454, 245] on span "Update" at bounding box center [476, 247] width 75 height 9
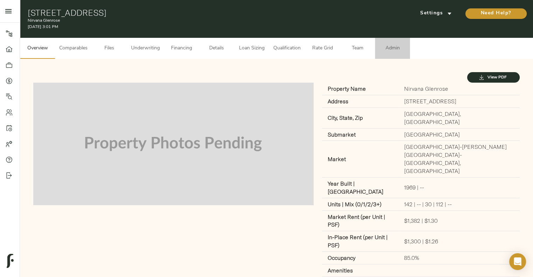
click at [398, 47] on span "Admin" at bounding box center [392, 48] width 27 height 9
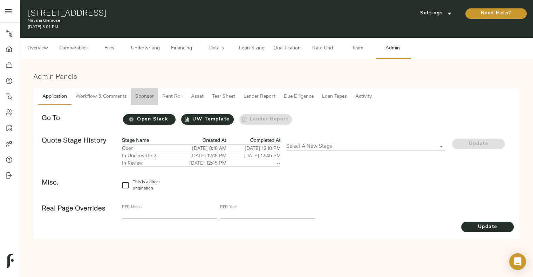
click at [148, 97] on span "Sponsor" at bounding box center [144, 96] width 19 height 9
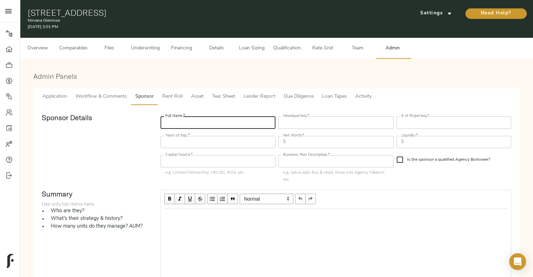
click at [188, 128] on input "text" at bounding box center [217, 122] width 115 height 12
type input "Nirvana Capital Group"
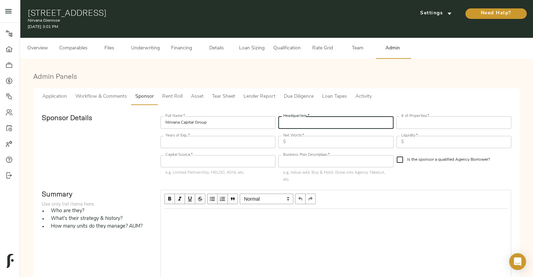
click at [326, 126] on input "text" at bounding box center [335, 122] width 115 height 12
type input "[GEOGRAPHIC_DATA], [GEOGRAPHIC_DATA]"
click at [416, 124] on input "number" at bounding box center [453, 122] width 115 height 12
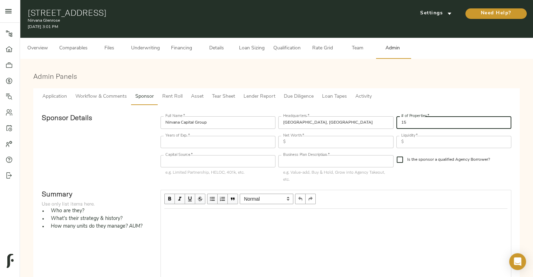
type input "15"
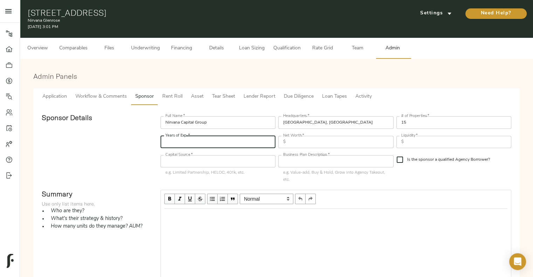
click at [231, 146] on input "number" at bounding box center [217, 142] width 115 height 12
type input "15"
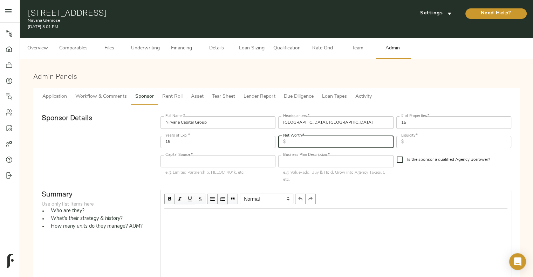
click at [301, 140] on input "text" at bounding box center [340, 142] width 105 height 12
type input "60,000,000"
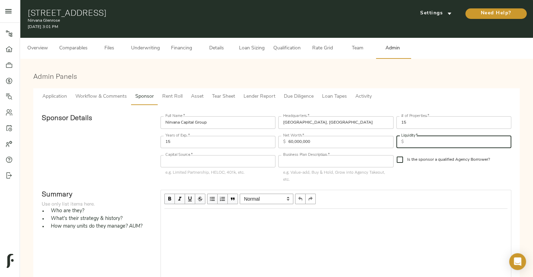
click at [417, 146] on input "text" at bounding box center [458, 142] width 105 height 12
type input "10,000,000"
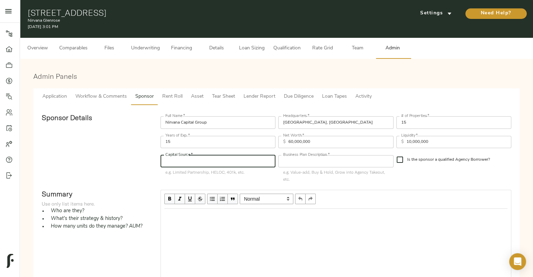
click at [220, 162] on input "text" at bounding box center [217, 161] width 115 height 12
type input "Limited Partnership"
click at [303, 170] on p "e.g. Value-add, Buy & Hold, Grow into Agency Takeout, etc." at bounding box center [335, 176] width 105 height 14
click at [308, 155] on input "text" at bounding box center [335, 161] width 115 height 12
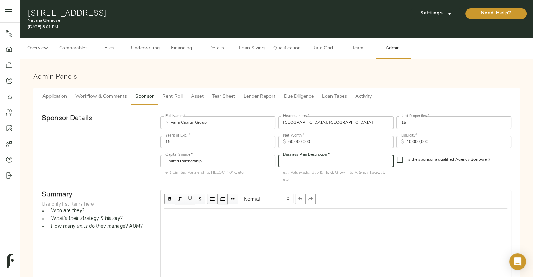
paste input "Lease-up, Grow into Agency Takeout"
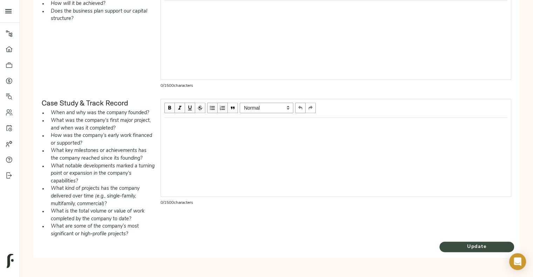
type input "Lease-up, Grow into Agency Takeout"
click at [466, 243] on span "Update" at bounding box center [476, 247] width 75 height 9
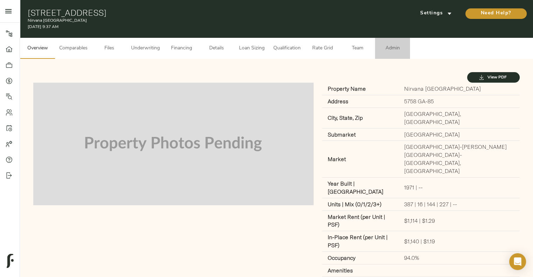
click at [396, 49] on span "Admin" at bounding box center [392, 48] width 27 height 9
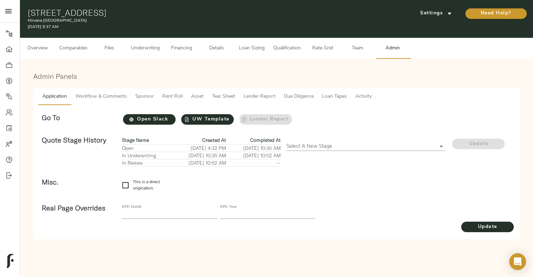
click at [148, 92] on span "Sponsor" at bounding box center [144, 96] width 19 height 9
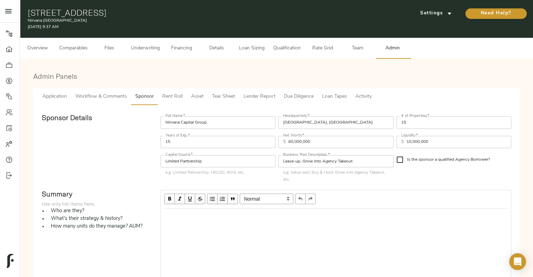
click at [319, 161] on input "Lease-up, Grow into Agency Takeout" at bounding box center [335, 161] width 115 height 12
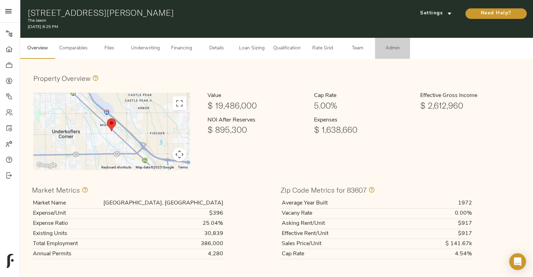
click at [397, 51] on span "Admin" at bounding box center [392, 48] width 27 height 9
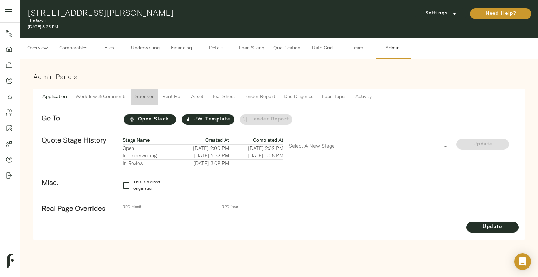
click at [133, 101] on button "Sponsor" at bounding box center [144, 97] width 27 height 17
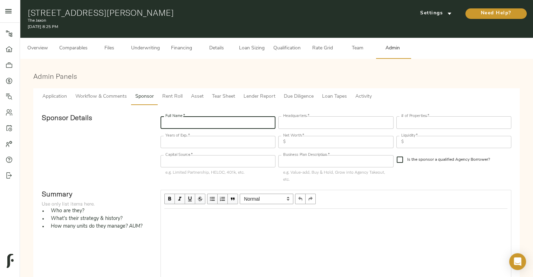
click at [227, 121] on input "text" at bounding box center [217, 122] width 115 height 12
type input "DeBartolo Company"
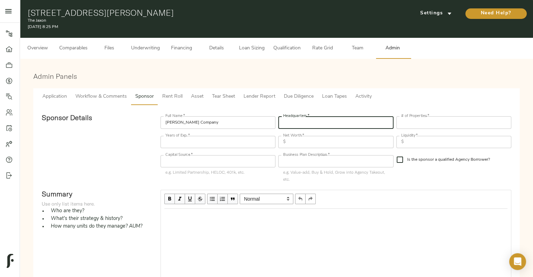
click at [311, 126] on input "text" at bounding box center [335, 122] width 115 height 12
type input "San Francisco, CA"
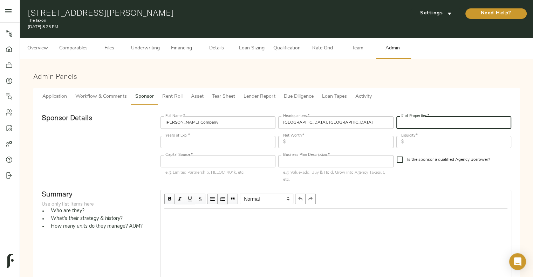
click at [430, 126] on input "number" at bounding box center [453, 122] width 115 height 12
type input "25"
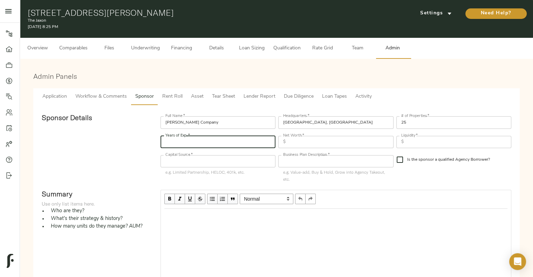
click at [247, 136] on input "number" at bounding box center [217, 142] width 115 height 12
type input "50"
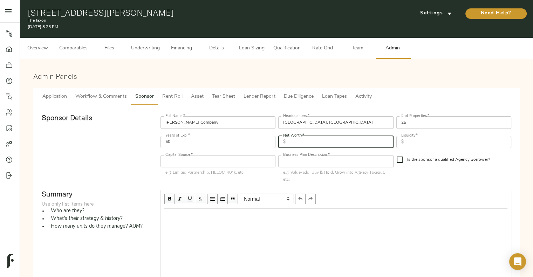
click at [313, 138] on input "text" at bounding box center [340, 142] width 105 height 12
type input "10,000,000,000"
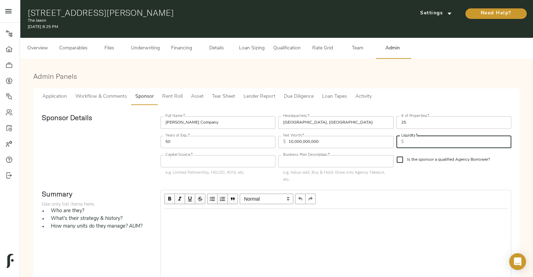
click at [424, 146] on input "text" at bounding box center [458, 142] width 105 height 12
type input "100,000,000"
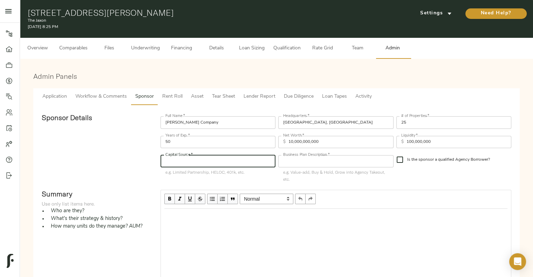
click at [185, 166] on input "text" at bounding box center [217, 161] width 115 height 12
type input "Limited Partnership"
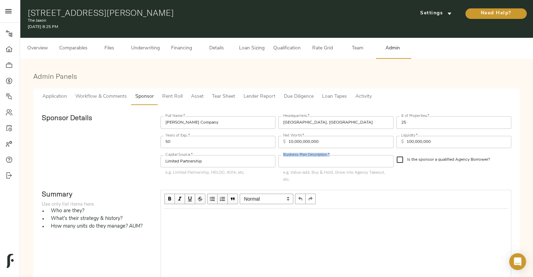
click at [336, 157] on div "Business Plan Description   * Business Plan Description * e.g. Value-add, Buy &…" at bounding box center [336, 168] width 118 height 35
click at [336, 157] on input "text" at bounding box center [335, 161] width 115 height 12
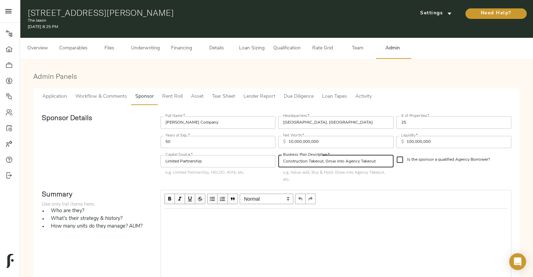
type input "Construction Takeout, Grow into Agency Takeout"
click at [401, 158] on input "Is the sponsor a qualified Agency Borrower?" at bounding box center [399, 159] width 15 height 15
checkbox input "true"
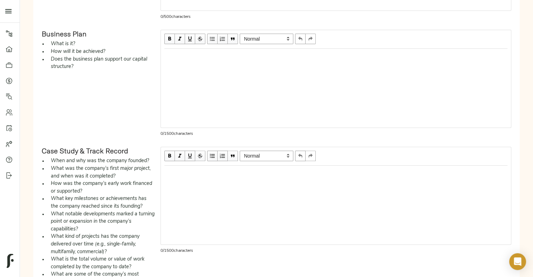
scroll to position [325, 0]
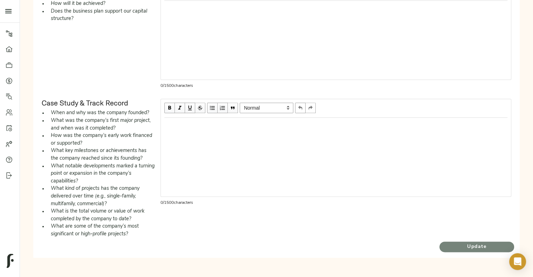
click at [450, 243] on span "Update" at bounding box center [476, 247] width 75 height 9
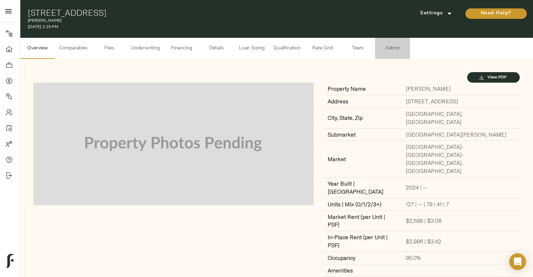
click at [397, 50] on span "Admin" at bounding box center [392, 48] width 27 height 9
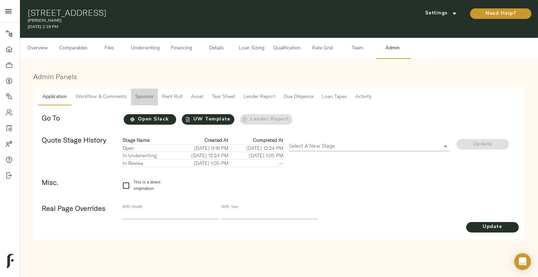
click at [151, 102] on button "Sponsor" at bounding box center [144, 97] width 27 height 17
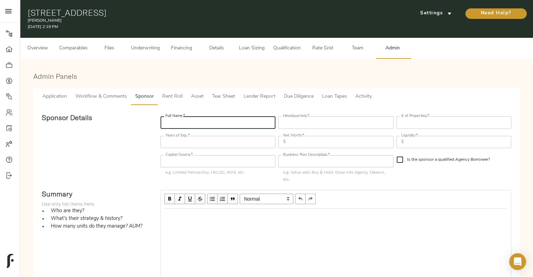
click at [202, 123] on input "text" at bounding box center [217, 122] width 115 height 12
type input "[PERSON_NAME] Development Group"
click at [312, 116] on div "Headquarters   * Headquarters *" at bounding box center [336, 121] width 118 height 19
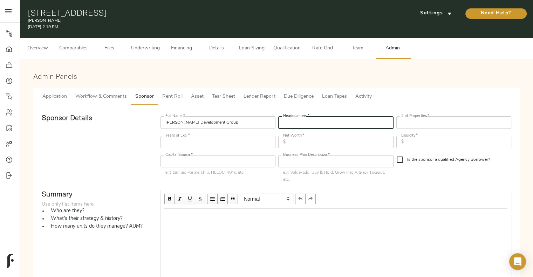
click at [297, 125] on input "text" at bounding box center [335, 122] width 115 height 12
type input "[GEOGRAPHIC_DATA], [GEOGRAPHIC_DATA]"
drag, startPoint x: 433, startPoint y: 112, endPoint x: 433, endPoint y: 117, distance: 4.9
click at [433, 117] on div "Full Name   * [PERSON_NAME] Development Group Full Name * Headquarters   * [GEO…" at bounding box center [336, 149] width 356 height 76
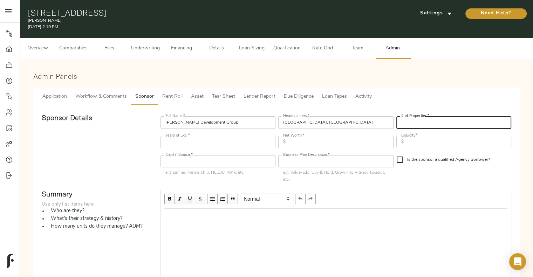
click at [433, 117] on input "number" at bounding box center [453, 122] width 115 height 12
type input "40"
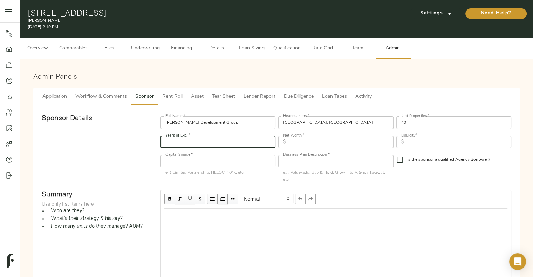
click at [250, 139] on input "number" at bounding box center [217, 142] width 115 height 12
type input "20"
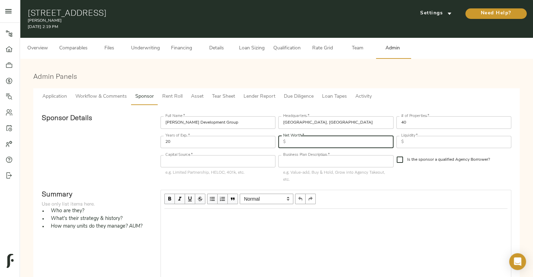
click at [301, 145] on input "text" at bounding box center [340, 142] width 105 height 12
type input "6"
type input "100,000,000"
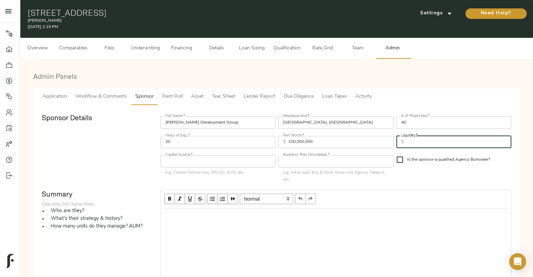
click at [427, 138] on input "text" at bounding box center [458, 142] width 105 height 12
type input "10,000,000"
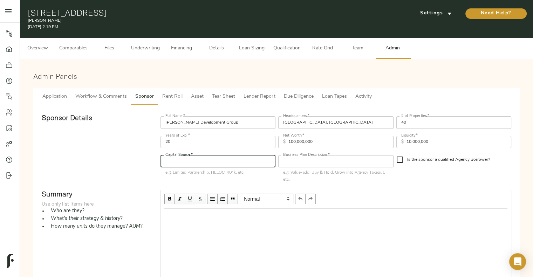
drag, startPoint x: 235, startPoint y: 167, endPoint x: 236, endPoint y: 156, distance: 11.3
click at [236, 156] on div "Capital Source   * Capital Source * e.g. Limited Partnership, HELOC, 401k, etc." at bounding box center [217, 165] width 115 height 21
click at [236, 156] on input "text" at bounding box center [217, 161] width 115 height 12
type input "Limited Partnership"
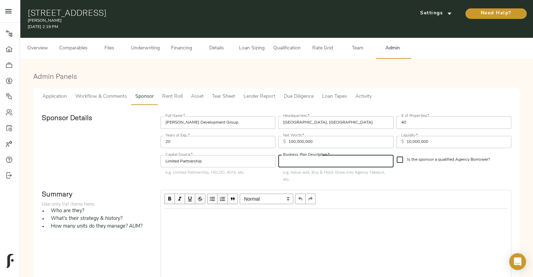
click at [308, 159] on input "text" at bounding box center [335, 161] width 115 height 12
type input "Construction Takeout, Grow into Agency Takeout"
click at [398, 158] on input "Is the sponsor a qualified Agency Borrower?" at bounding box center [399, 159] width 15 height 15
checkbox input "true"
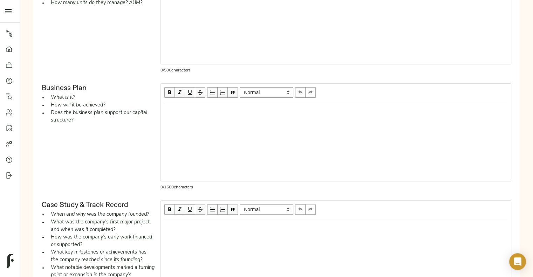
scroll to position [325, 0]
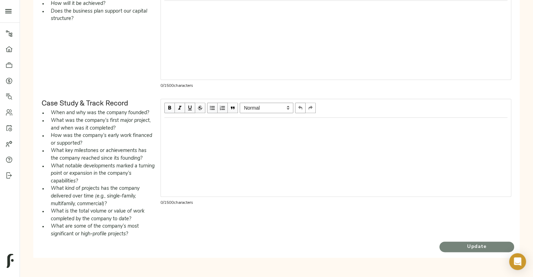
click at [458, 243] on span "Update" at bounding box center [476, 247] width 75 height 9
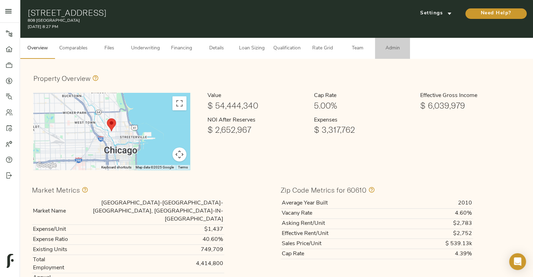
click at [391, 50] on span "Admin" at bounding box center [392, 48] width 27 height 9
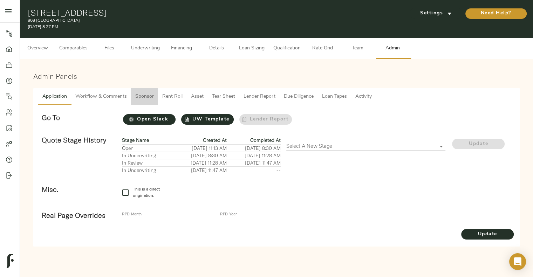
click at [145, 96] on span "Sponsor" at bounding box center [144, 96] width 19 height 9
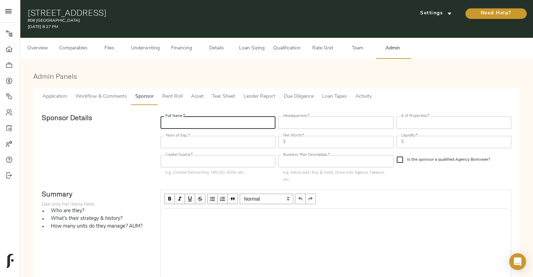
click at [193, 121] on input "text" at bounding box center [217, 122] width 115 height 12
type input "DAC Development"
click at [317, 115] on div "Headquarters   * Headquarters *" at bounding box center [336, 121] width 118 height 19
drag, startPoint x: 317, startPoint y: 115, endPoint x: 318, endPoint y: 119, distance: 3.6
click at [318, 119] on div "Headquarters   * Headquarters *" at bounding box center [336, 121] width 118 height 19
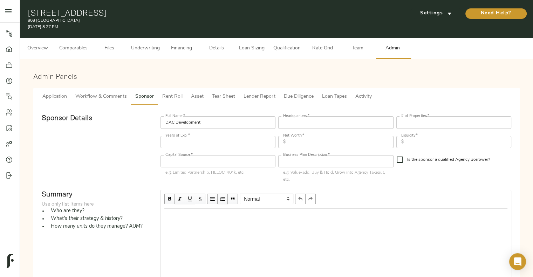
click at [318, 119] on input "text" at bounding box center [335, 122] width 115 height 12
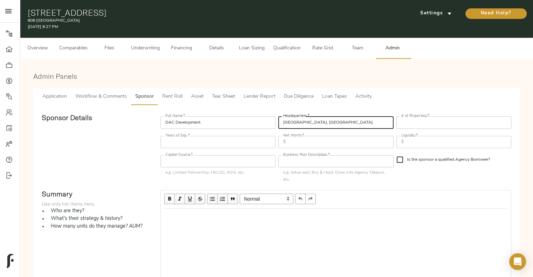
type input "Chicago, IL"
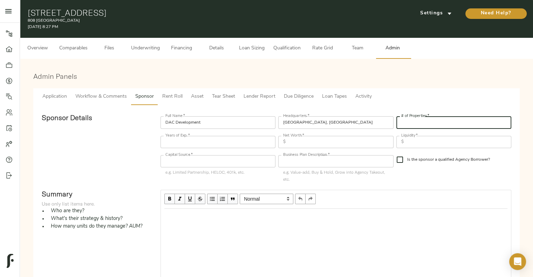
click at [415, 126] on input "number" at bounding box center [453, 122] width 115 height 12
type input "20"
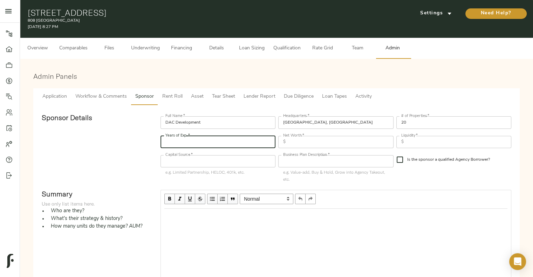
click at [223, 141] on input "number" at bounding box center [217, 142] width 115 height 12
type input "30"
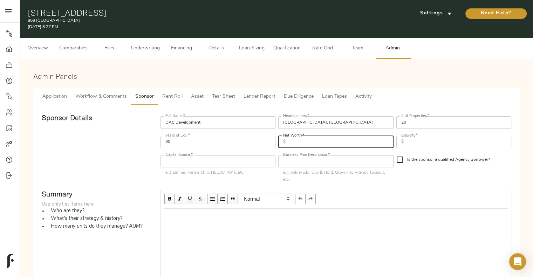
click at [302, 146] on input "text" at bounding box center [340, 142] width 105 height 12
type input "100,000,000"
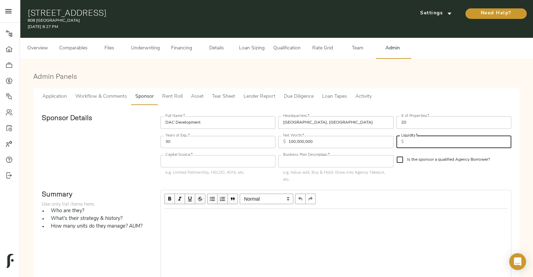
click at [462, 143] on input "text" at bounding box center [458, 142] width 105 height 12
type input "10,000,000"
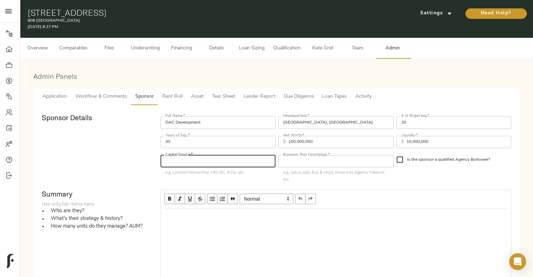
click at [244, 158] on input "text" at bounding box center [217, 161] width 115 height 12
type input "Limited Partnership"
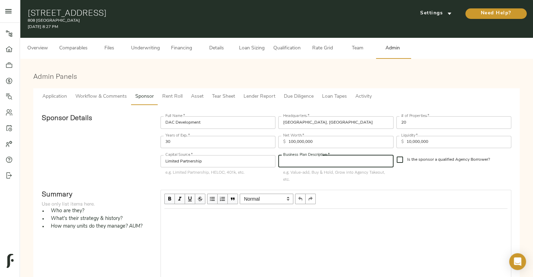
click at [315, 164] on input "text" at bounding box center [335, 161] width 115 height 12
type input "Grow into Agency Takeout"
click at [402, 158] on input "Is the sponsor a qualified Agency Borrower?" at bounding box center [399, 159] width 15 height 15
checkbox input "true"
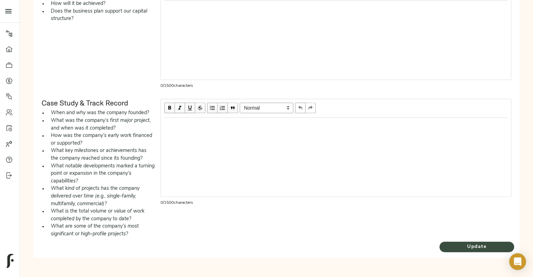
click at [457, 249] on span "Update" at bounding box center [476, 247] width 75 height 9
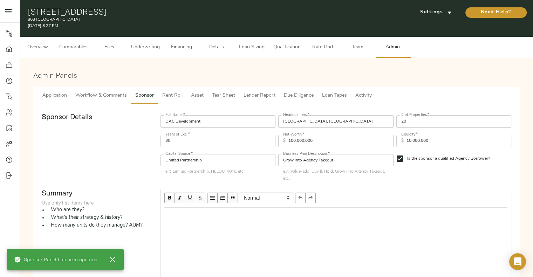
scroll to position [325, 0]
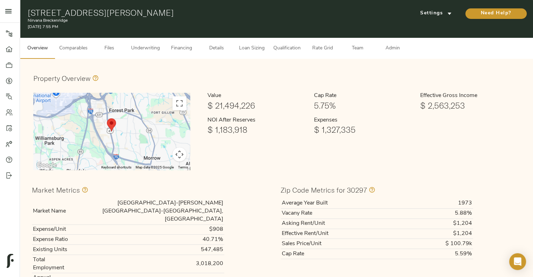
click at [388, 49] on span "Admin" at bounding box center [392, 48] width 27 height 9
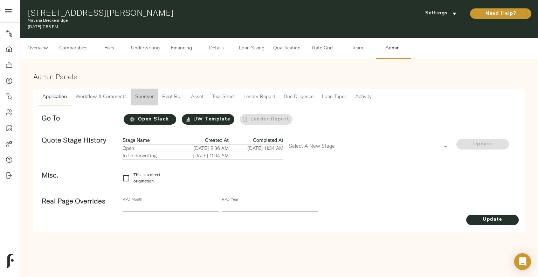
click at [143, 93] on span "Sponsor" at bounding box center [144, 97] width 19 height 9
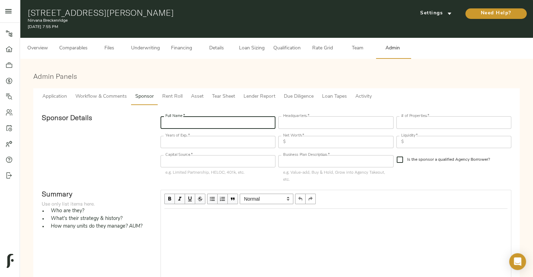
click at [182, 125] on input "text" at bounding box center [217, 122] width 115 height 12
type input "Nirvana Capital Group"
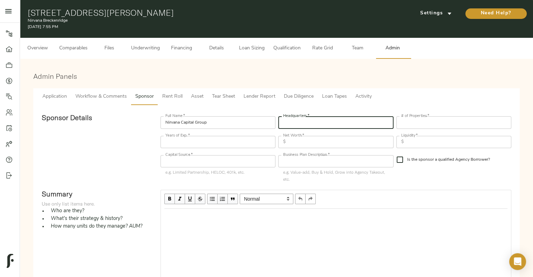
click at [325, 122] on input "text" at bounding box center [335, 122] width 115 height 12
type input "[GEOGRAPHIC_DATA], [GEOGRAPHIC_DATA]"
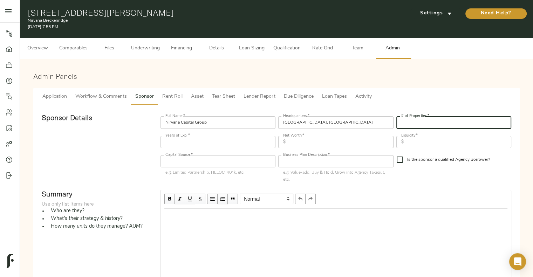
click at [418, 123] on input "number" at bounding box center [453, 122] width 115 height 12
type input "15"
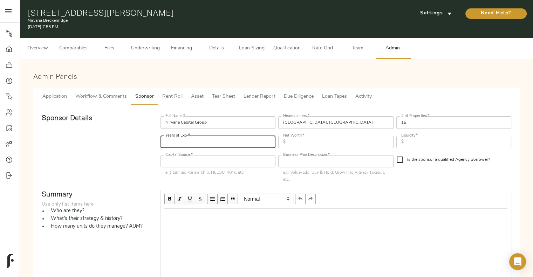
click at [195, 142] on input "number" at bounding box center [217, 142] width 115 height 12
type input "15"
click at [293, 137] on input "text" at bounding box center [340, 142] width 105 height 12
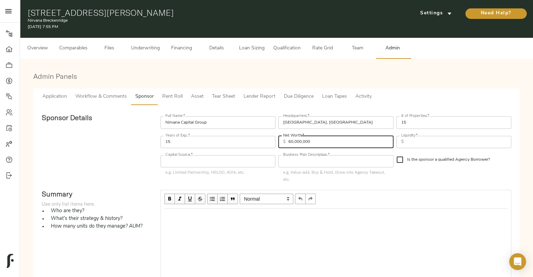
type input "60,000,000"
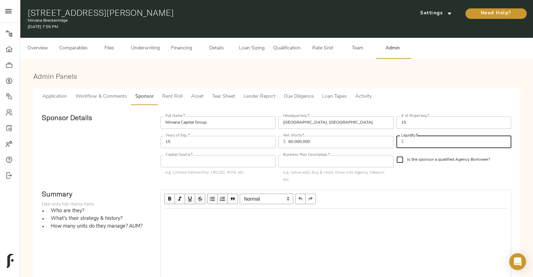
click at [439, 142] on input "text" at bounding box center [458, 142] width 105 height 12
type input "10,000,000"
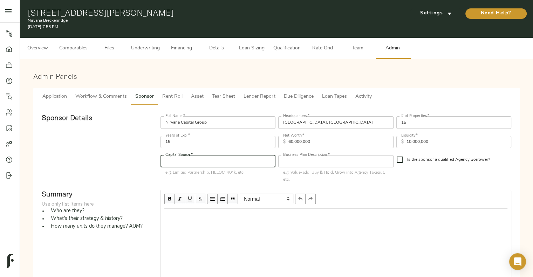
click at [212, 161] on input "text" at bounding box center [217, 161] width 115 height 12
type input "Limited Partnership"
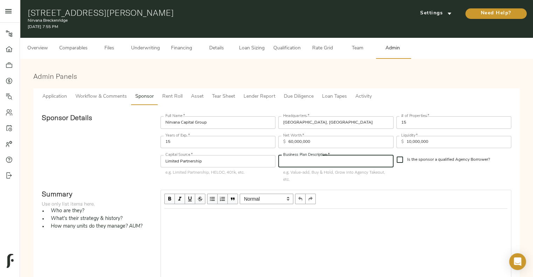
click at [314, 159] on input "text" at bounding box center [335, 161] width 115 height 12
paste input "Lease-up, Grow into Agency Takeout"
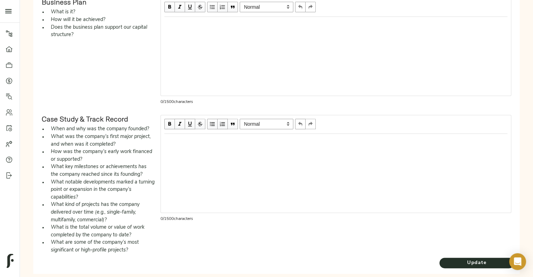
scroll to position [325, 0]
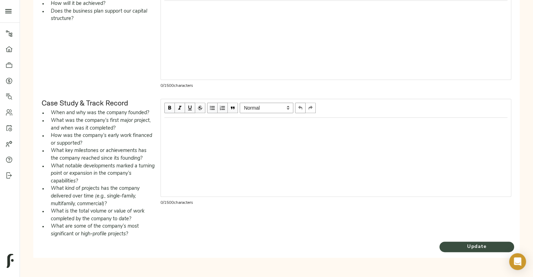
type input "Lease-up, Grow into Agency Takeout"
click at [453, 244] on span "Update" at bounding box center [476, 247] width 75 height 9
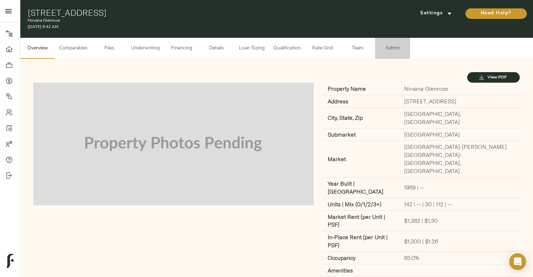
click at [388, 43] on button "Admin" at bounding box center [392, 48] width 35 height 21
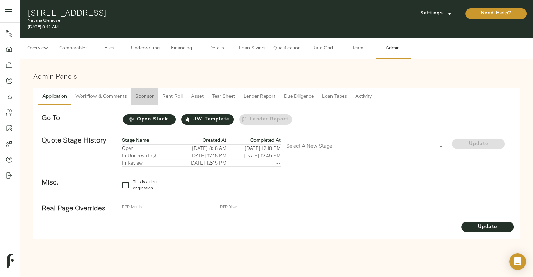
click at [145, 99] on span "Sponsor" at bounding box center [144, 96] width 19 height 9
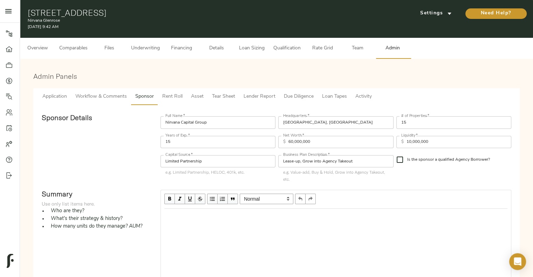
click at [286, 163] on input "Lease-up, Grow into Agency Takeout" at bounding box center [335, 161] width 115 height 12
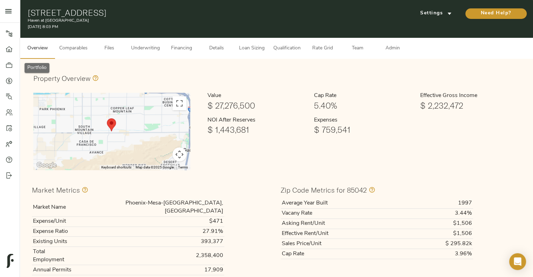
click at [11, 63] on icon at bounding box center [9, 65] width 7 height 7
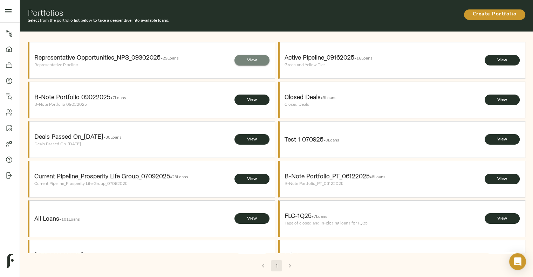
click at [249, 59] on span "View" at bounding box center [251, 60] width 21 height 7
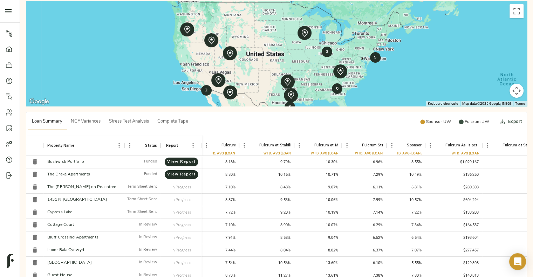
scroll to position [142, 0]
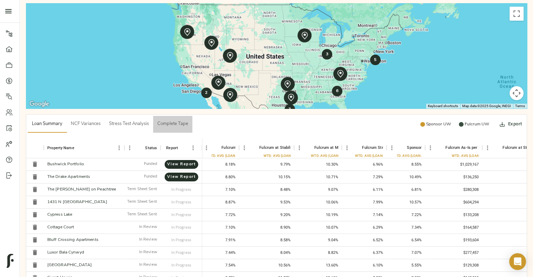
click at [175, 126] on span "Complete Tape" at bounding box center [172, 124] width 31 height 8
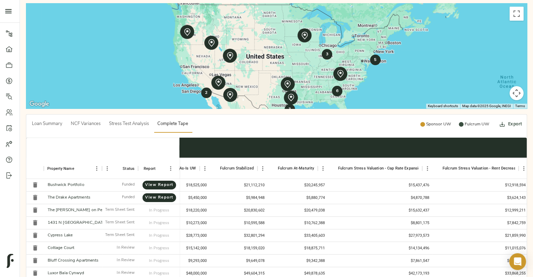
scroll to position [0, 3861]
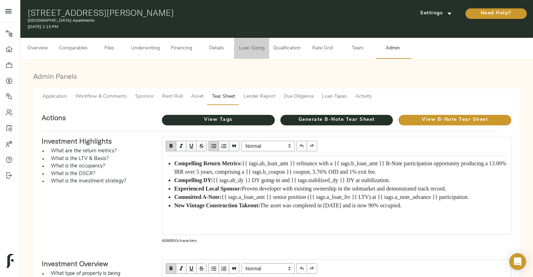
click at [247, 46] on span "Loan Sizing" at bounding box center [251, 48] width 27 height 9
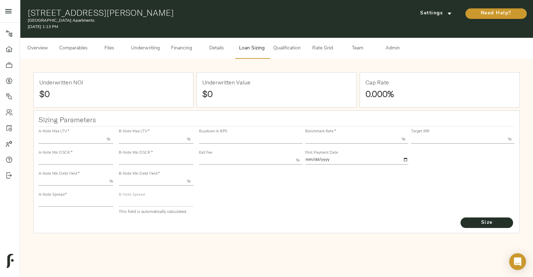
type input "55.000"
type input "1.4"
type input "10.00"
type input "220"
type input "80.000"
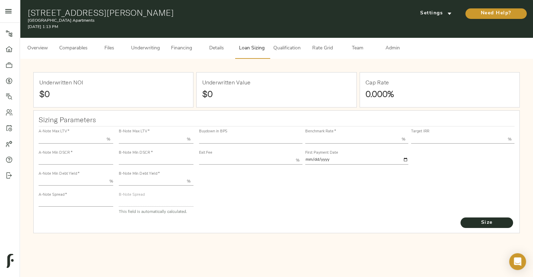
type input "1.0475"
type input "2.00"
type input "721.5115643046692"
type input "15"
type input "3.76"
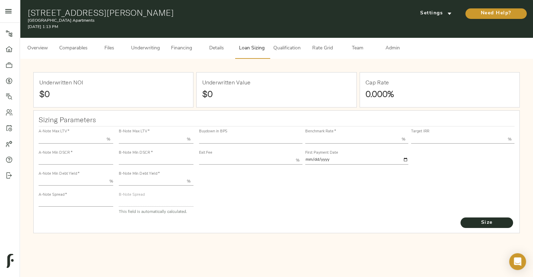
type input "13.00"
type input "1.00"
type input "[DATE]"
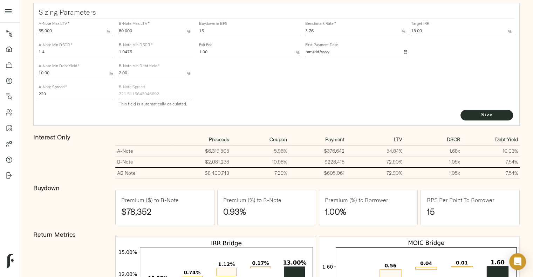
scroll to position [91, 0]
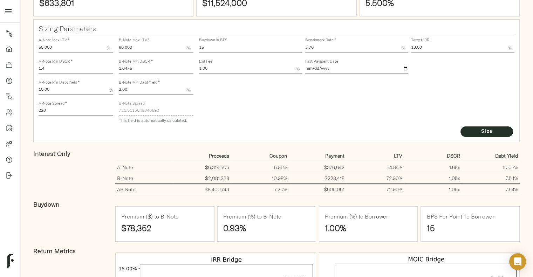
click at [322, 50] on input "3.76" at bounding box center [353, 48] width 97 height 8
type input "3.69"
click at [417, 134] on span "Size" at bounding box center [486, 131] width 39 height 9
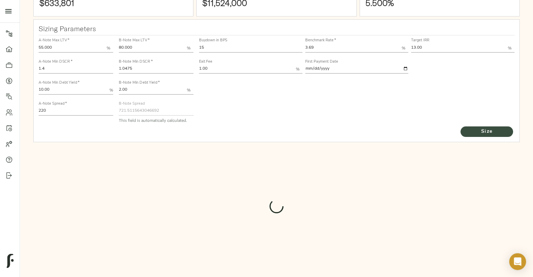
type input "722.6451777120343"
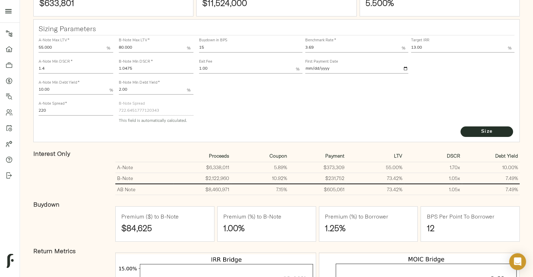
click at [143, 64] on div "B-Note Min DSCR   * 1.0475" at bounding box center [156, 67] width 75 height 14
click at [143, 65] on input "1.0475" at bounding box center [156, 69] width 75 height 8
type input "1.05"
click at [417, 126] on button "Size" at bounding box center [486, 131] width 53 height 11
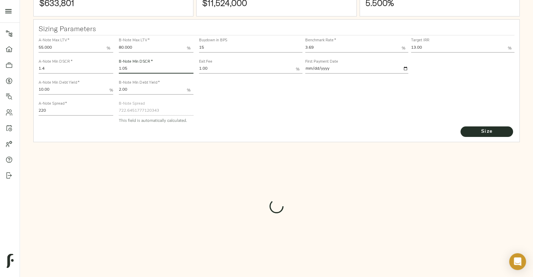
type input "722.1333546157199"
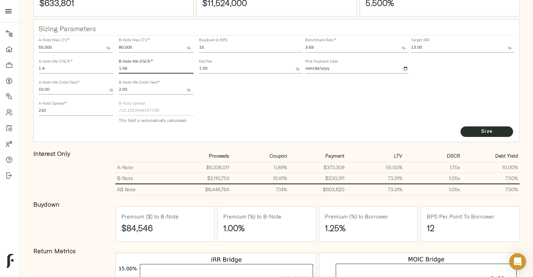
type input "1.06"
click at [417, 126] on button "Size" at bounding box center [486, 131] width 53 height 11
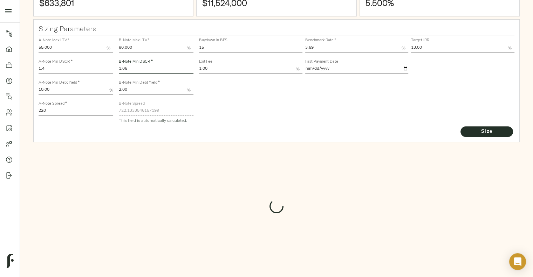
type input "720.0492939021949"
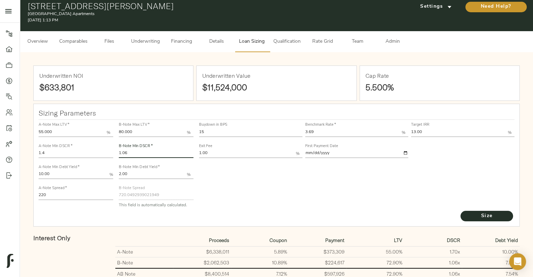
scroll to position [0, 0]
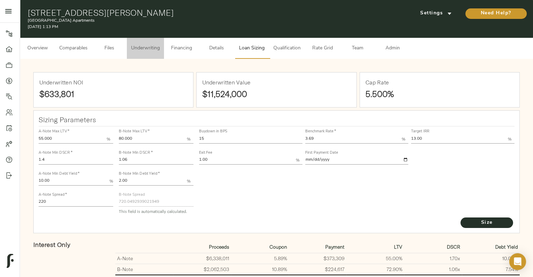
click at [156, 50] on span "Underwriting" at bounding box center [145, 48] width 29 height 9
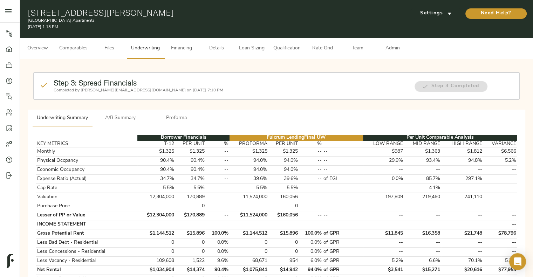
click at [132, 86] on strong "Step 3: Spread Financials" at bounding box center [95, 82] width 83 height 9
click at [127, 115] on span "A/B Summary" at bounding box center [120, 118] width 48 height 9
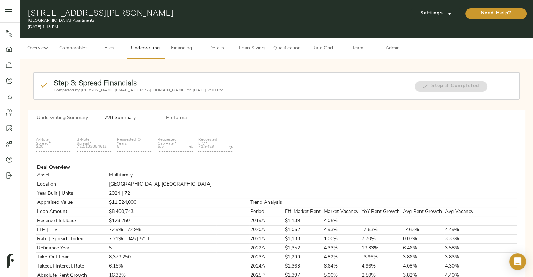
click at [257, 51] on span "Loan Sizing" at bounding box center [251, 48] width 27 height 9
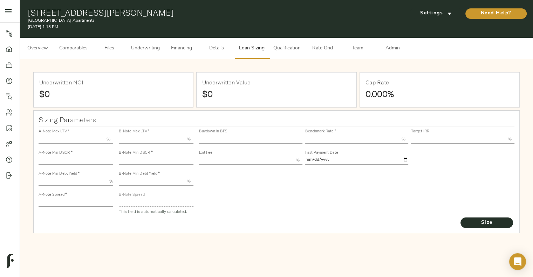
type input "55.000"
type input "1.4"
type input "10.00"
type input "220"
type input "80.000"
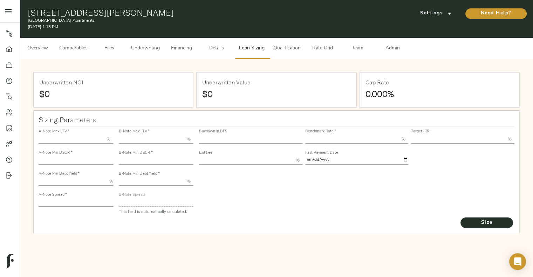
type input "1.06"
type input "2.00"
type input "720.0492939021949"
type input "15"
type input "3.69"
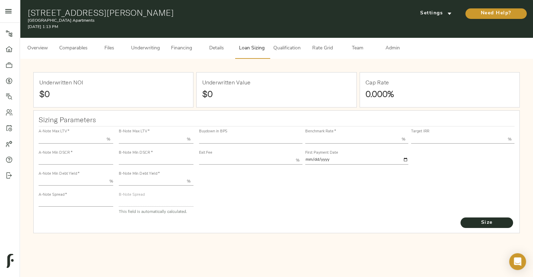
type input "13.00"
type input "1.00"
type input "[DATE]"
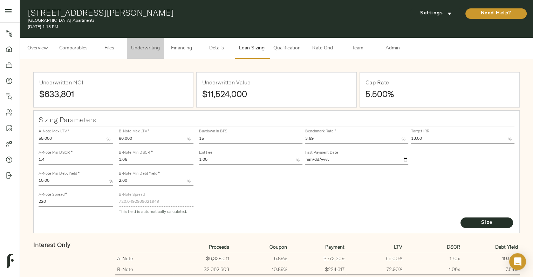
click at [148, 48] on span "Underwriting" at bounding box center [145, 48] width 29 height 9
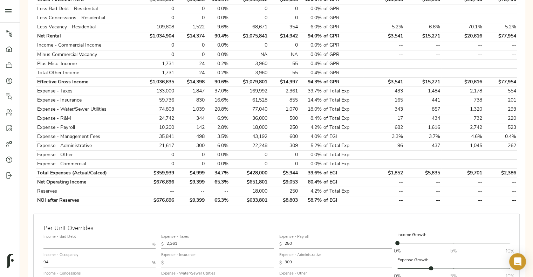
scroll to position [234, 0]
click at [226, 155] on td "0.0%" at bounding box center [217, 154] width 24 height 9
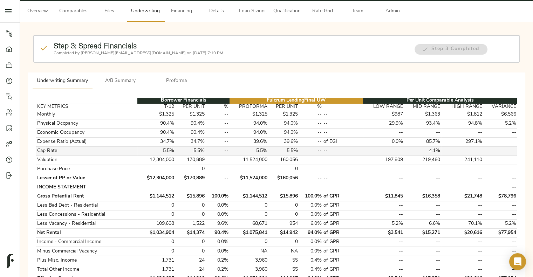
scroll to position [36, 0]
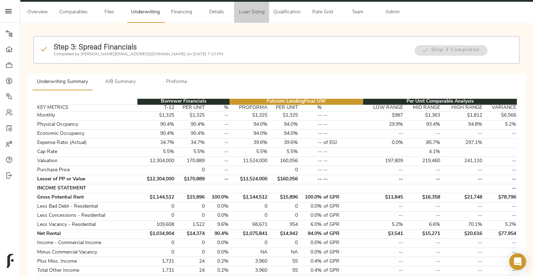
click at [269, 16] on button "Loan Sizing" at bounding box center [251, 12] width 35 height 21
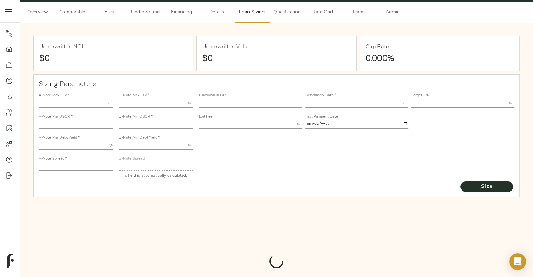
type input "55.000"
type input "1.4"
type input "10.00"
type input "220"
type input "80.000"
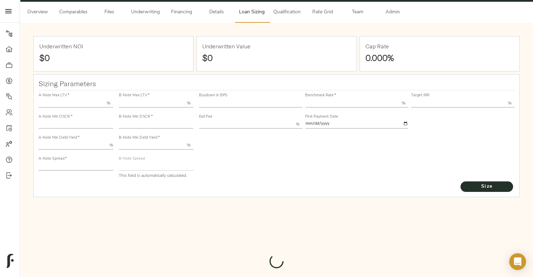
type input "1.06"
type input "2.00"
type input "720.0492939021949"
type input "15"
type input "3.69"
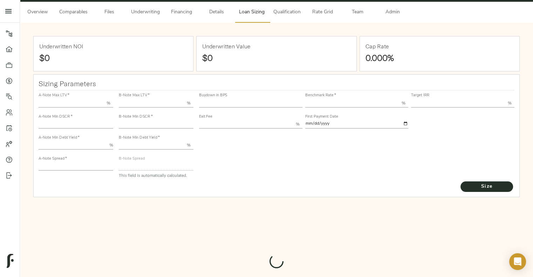
type input "13.00"
type input "1.00"
type input "[DATE]"
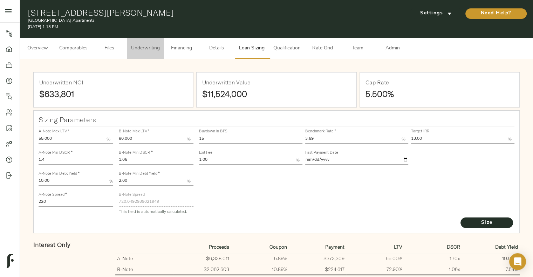
click at [140, 50] on span "Underwriting" at bounding box center [145, 48] width 29 height 9
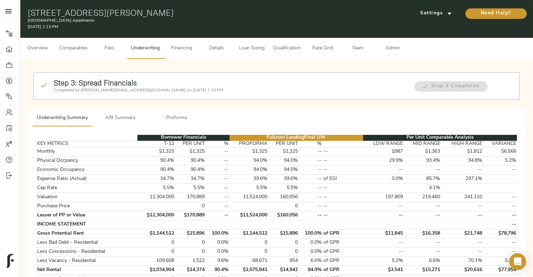
click at [250, 42] on button "Loan Sizing" at bounding box center [251, 48] width 35 height 21
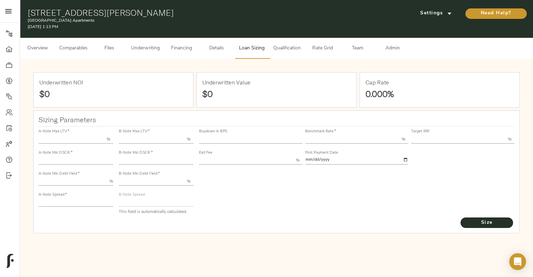
type input "55.000"
type input "1.4"
type input "10.00"
type input "220"
type input "80.000"
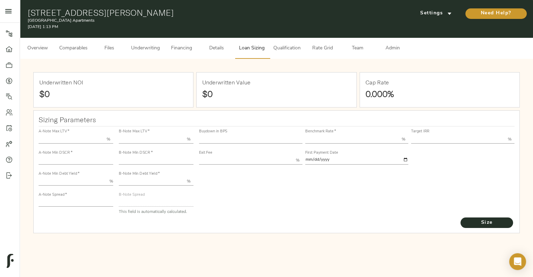
type input "1.06"
type input "2.00"
type input "720.0492939021949"
type input "15"
type input "3.69"
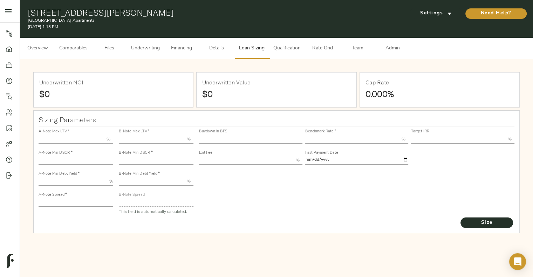
type input "13.00"
type input "1.00"
type input "[DATE]"
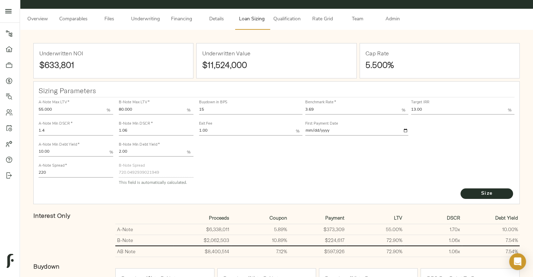
scroll to position [28, 0]
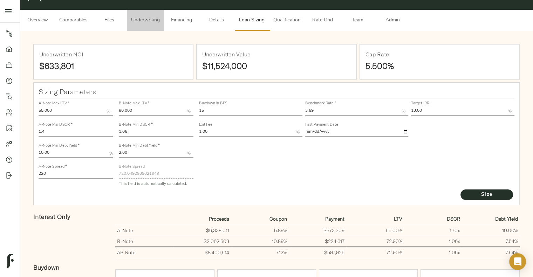
click at [157, 27] on button "Underwriting" at bounding box center [145, 20] width 37 height 21
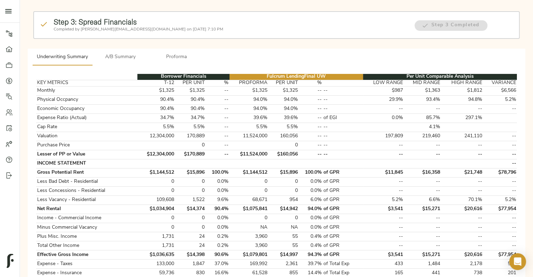
scroll to position [60, 0]
